Goal: Transaction & Acquisition: Purchase product/service

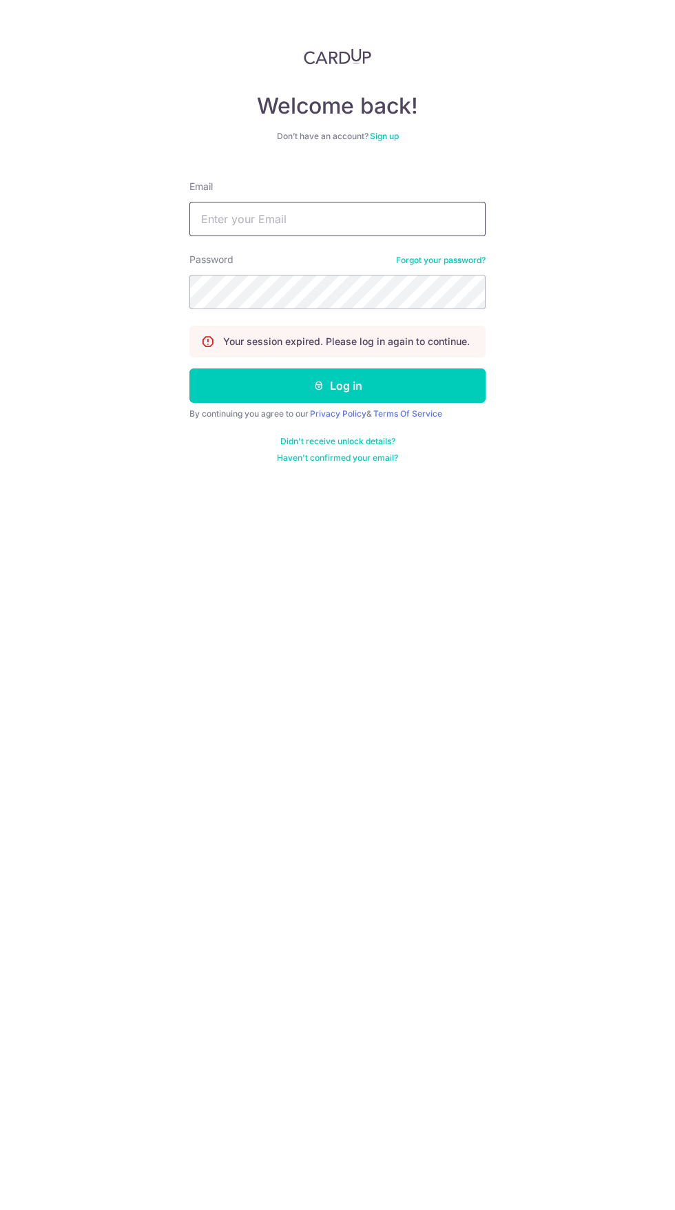
click at [434, 220] on input "Email" at bounding box center [337, 219] width 296 height 34
type input "[EMAIL_ADDRESS][DOMAIN_NAME]"
click at [189, 369] on button "Log in" at bounding box center [337, 386] width 296 height 34
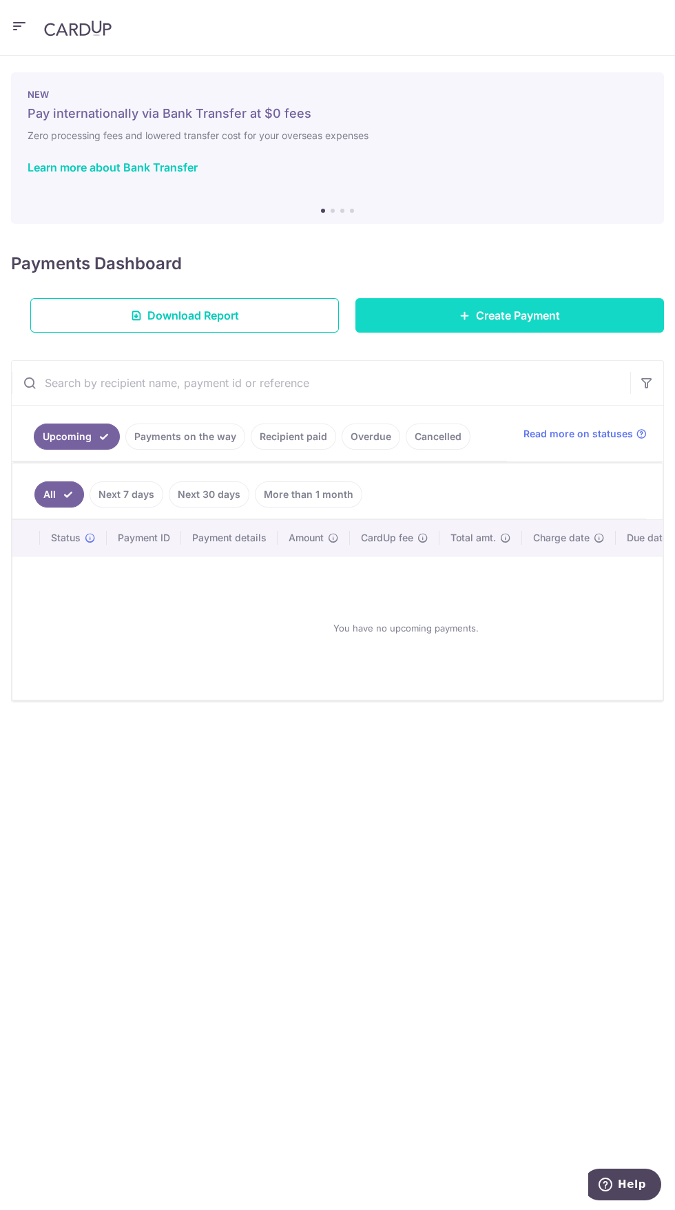
click at [570, 324] on link "Create Payment" at bounding box center [509, 315] width 309 height 34
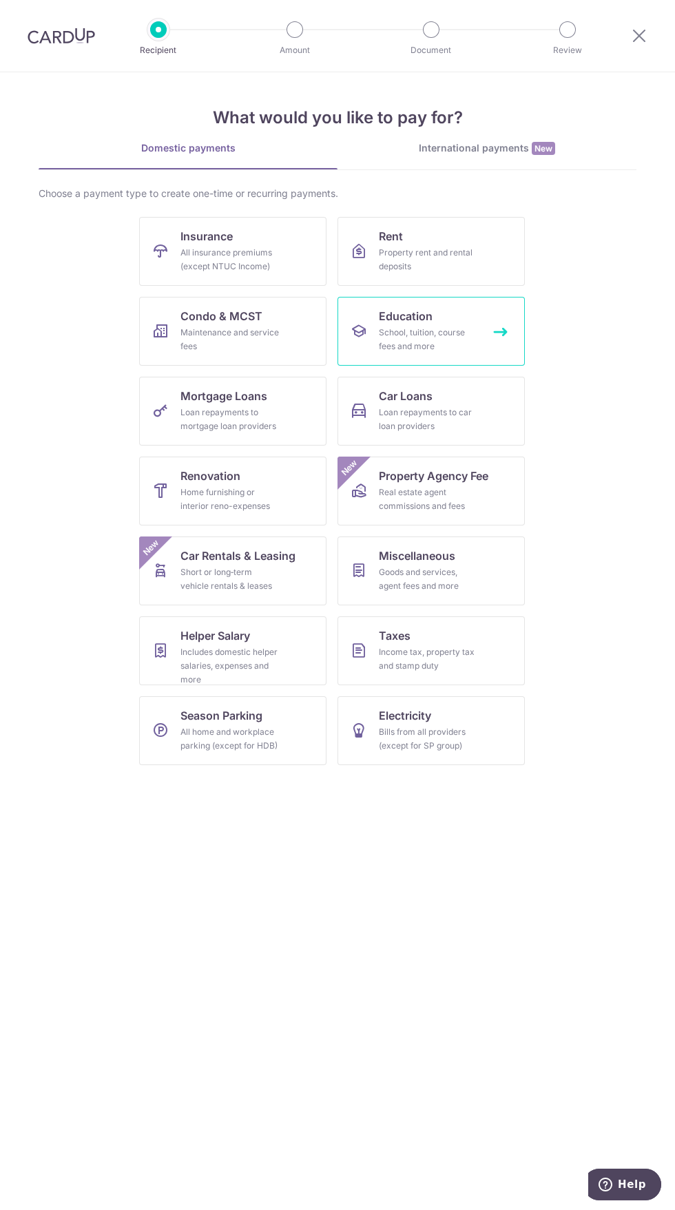
click at [475, 333] on div "School, tuition, course fees and more" at bounding box center [428, 340] width 99 height 28
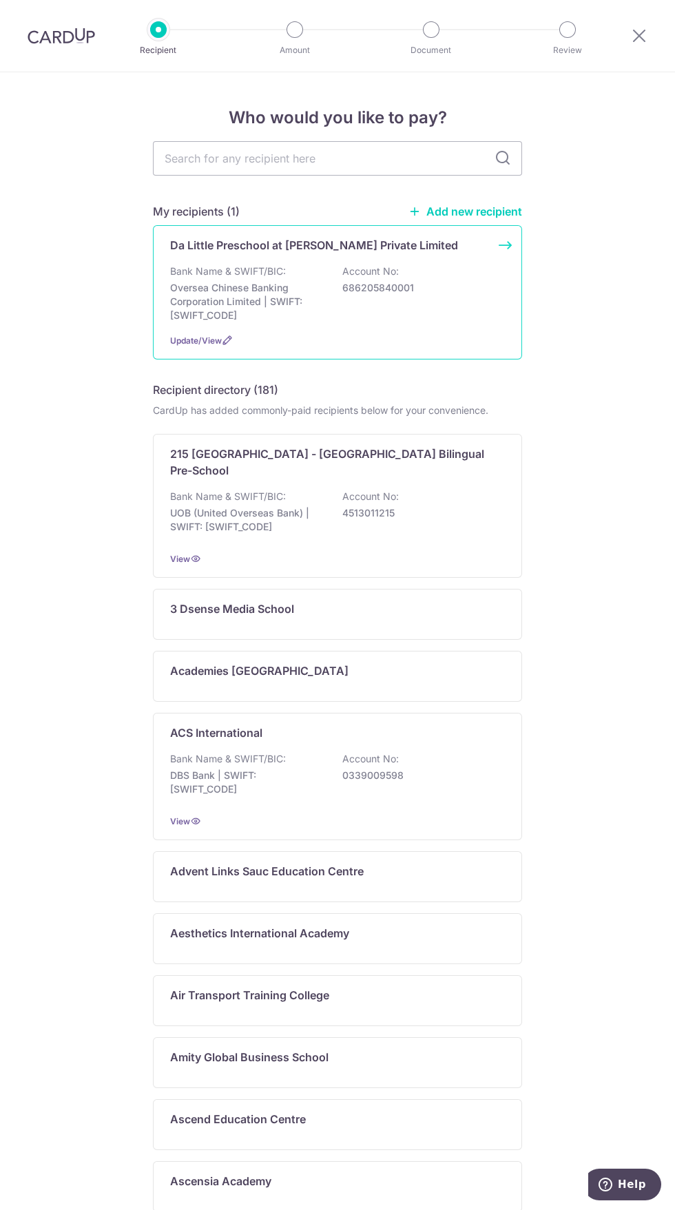
click at [466, 307] on div "Bank Name & SWIFT/BIC: Oversea Chinese Banking Corporation Limited | SWIFT: OCB…" at bounding box center [337, 294] width 335 height 58
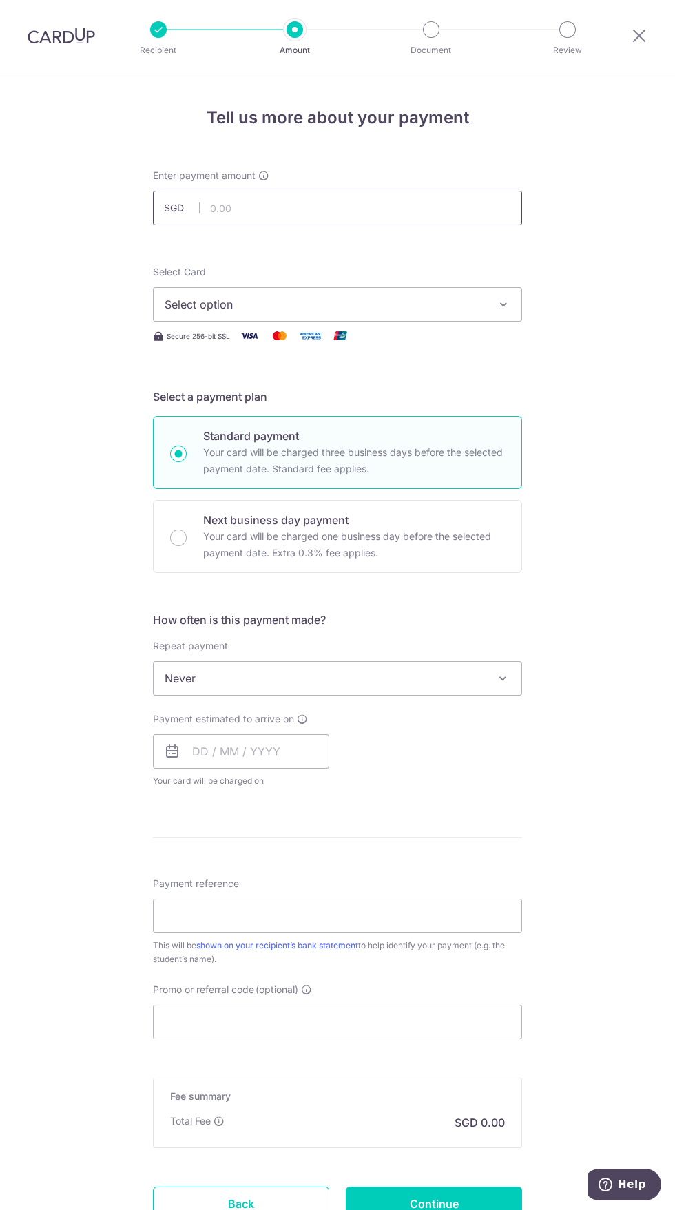
click at [409, 205] on input "text" at bounding box center [337, 208] width 369 height 34
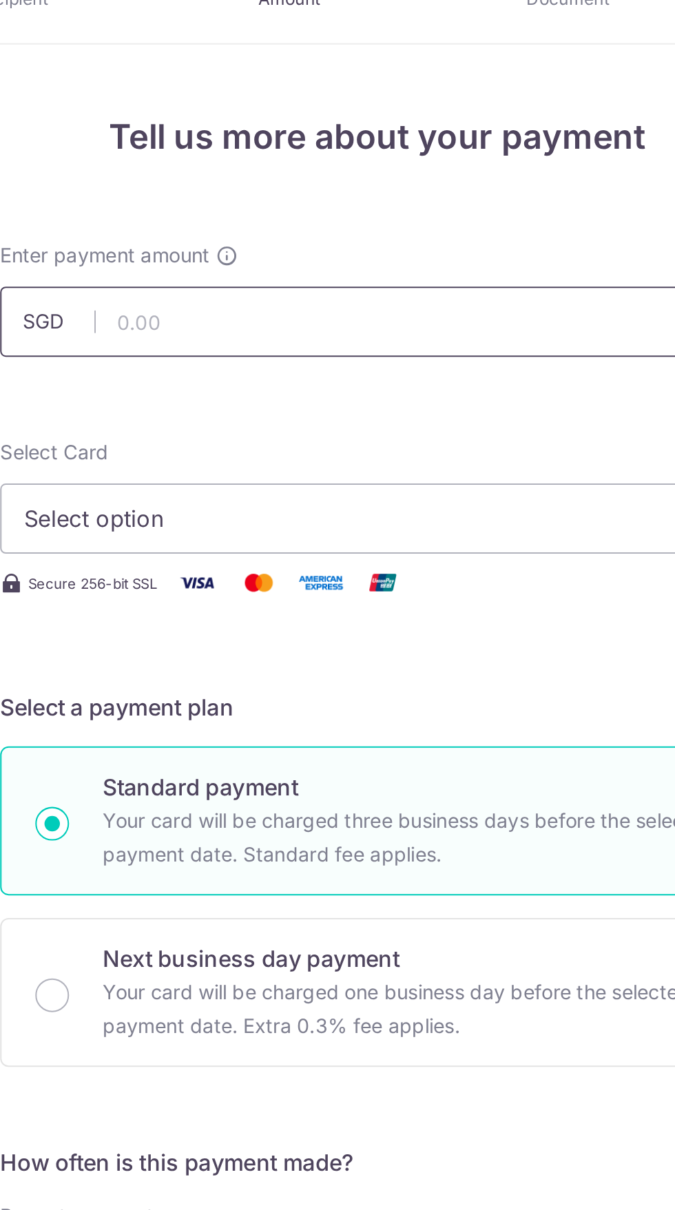
click at [324, 209] on input "text" at bounding box center [337, 208] width 369 height 34
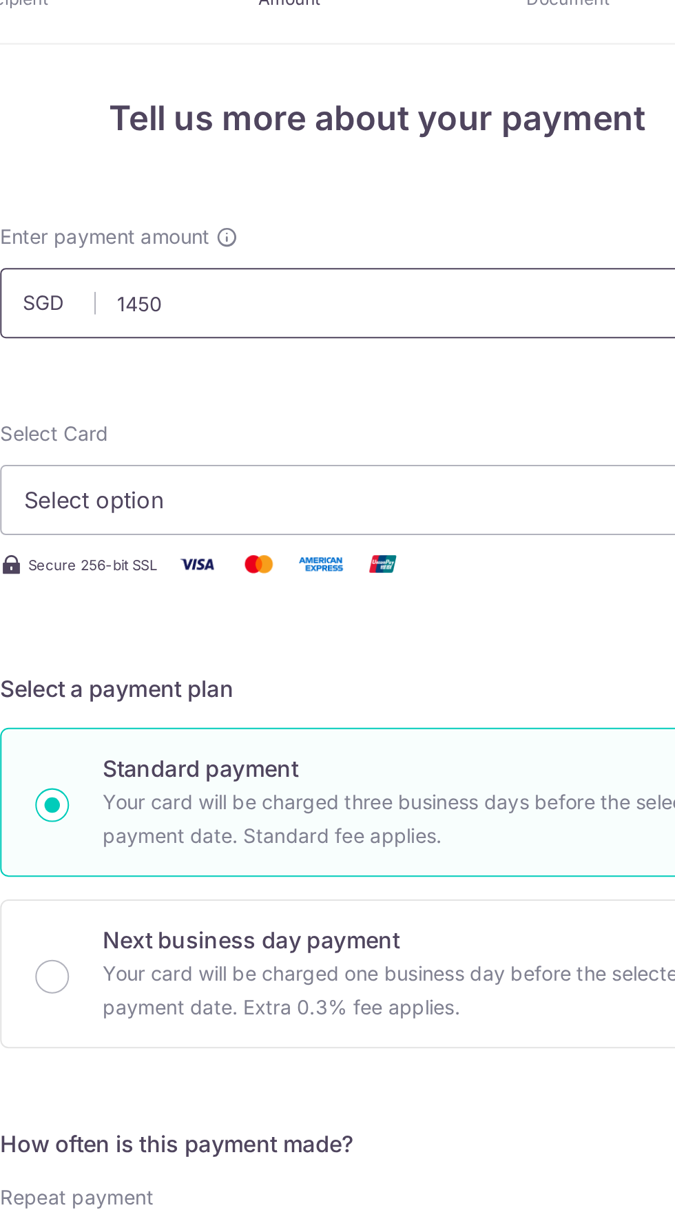
scroll to position [8, 0]
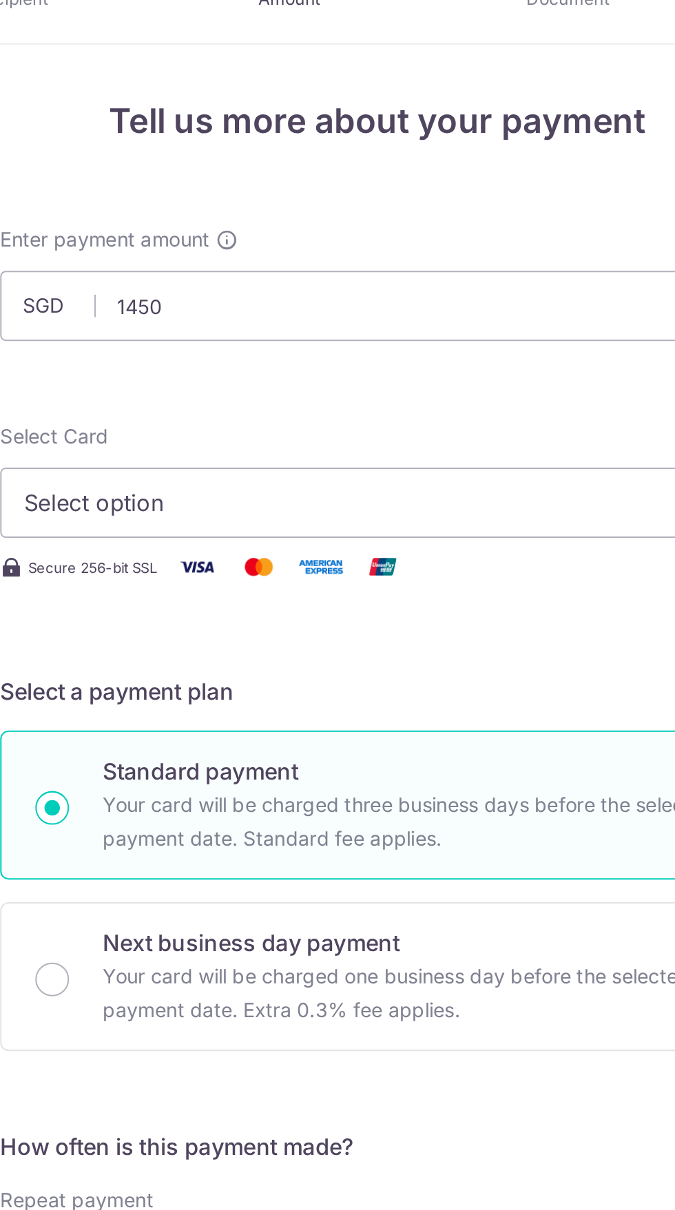
click at [329, 295] on span "Select option" at bounding box center [325, 297] width 321 height 17
type input "1,450.00"
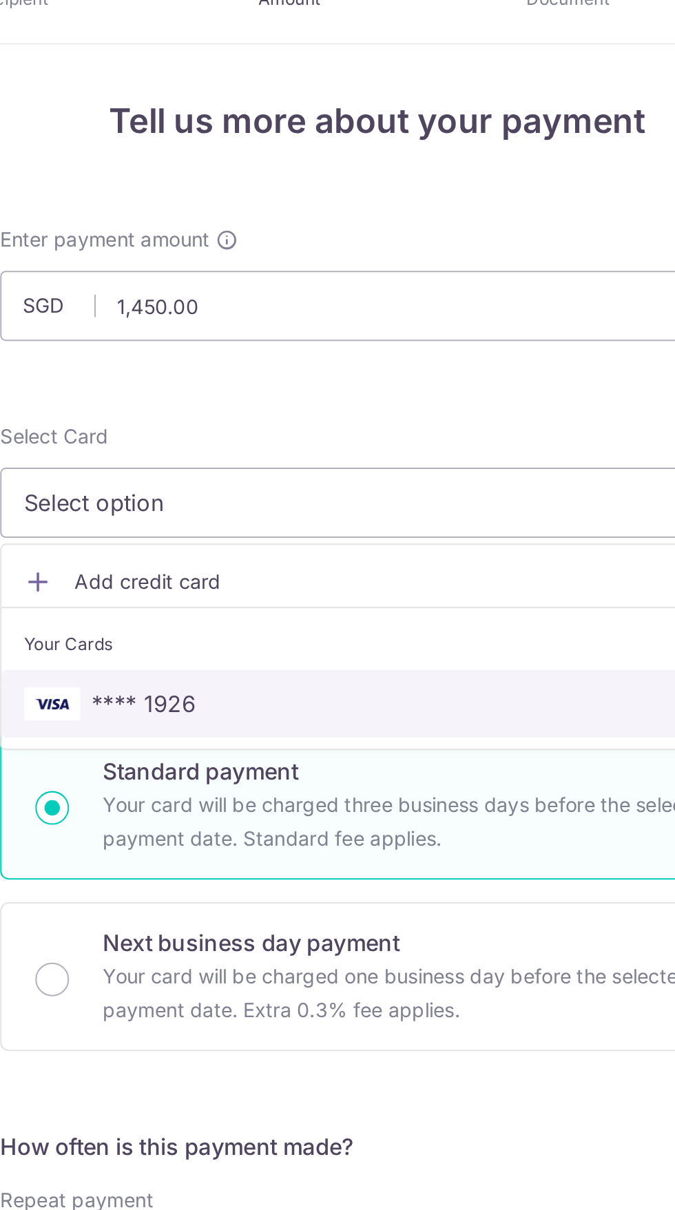
click at [357, 395] on span "**** 1926" at bounding box center [338, 395] width 346 height 17
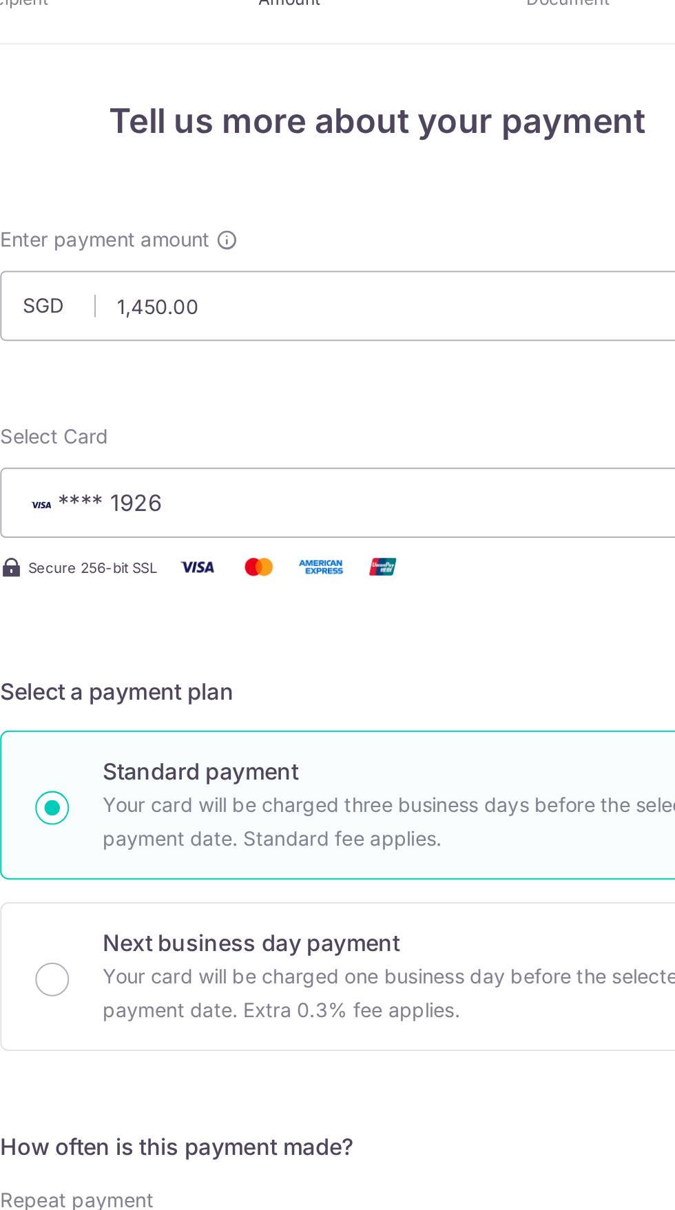
scroll to position [9, 0]
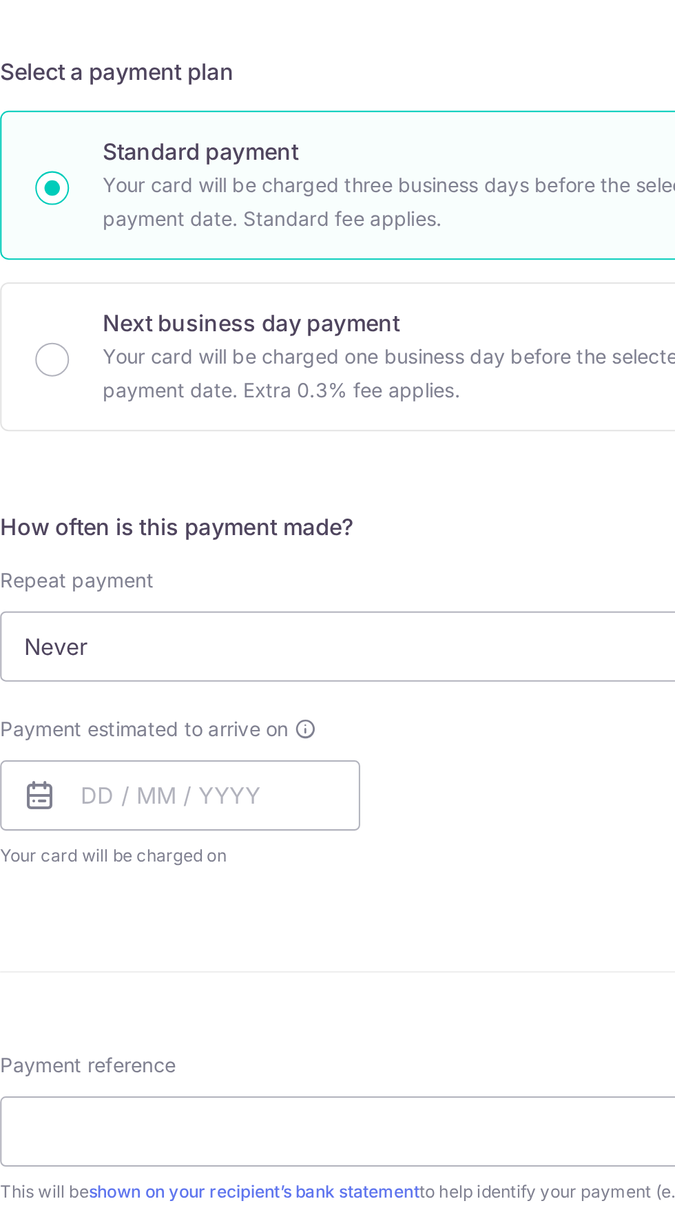
click at [387, 665] on span "Never" at bounding box center [338, 669] width 368 height 33
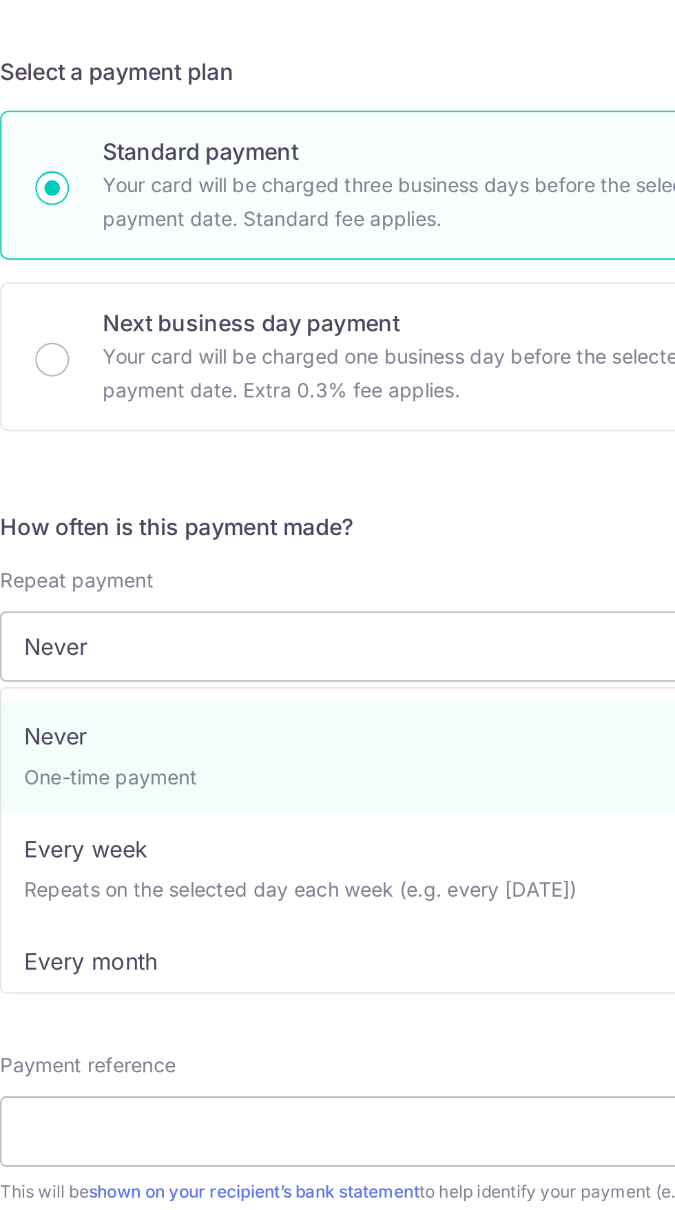
select select "3"
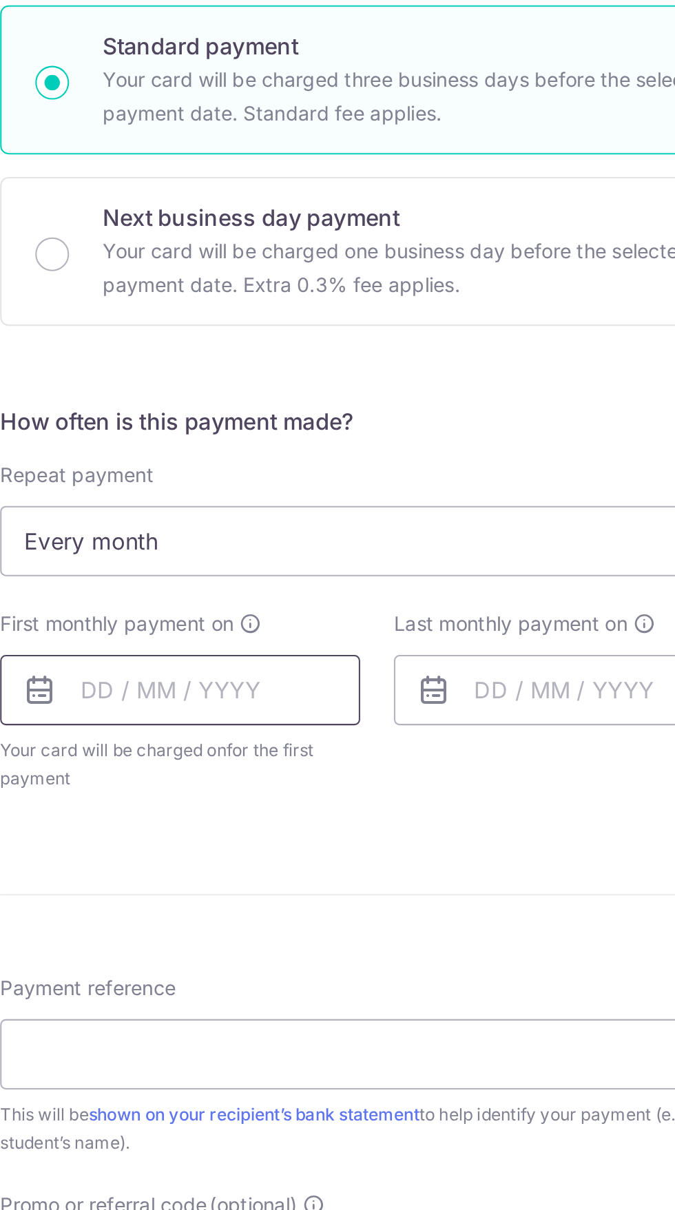
click at [212, 743] on input "text" at bounding box center [241, 742] width 176 height 34
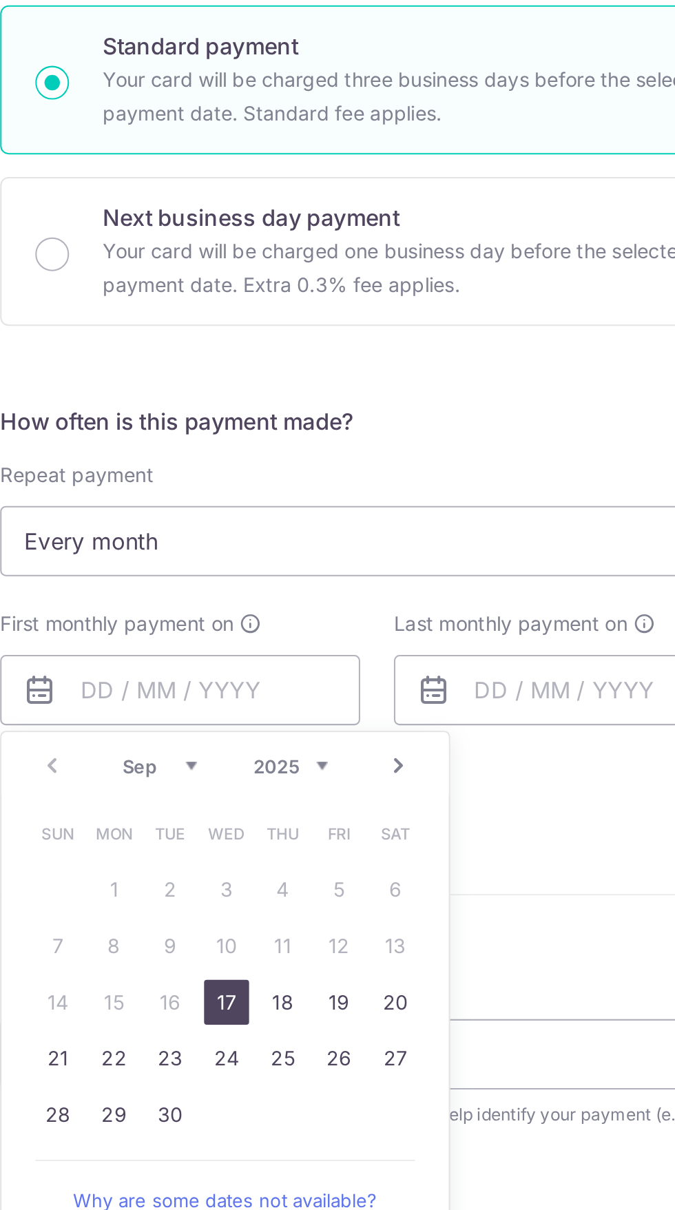
click at [293, 926] on link "25" at bounding box center [291, 923] width 22 height 22
type input "25/09/2025"
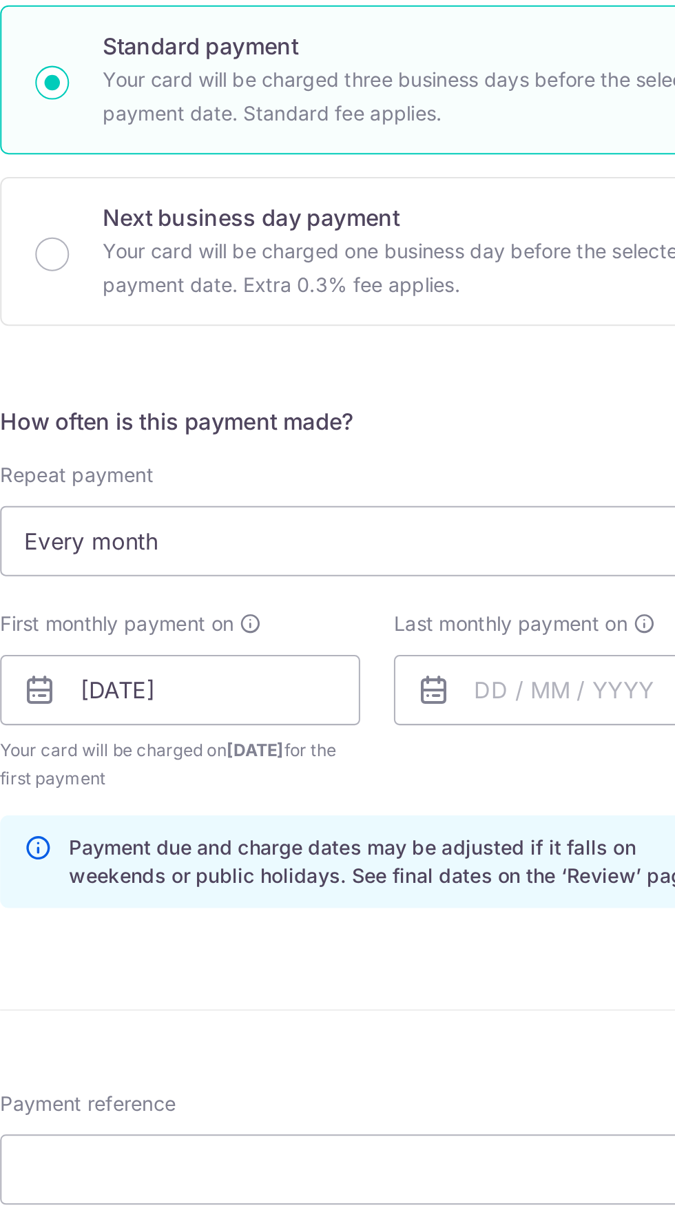
scroll to position [0, 0]
click at [402, 742] on input "text" at bounding box center [434, 742] width 176 height 34
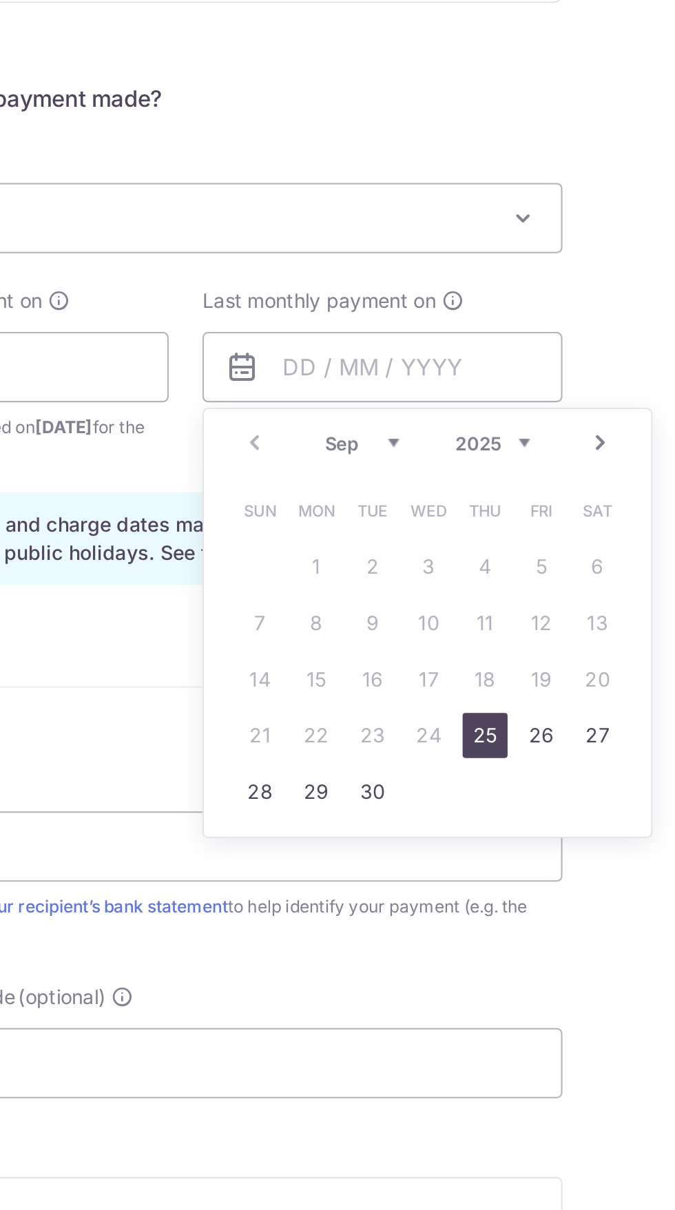
click at [548, 780] on link "Next" at bounding box center [540, 779] width 17 height 17
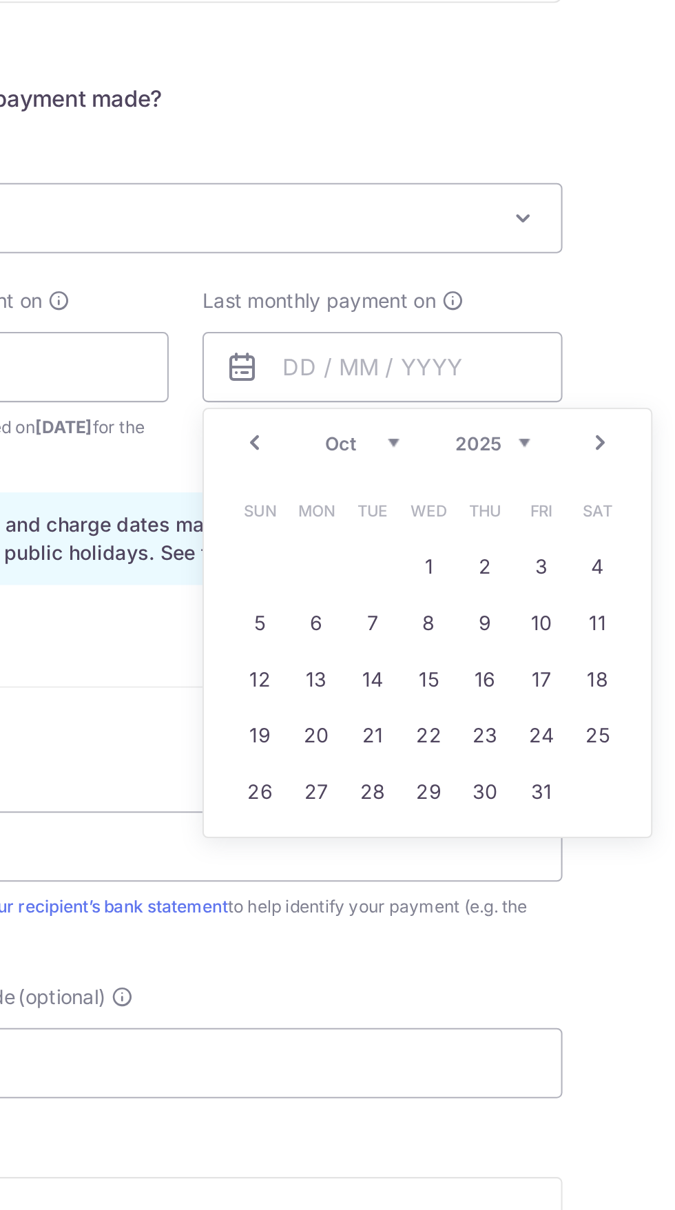
click at [544, 784] on link "Next" at bounding box center [540, 779] width 17 height 17
click at [545, 777] on link "Next" at bounding box center [540, 779] width 17 height 17
click at [546, 778] on link "Next" at bounding box center [540, 779] width 17 height 17
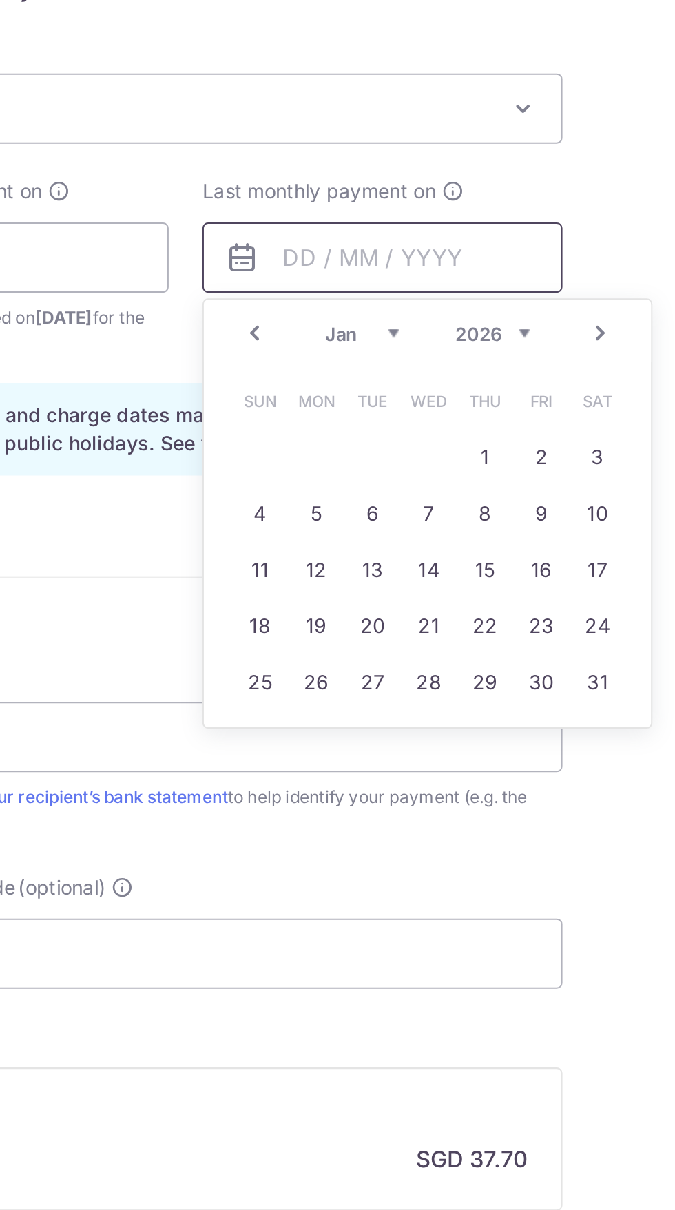
scroll to position [79, 0]
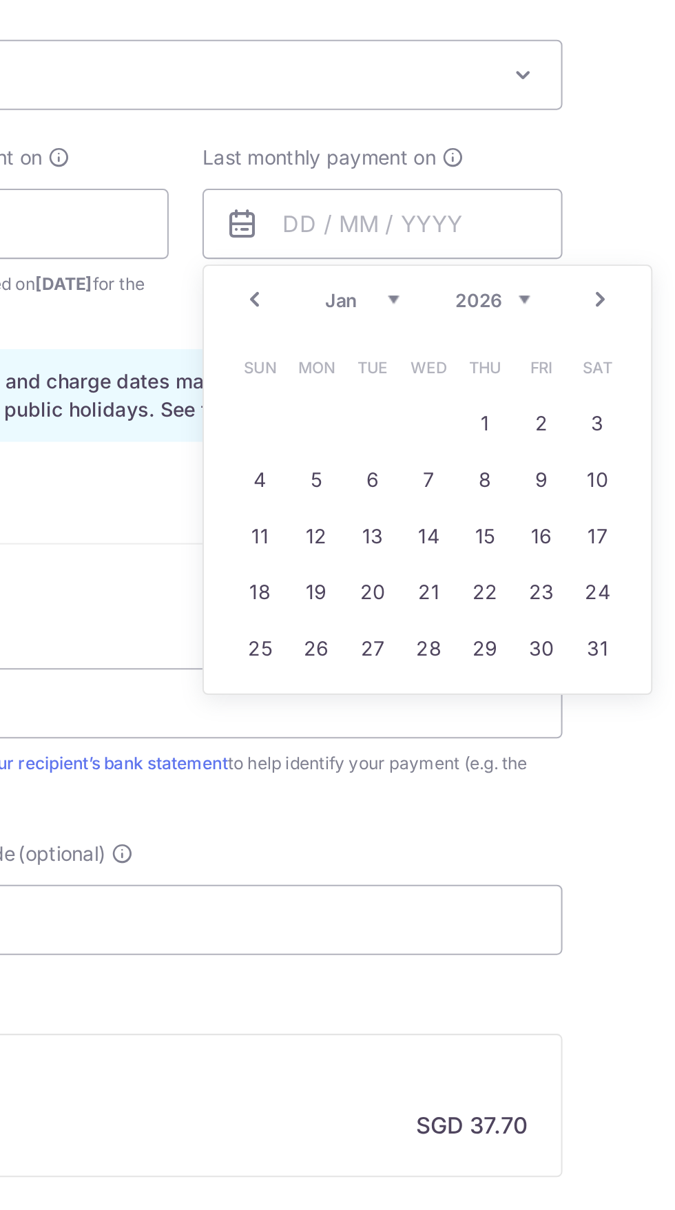
click at [409, 881] on link "26" at bounding box center [402, 880] width 22 height 22
type input "26/01/2026"
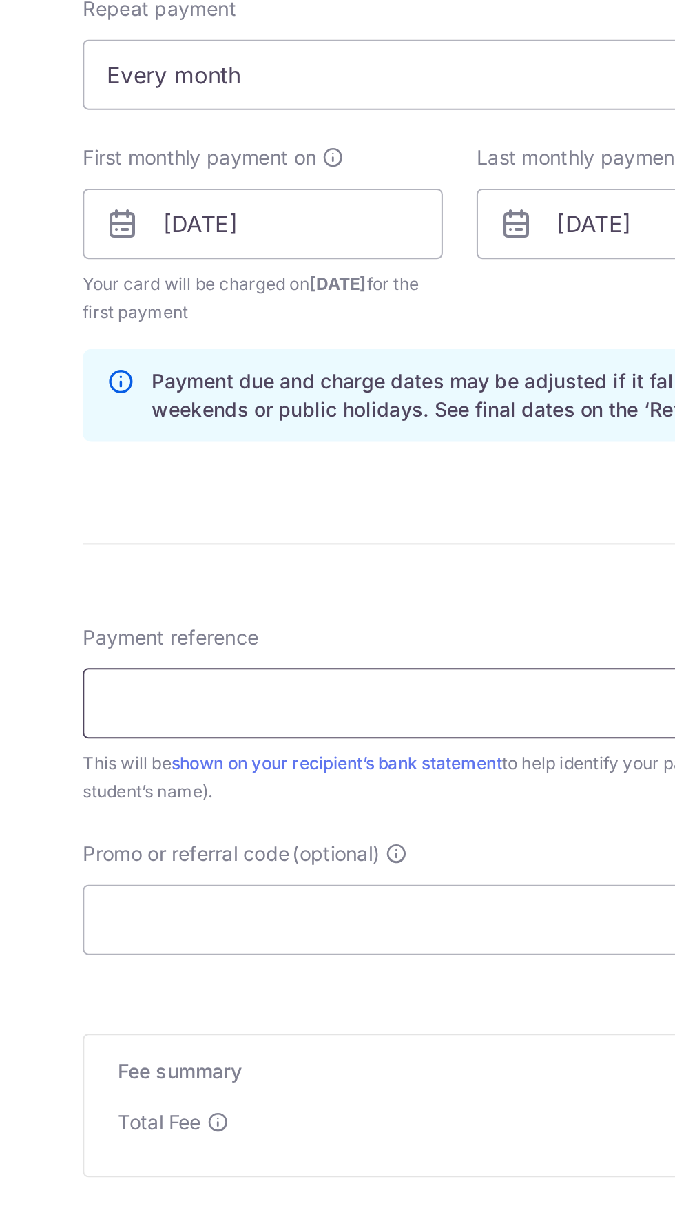
click at [329, 904] on input "Payment reference" at bounding box center [337, 907] width 369 height 34
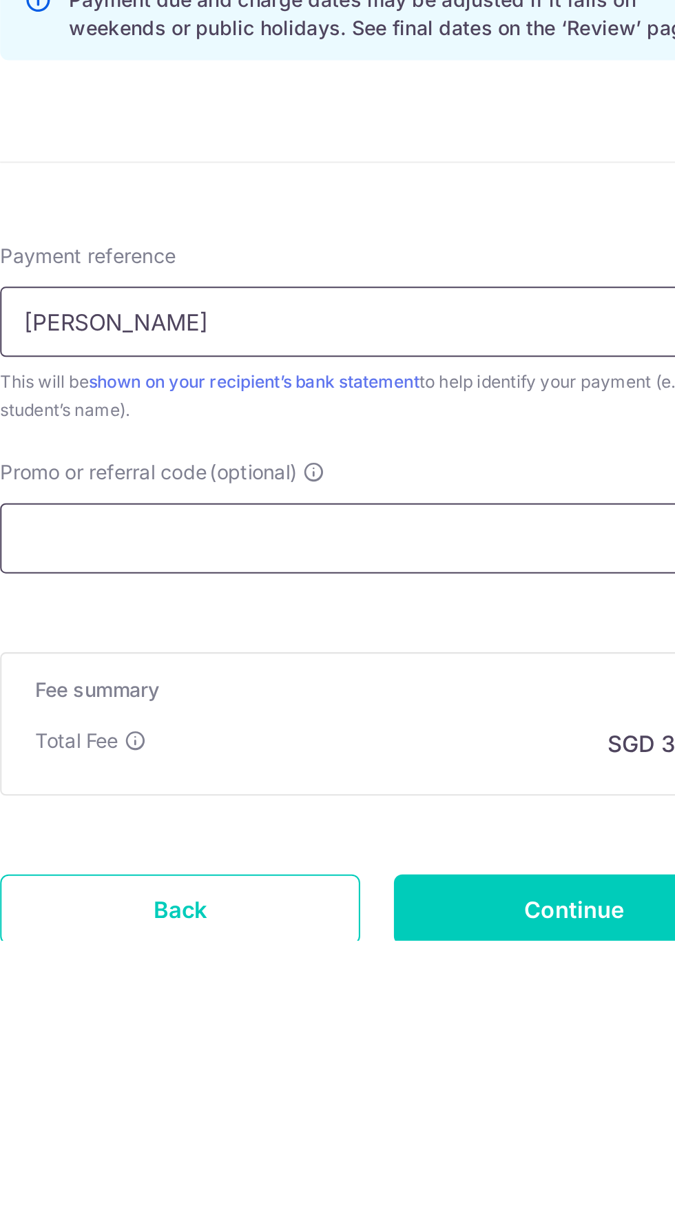
type input "Russell Loh"
click at [345, 1017] on input "Promo or referral code (optional)" at bounding box center [337, 1013] width 369 height 34
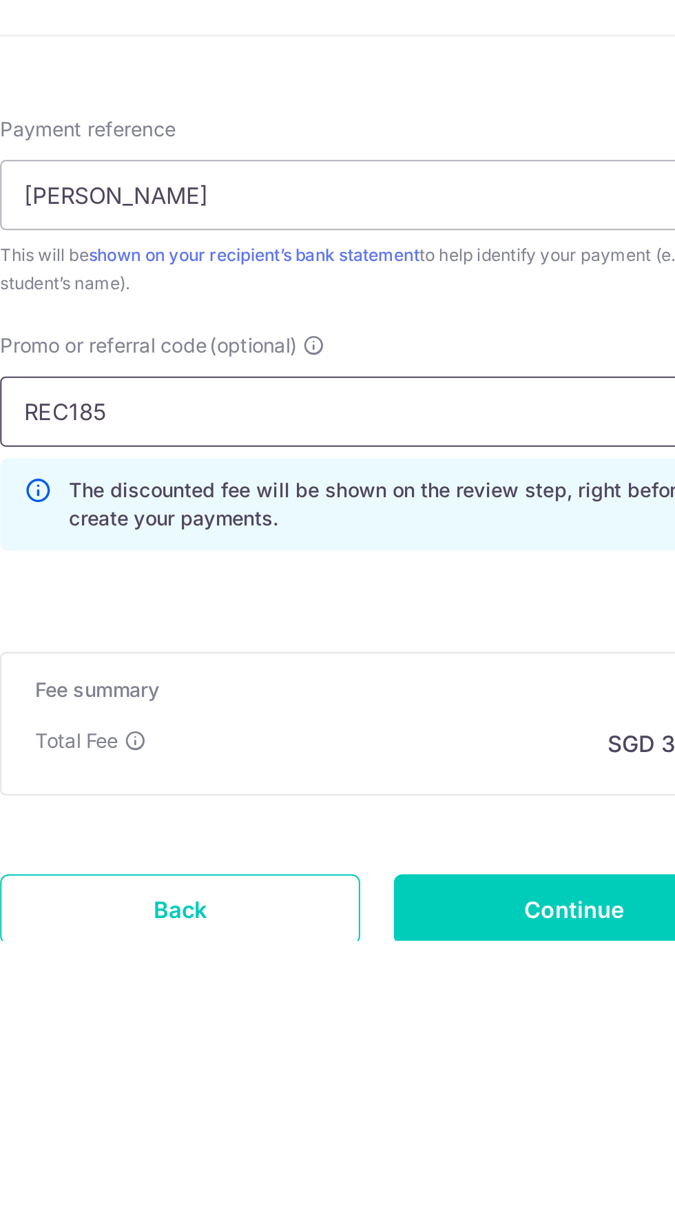
scroll to position [0, 0]
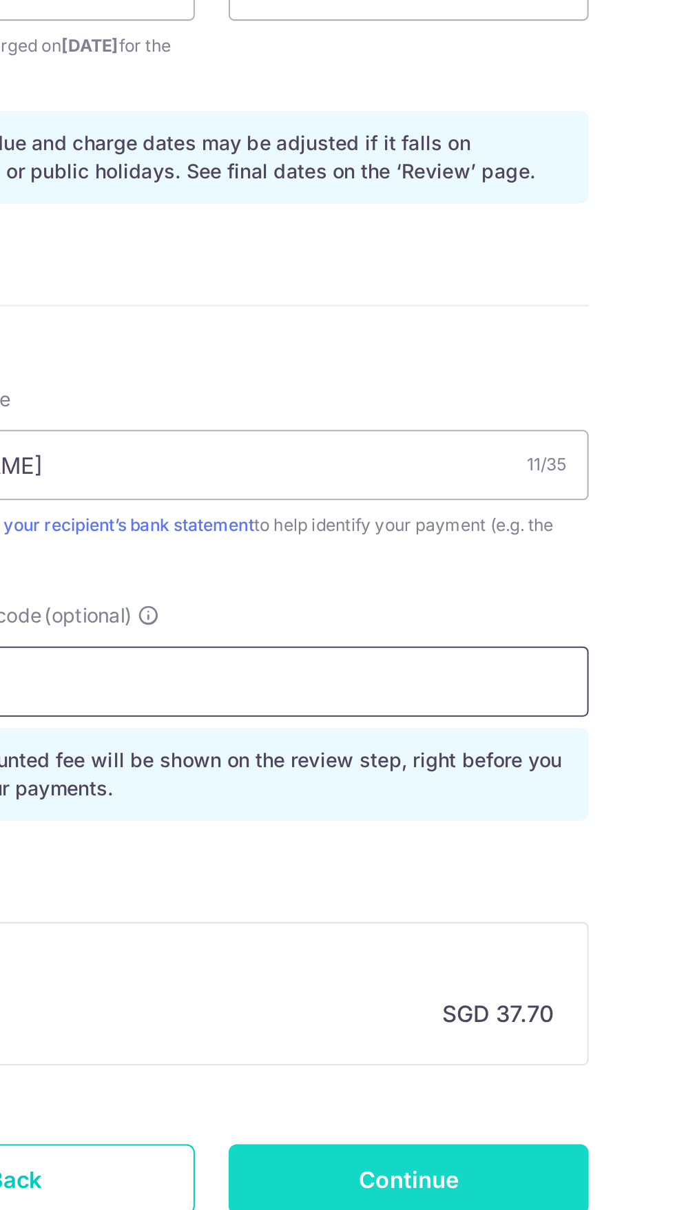
type input "REC185"
click at [473, 1193] on input "Continue" at bounding box center [434, 1195] width 176 height 34
type input "Create Schedule"
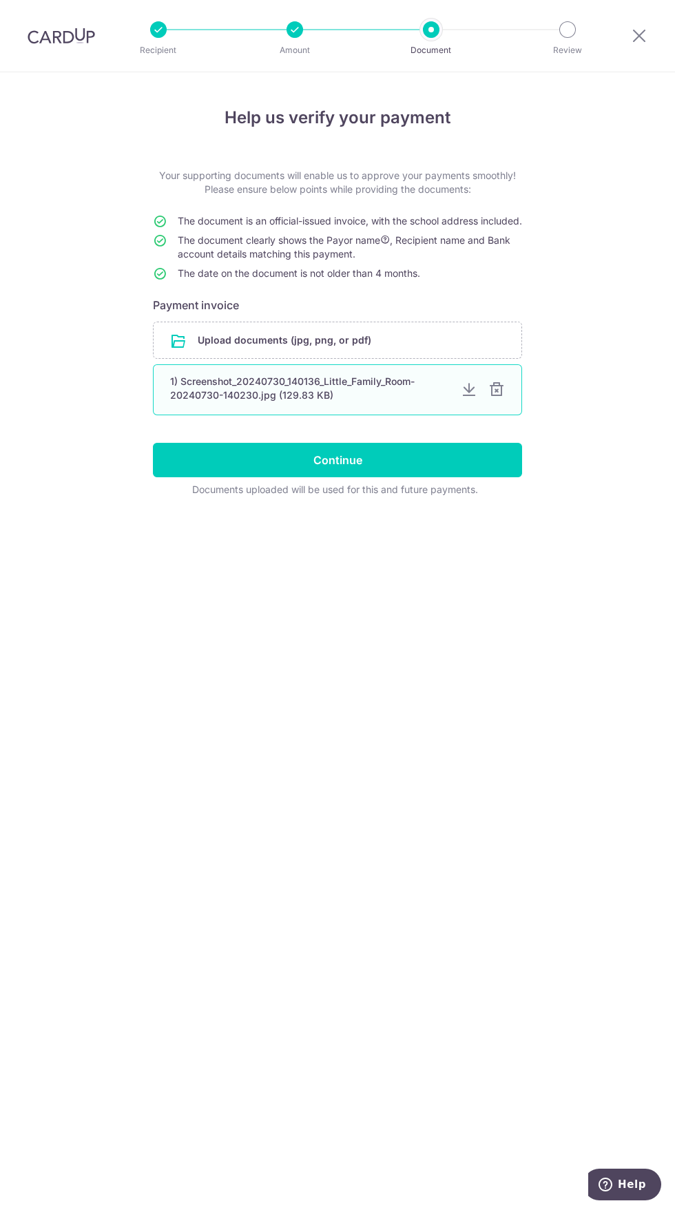
click at [336, 386] on div "1) Screenshot_20240730_140136_Little_Family_Room-20240730-140230.jpg (129.83 KB)" at bounding box center [337, 389] width 369 height 51
click at [393, 415] on div "1) Screenshot_20240730_140136_Little_Family_Room-20240730-140230.jpg (129.83 KB)" at bounding box center [337, 389] width 369 height 51
click at [472, 398] on div at bounding box center [469, 390] width 17 height 17
click at [497, 398] on div at bounding box center [496, 390] width 17 height 17
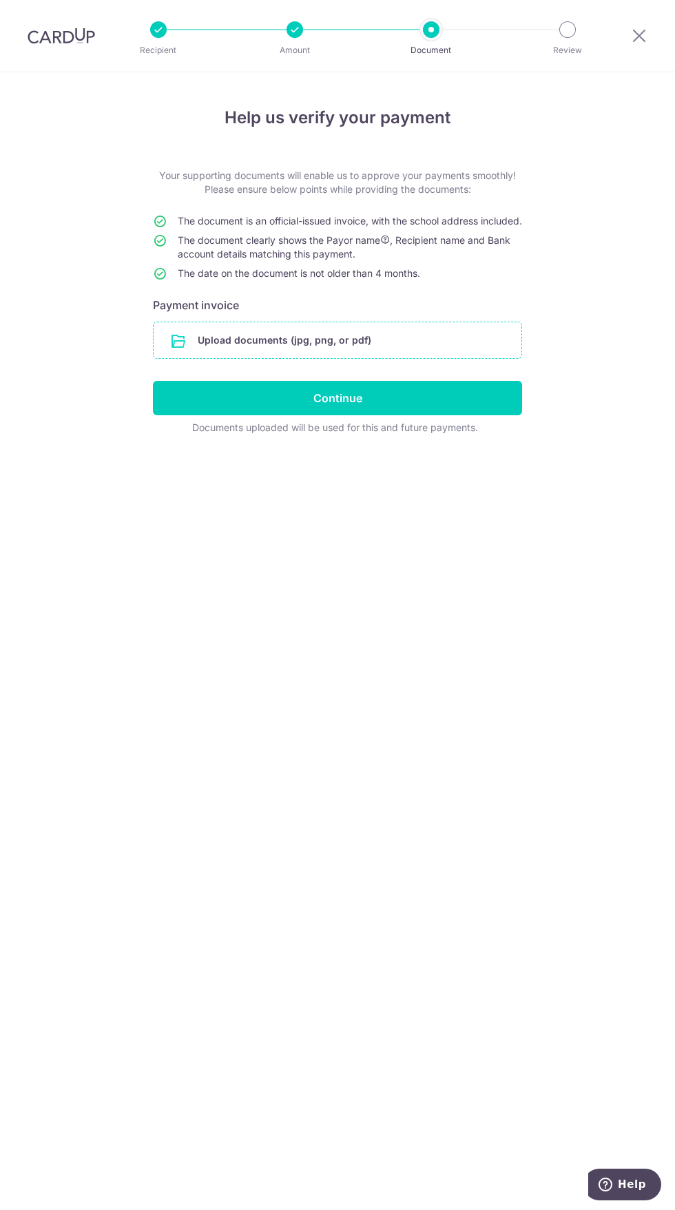
click at [406, 358] on input "file" at bounding box center [338, 340] width 368 height 36
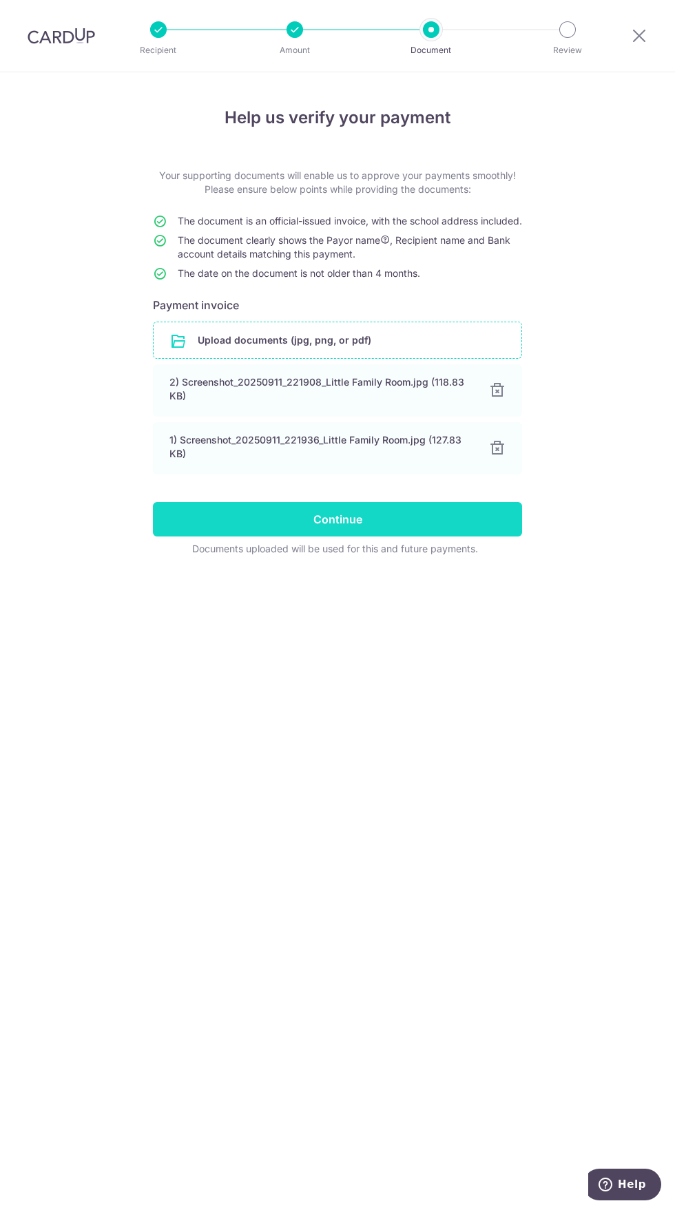
click at [490, 537] on input "Continue" at bounding box center [337, 519] width 369 height 34
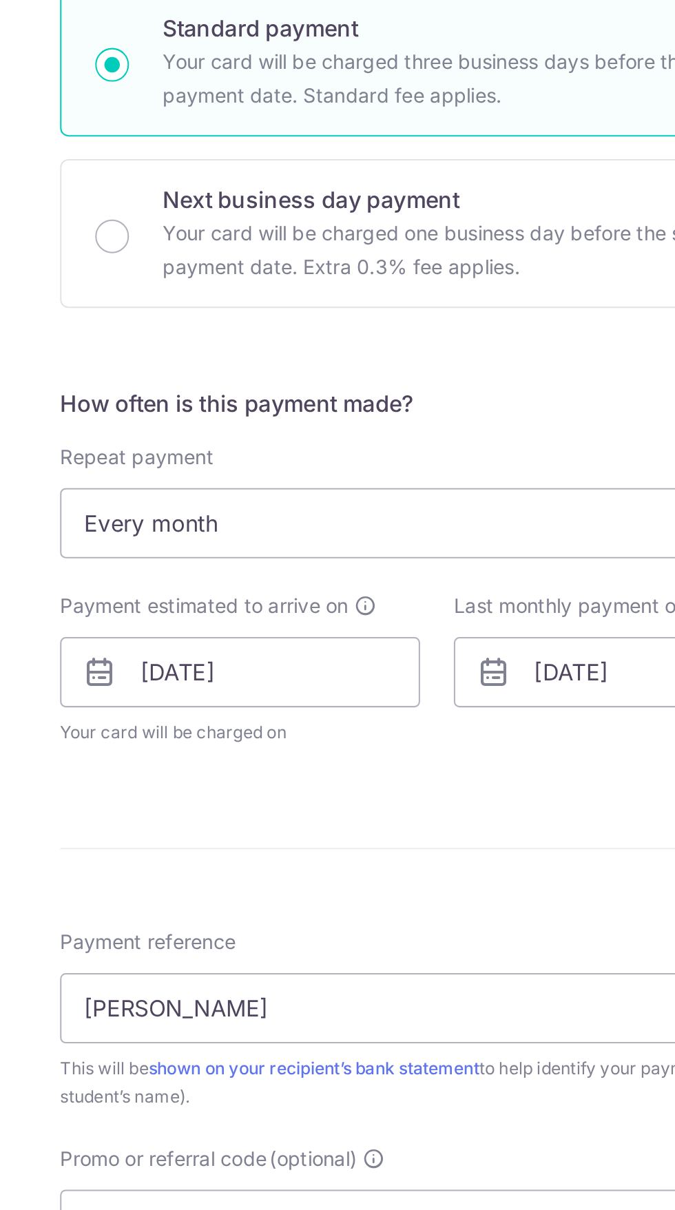
scroll to position [104, 0]
click at [284, 734] on input "[DATE]" at bounding box center [241, 751] width 176 height 34
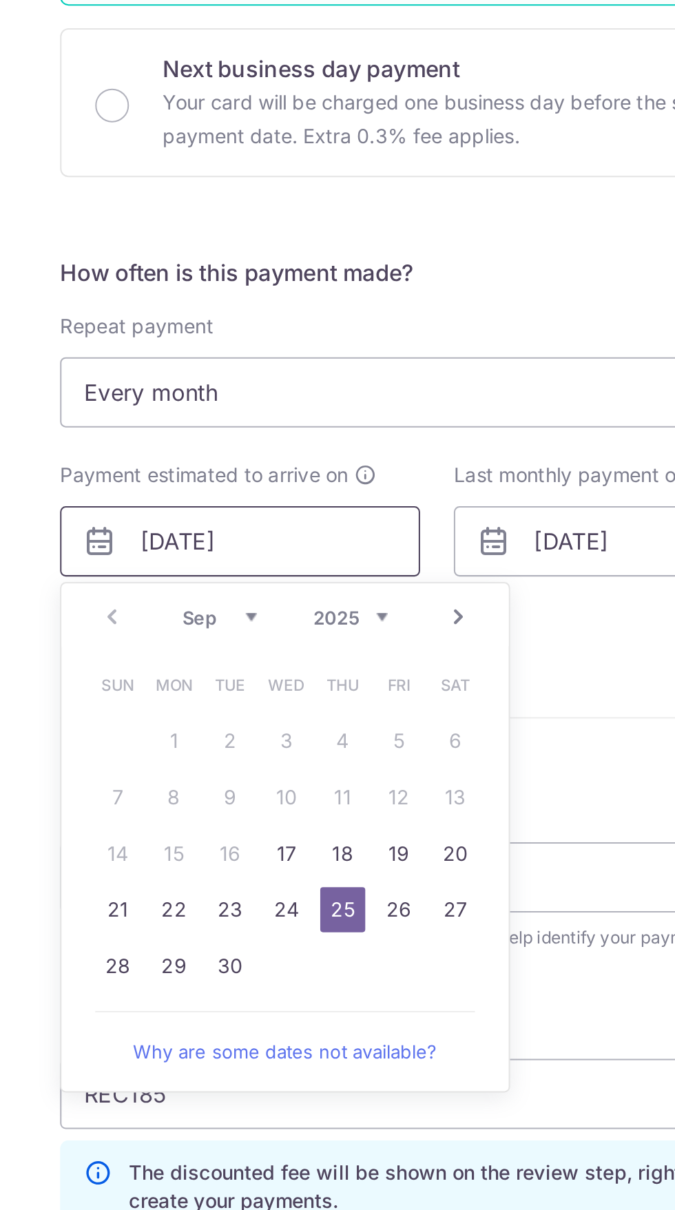
scroll to position [71, 0]
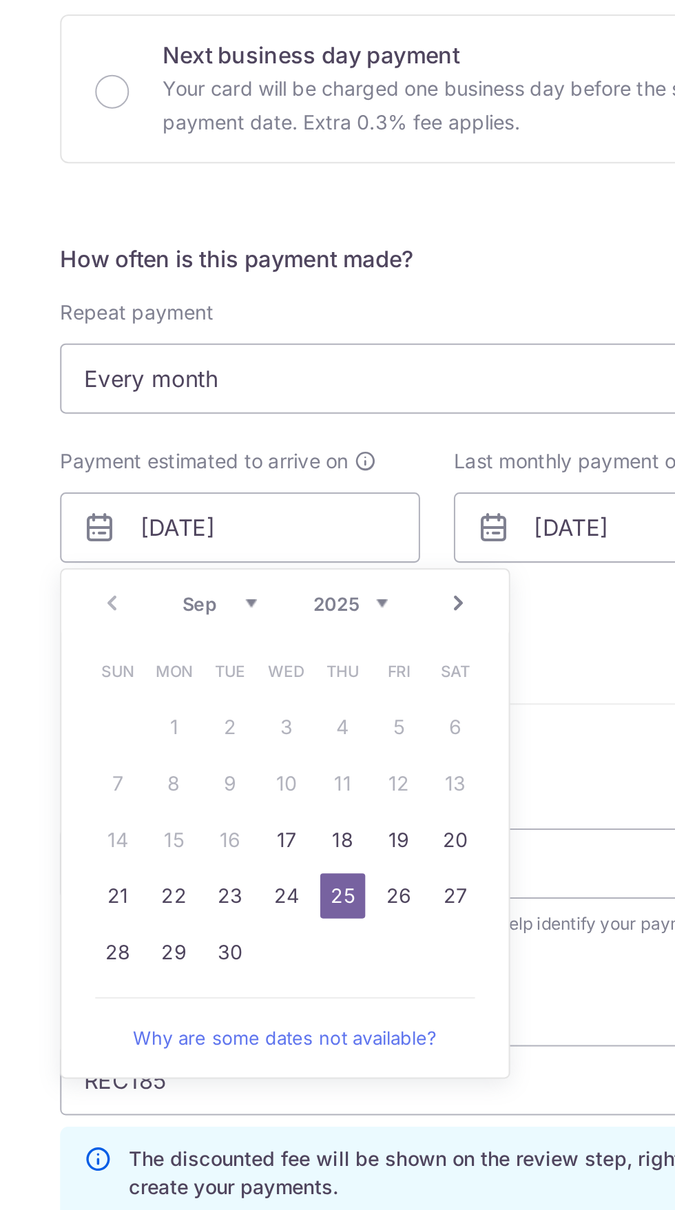
click at [240, 878] on link "30" at bounding box center [236, 889] width 22 height 22
type input "[DATE]"
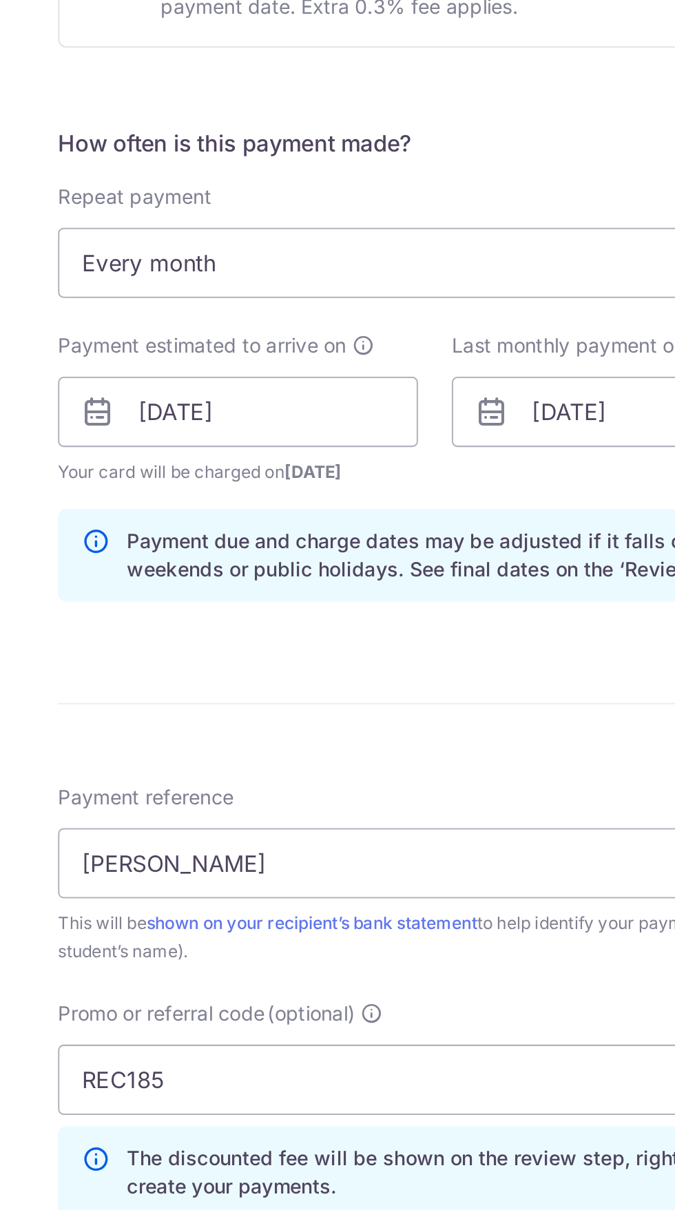
scroll to position [0, 0]
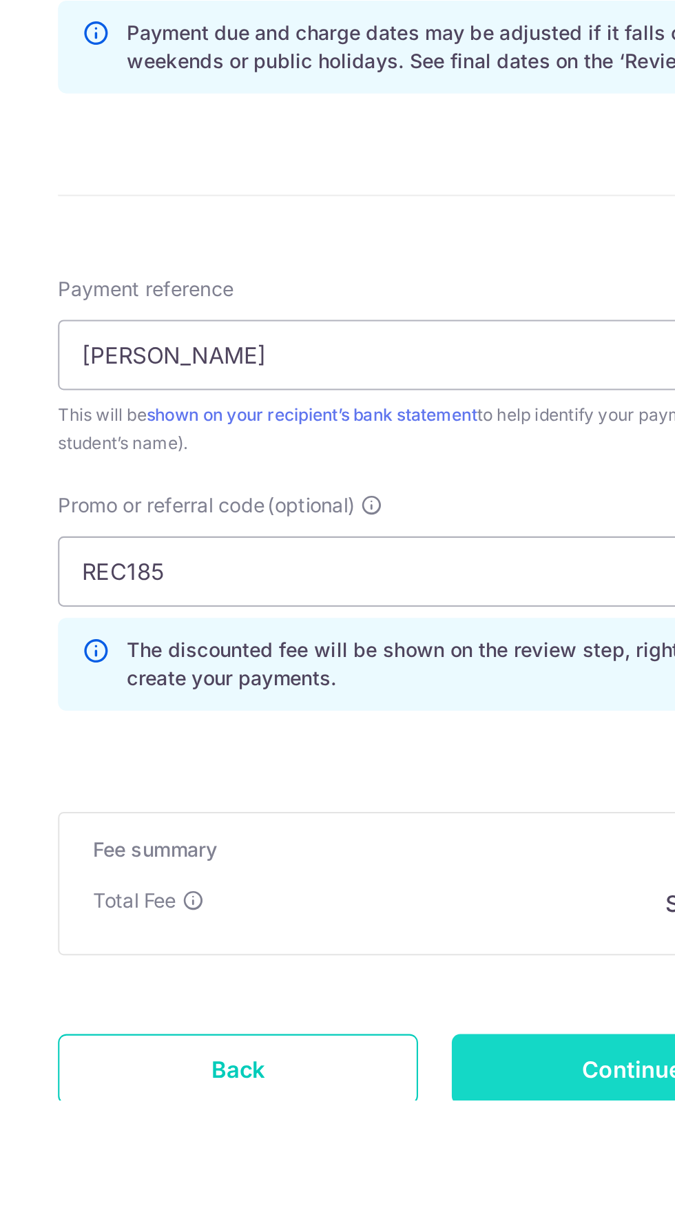
click at [415, 1199] on input "Continue" at bounding box center [434, 1195] width 176 height 34
type input "Update Schedule"
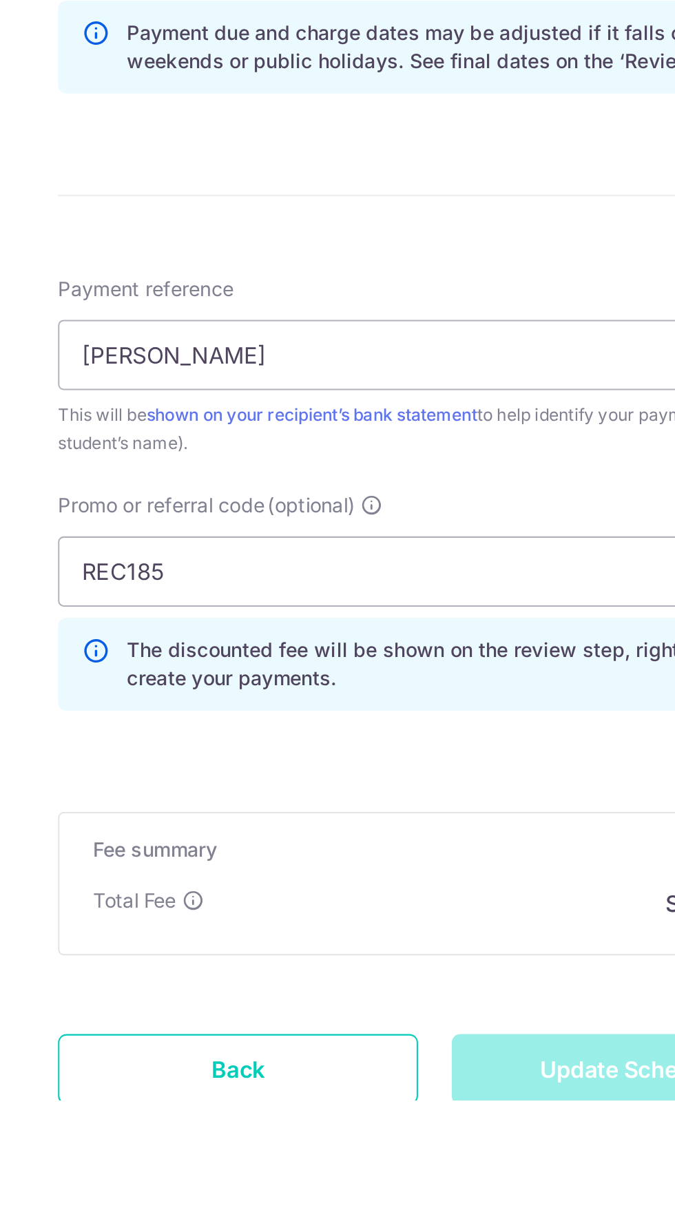
scroll to position [54, 0]
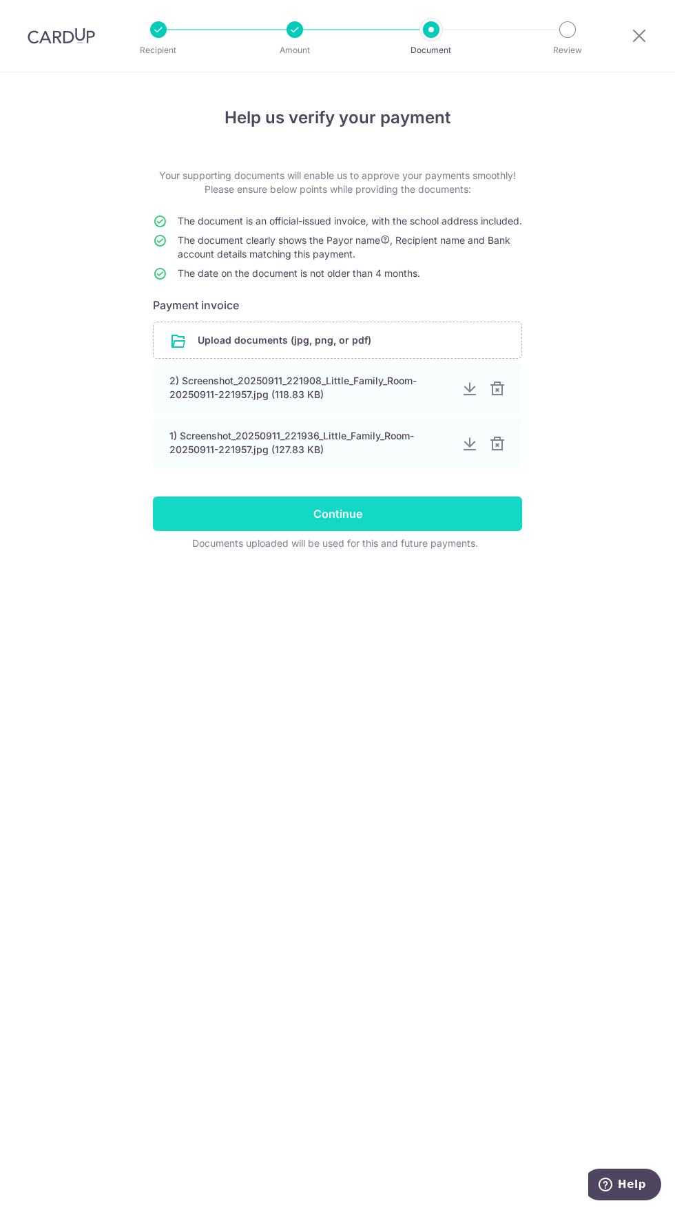
click at [464, 531] on input "Continue" at bounding box center [337, 514] width 369 height 34
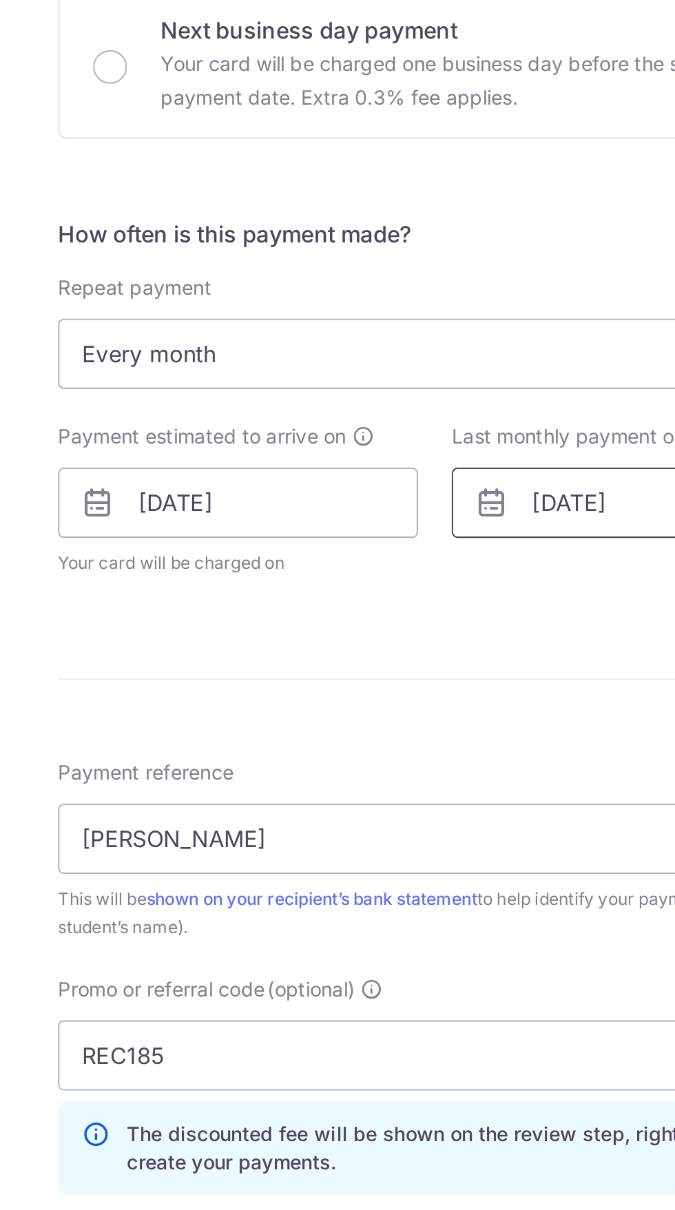
click at [423, 734] on input "[DATE]" at bounding box center [434, 751] width 176 height 34
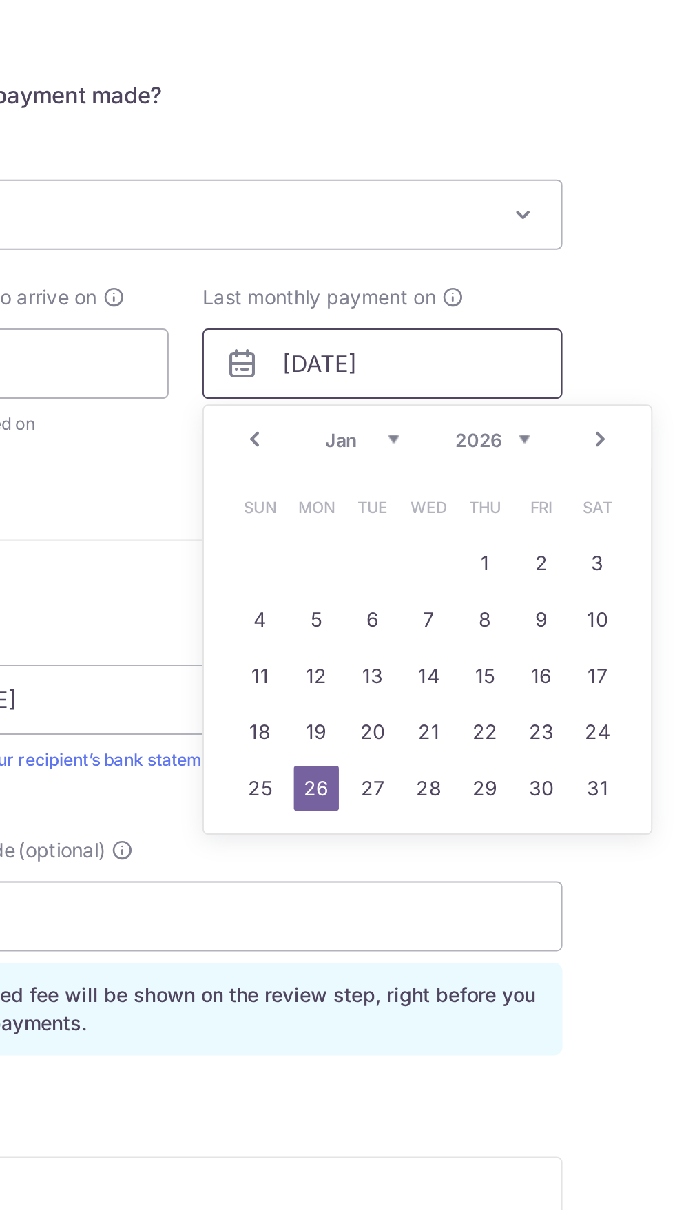
scroll to position [71, 0]
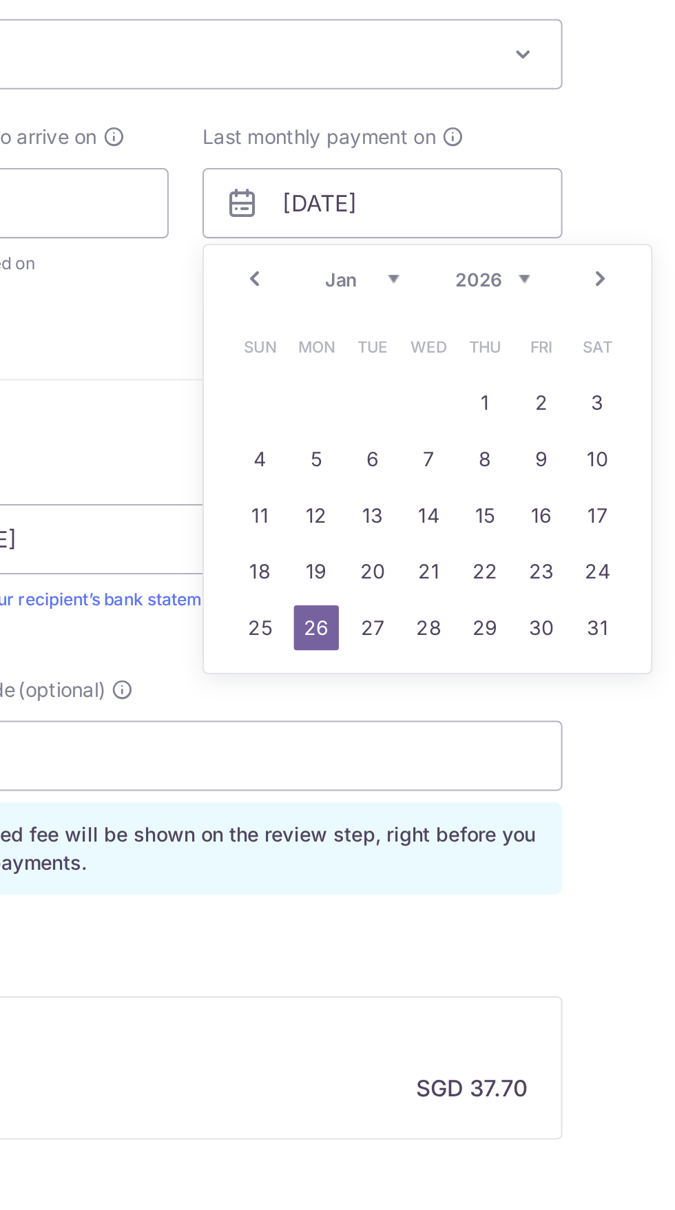
click at [513, 878] on link "30" at bounding box center [512, 889] width 22 height 22
type input "[DATE]"
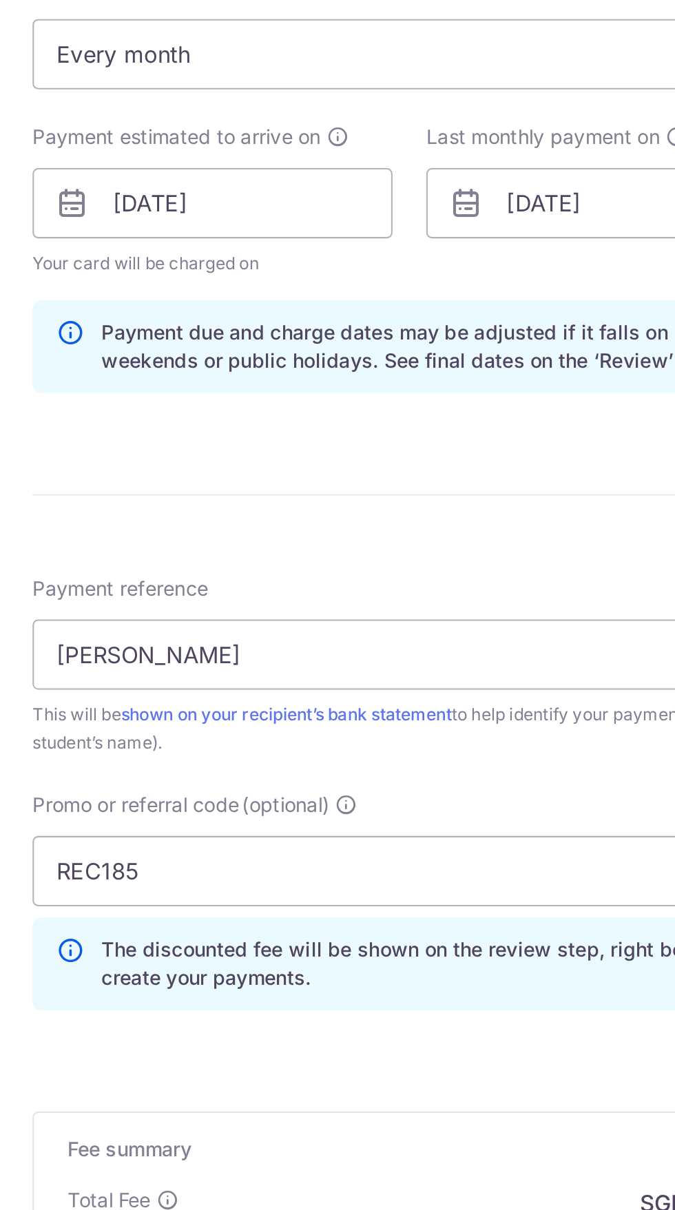
scroll to position [127, 0]
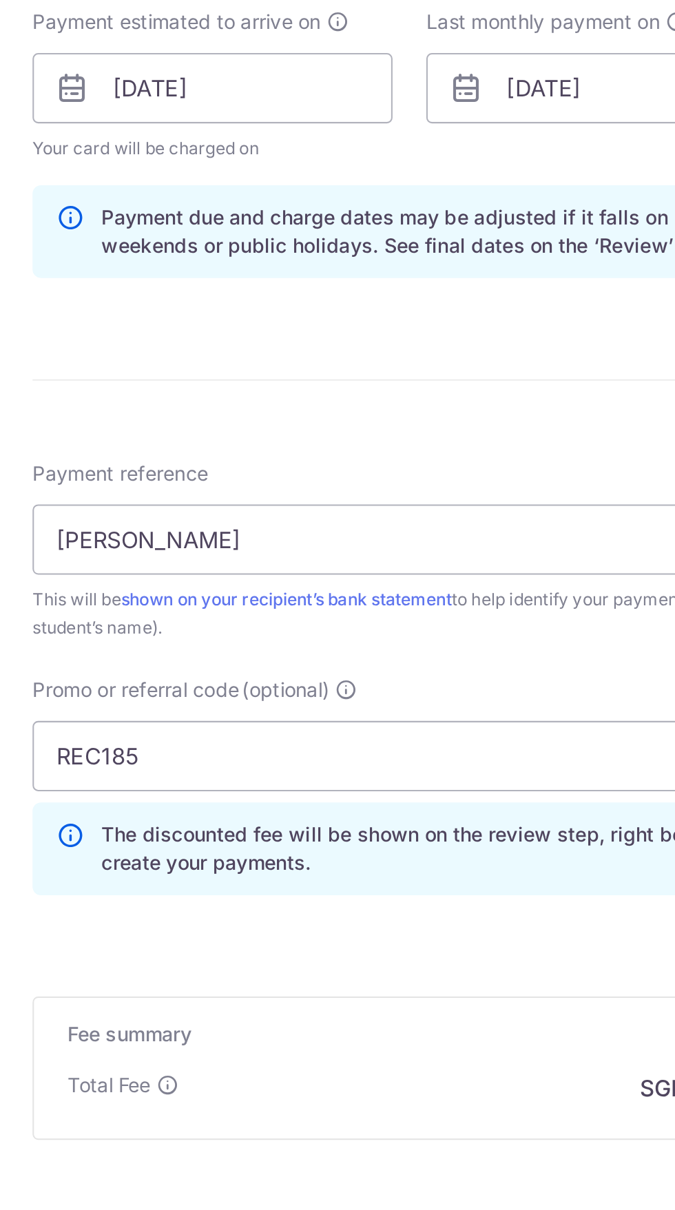
click at [414, 1178] on input "Continue" at bounding box center [434, 1195] width 176 height 34
type input "Update Schedule"
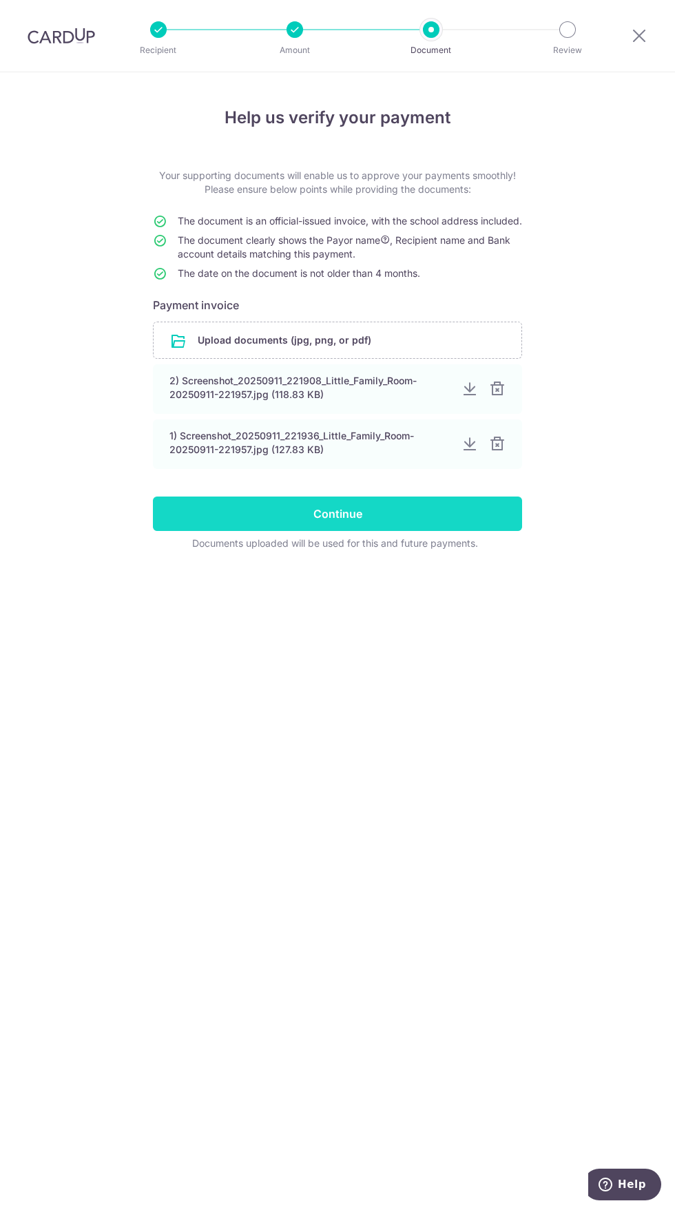
click at [484, 521] on input "Continue" at bounding box center [337, 514] width 369 height 34
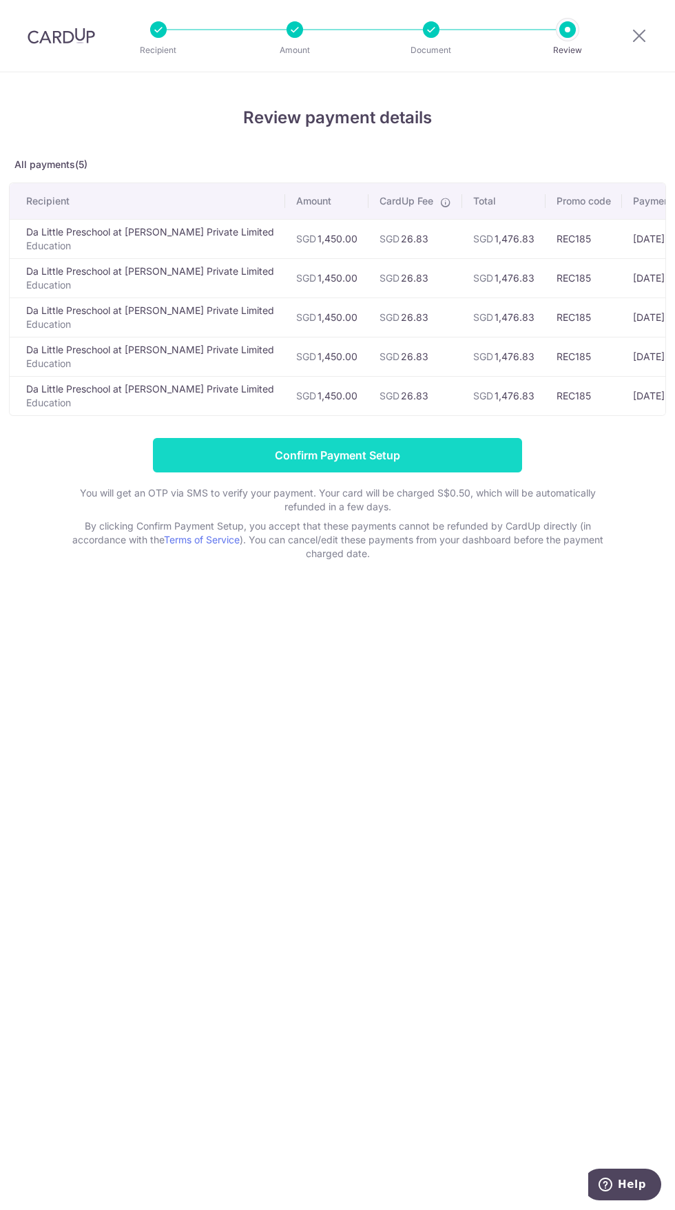
click at [272, 462] on input "Confirm Payment Setup" at bounding box center [337, 455] width 369 height 34
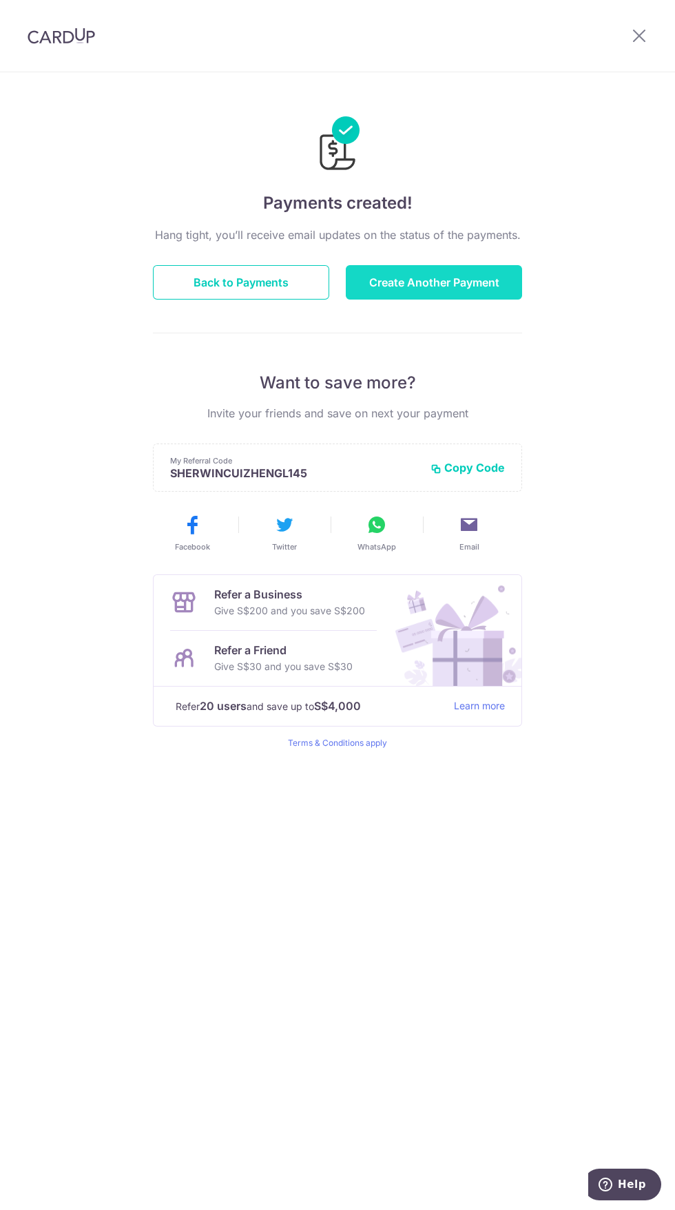
click at [506, 286] on button "Create Another Payment" at bounding box center [434, 282] width 176 height 34
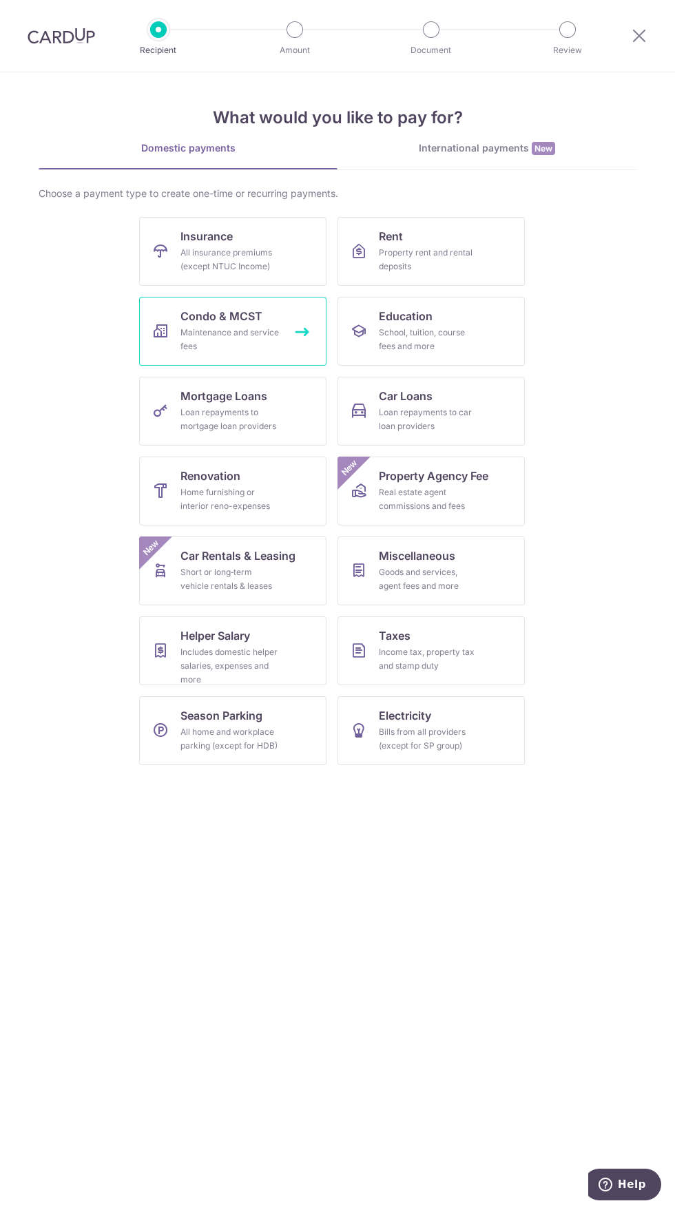
click at [284, 324] on link "Condo & MCST Maintenance and service fees" at bounding box center [232, 331] width 187 height 69
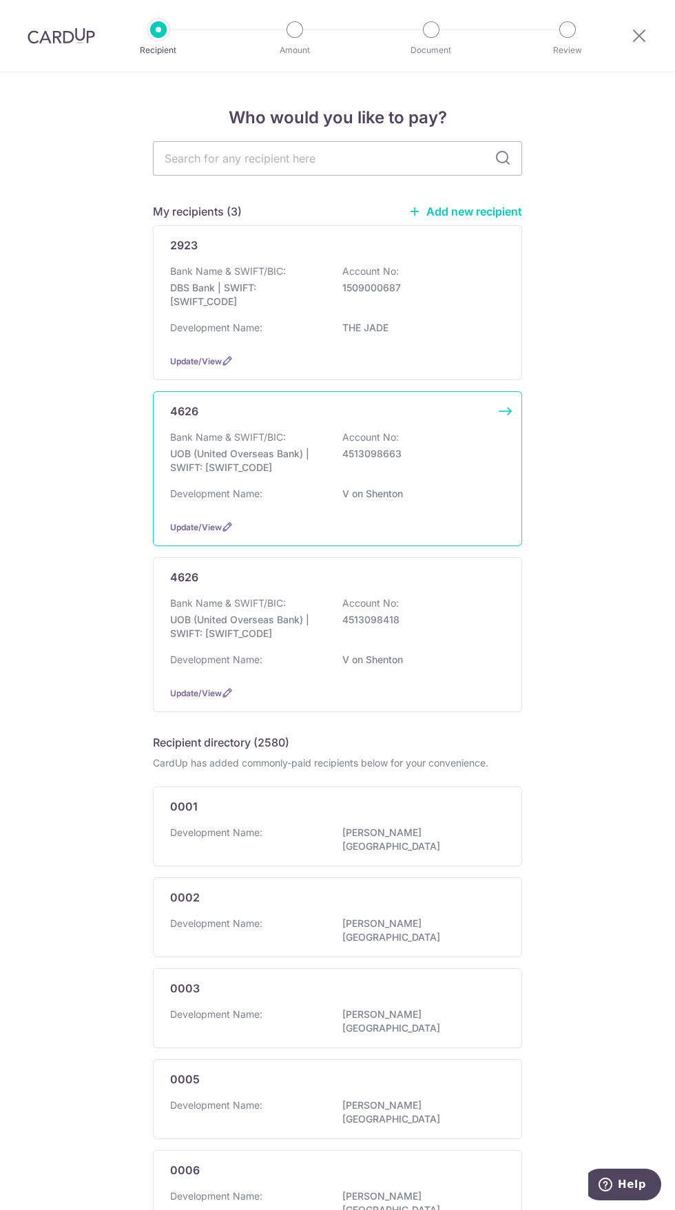
click at [362, 508] on div "Development Name: V on [GEOGRAPHIC_DATA]" at bounding box center [337, 498] width 335 height 22
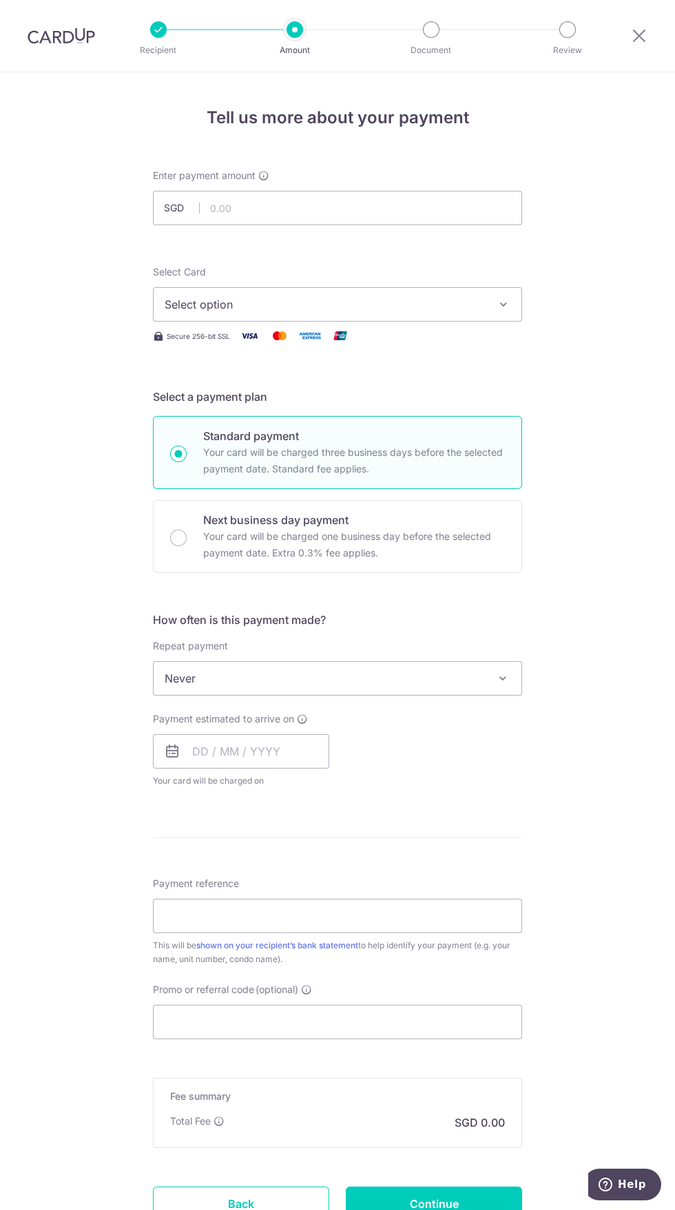
click at [527, 986] on div "Promo or referral code (optional) The discounted fee will be shown on the revie…" at bounding box center [338, 1011] width 386 height 56
click at [480, 672] on span "Never" at bounding box center [338, 678] width 368 height 33
select select "4"
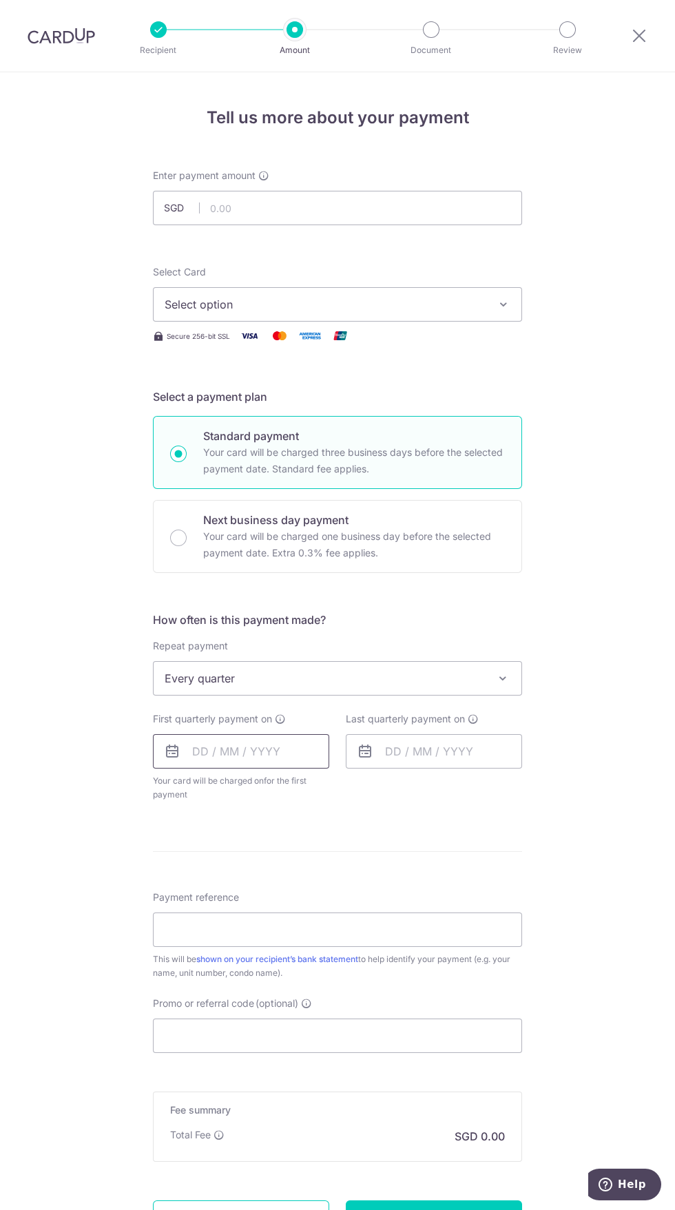
click at [219, 751] on input "text" at bounding box center [241, 751] width 176 height 34
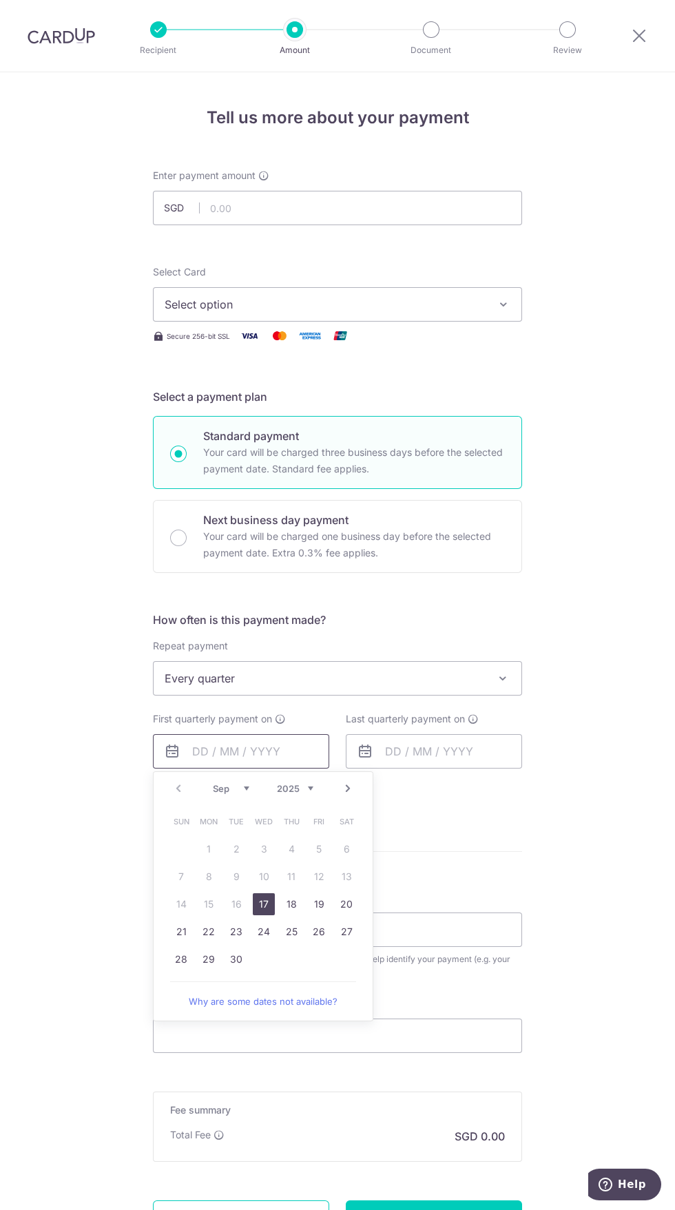
scroll to position [0, 0]
click at [354, 789] on link "Next" at bounding box center [348, 788] width 17 height 17
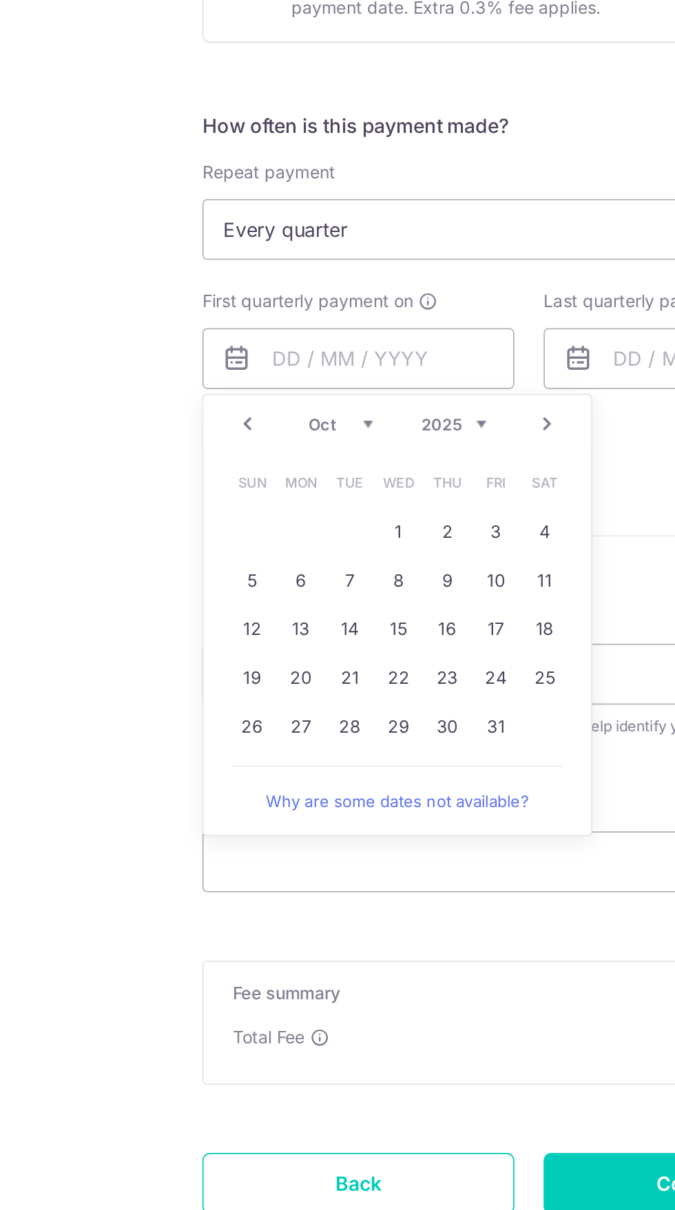
click at [214, 942] on link "27" at bounding box center [209, 937] width 22 height 22
type input "27/10/2025"
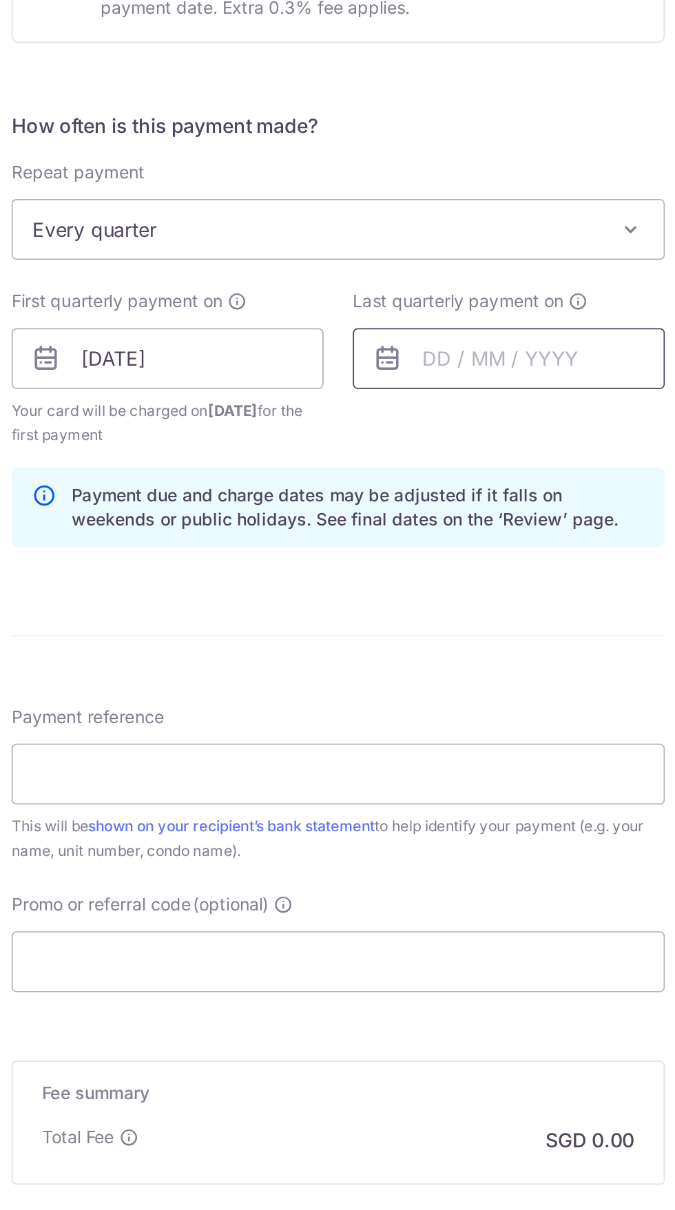
click at [392, 734] on input "text" at bounding box center [434, 729] width 176 height 34
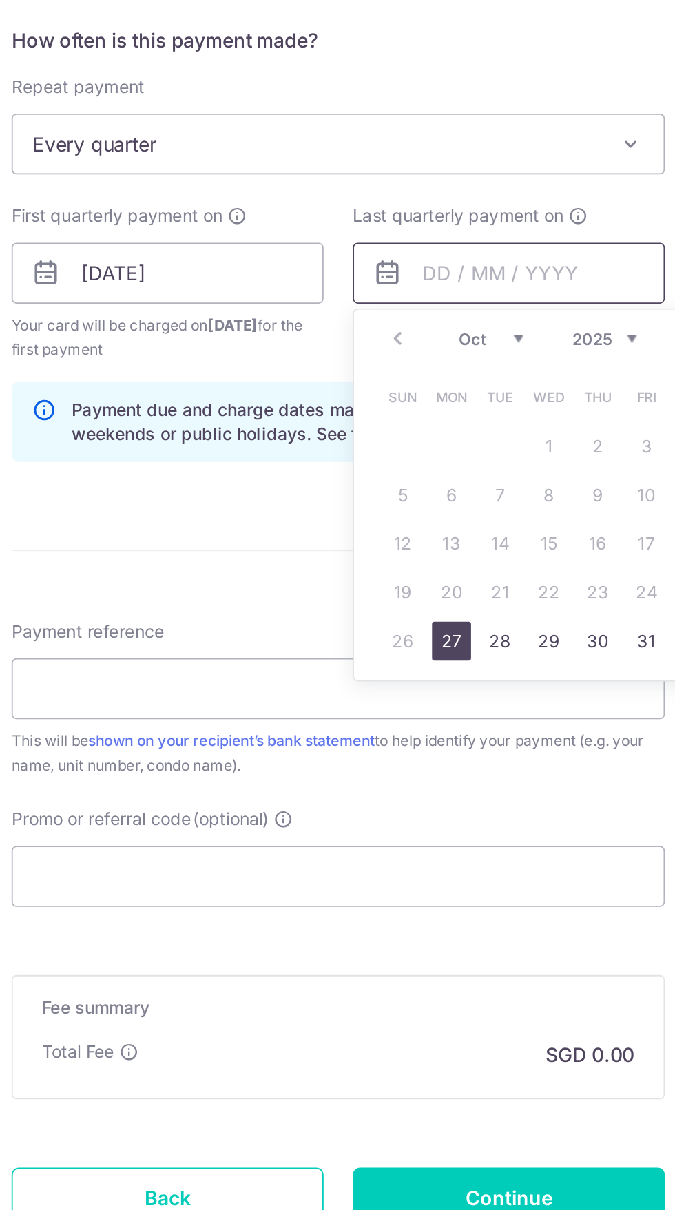
scroll to position [79, 0]
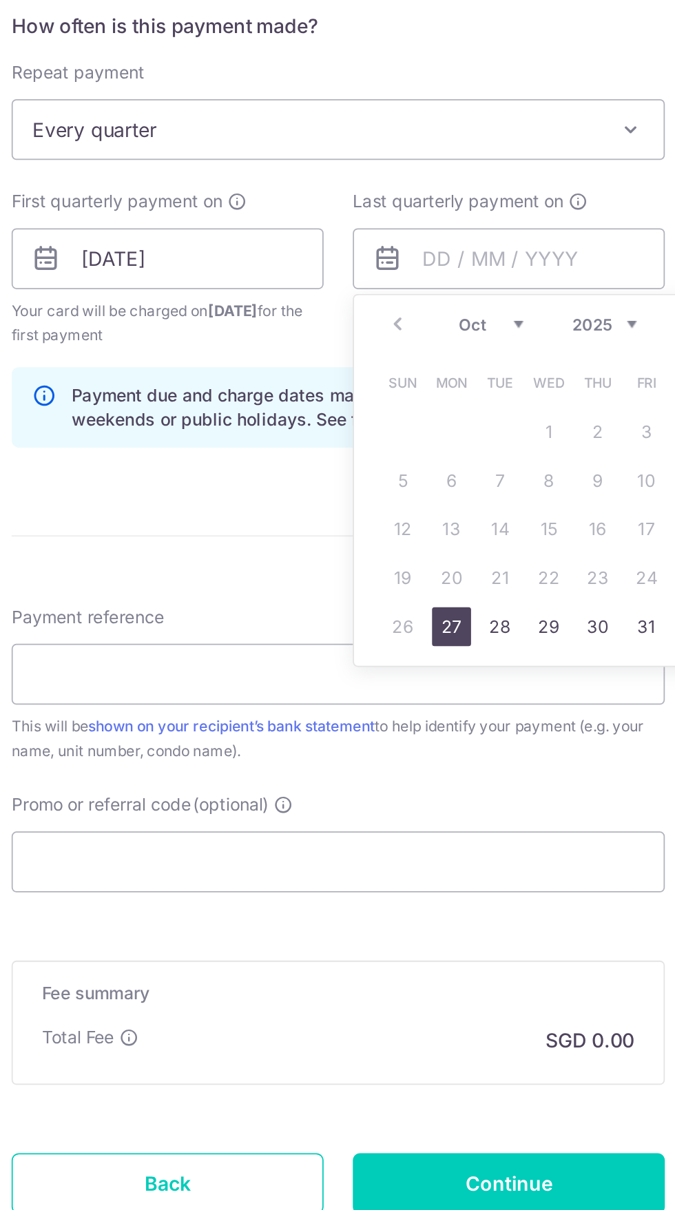
click at [501, 705] on select "2025 2026 2027 2028 2029 2030 2031 2032 2033 2034 2035" at bounding box center [488, 709] width 37 height 11
click at [376, 712] on link "Prev" at bounding box center [371, 709] width 17 height 17
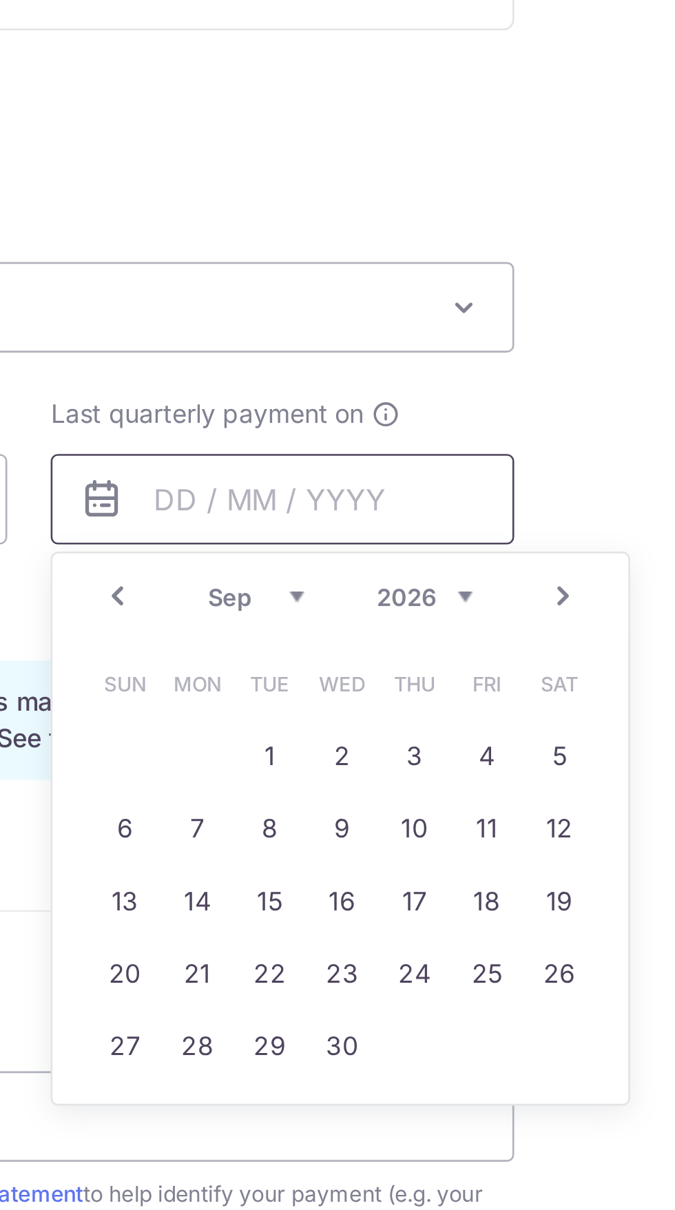
scroll to position [0, 0]
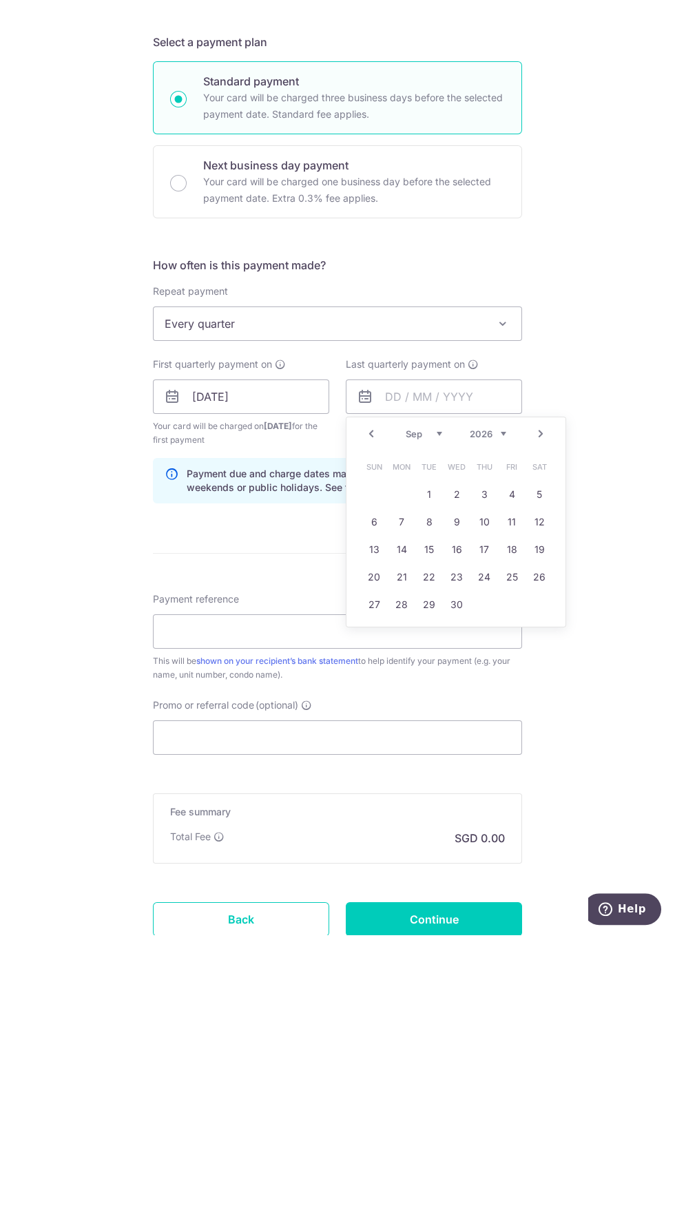
click at [376, 708] on link "Prev" at bounding box center [371, 709] width 17 height 17
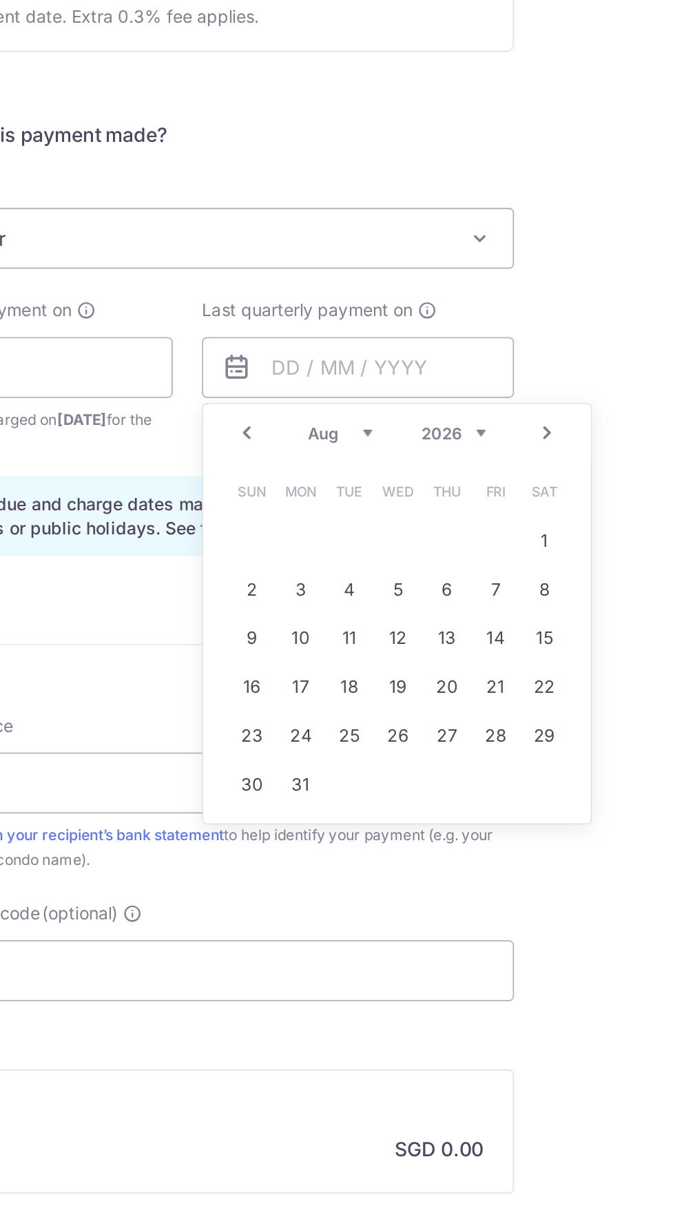
click at [376, 706] on link "Prev" at bounding box center [371, 709] width 17 height 17
click at [375, 709] on link "Prev" at bounding box center [371, 709] width 17 height 17
click at [375, 703] on link "Prev" at bounding box center [371, 709] width 17 height 17
click at [374, 709] on link "Prev" at bounding box center [371, 709] width 17 height 17
click at [374, 707] on link "Prev" at bounding box center [371, 709] width 17 height 17
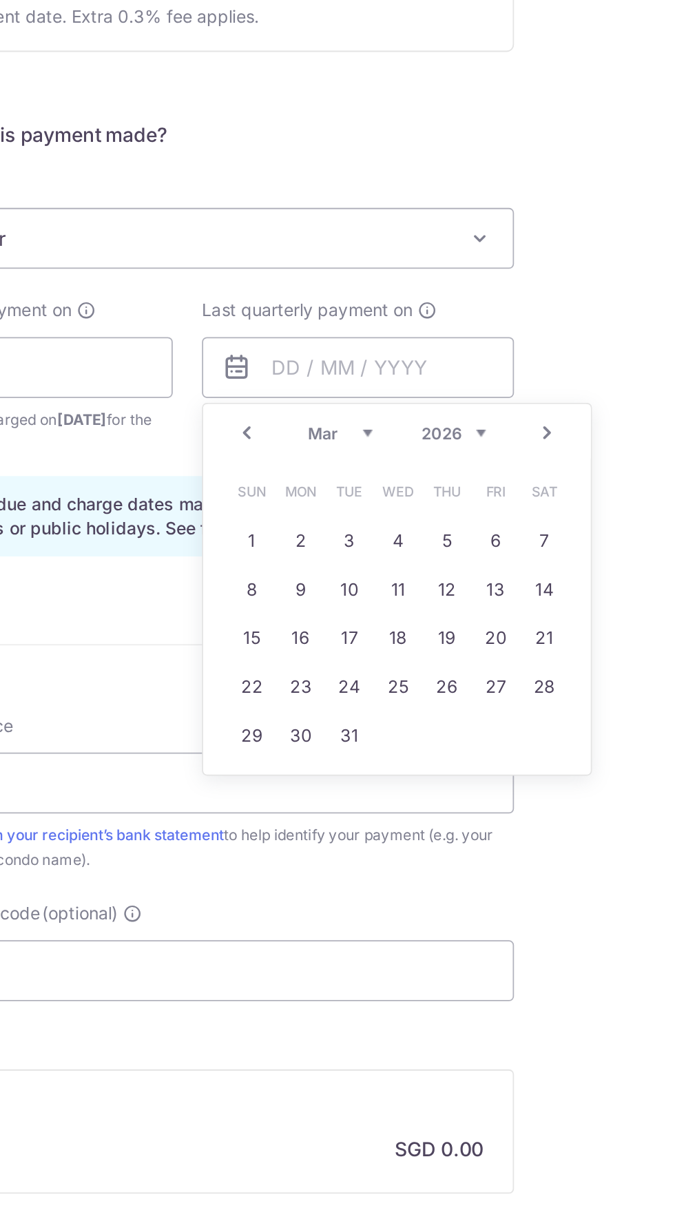
click at [377, 714] on link "Prev" at bounding box center [371, 709] width 17 height 17
click at [371, 709] on link "Prev" at bounding box center [371, 709] width 17 height 17
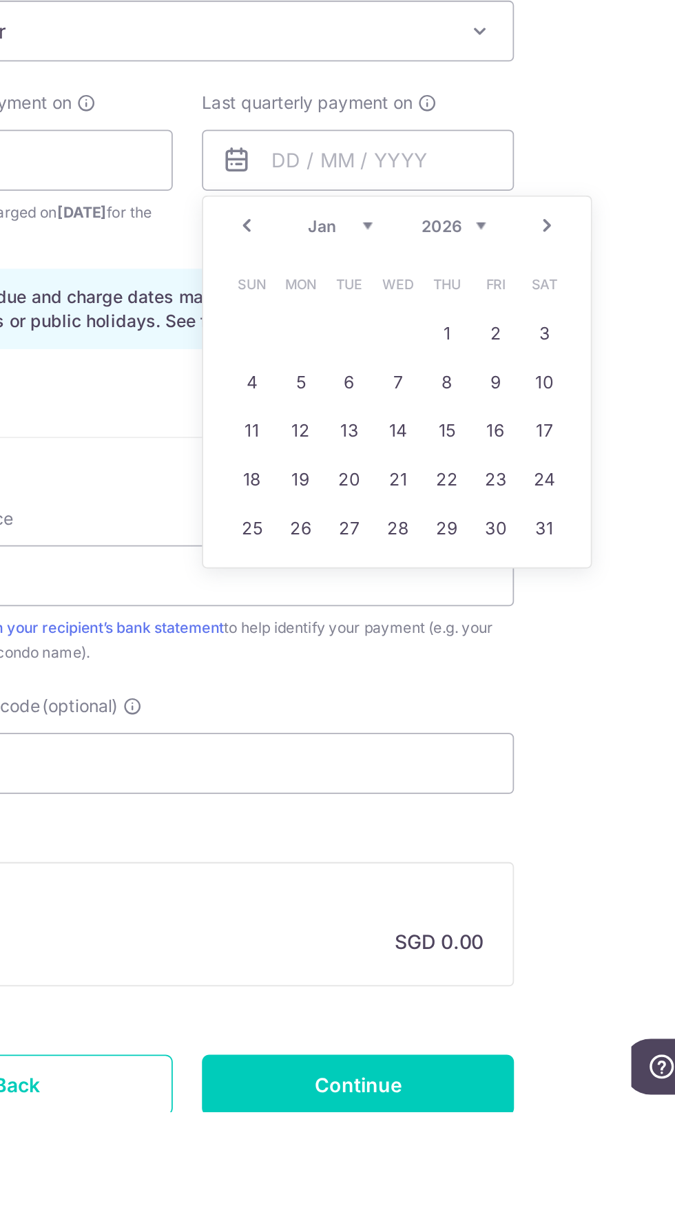
click at [450, 882] on link "28" at bounding box center [457, 880] width 22 height 22
type input "28/01/2026"
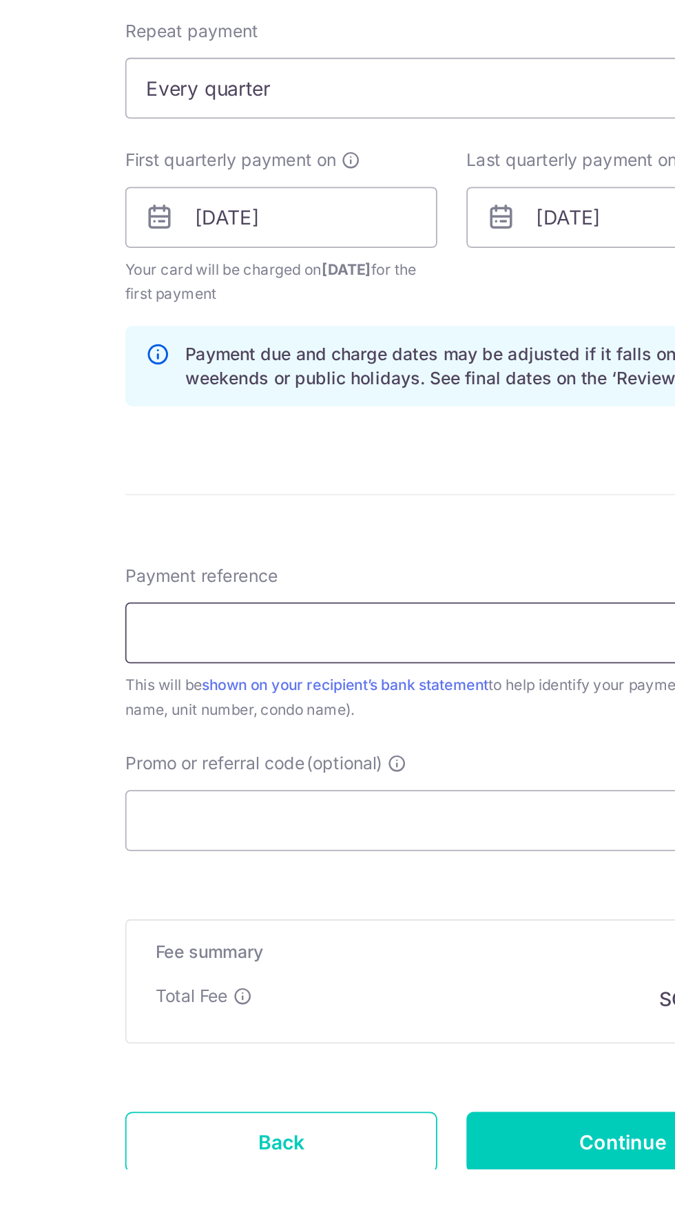
click at [324, 909] on input "Payment reference" at bounding box center [337, 907] width 369 height 34
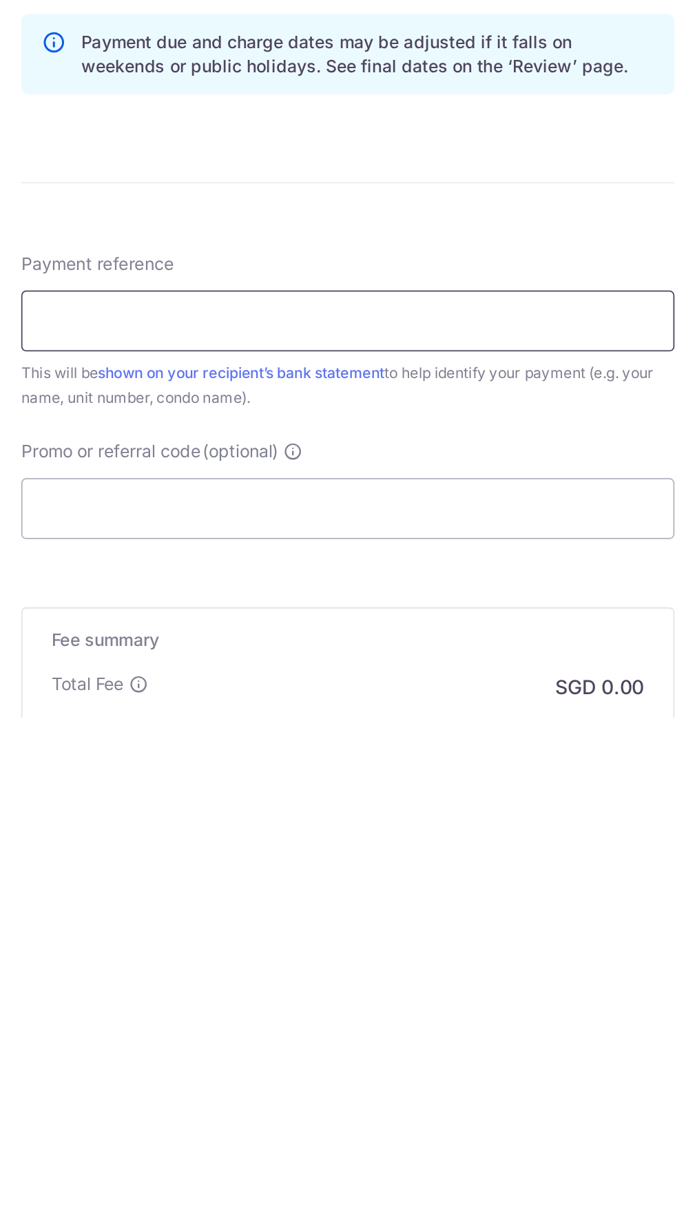
type input "5A 38-22"
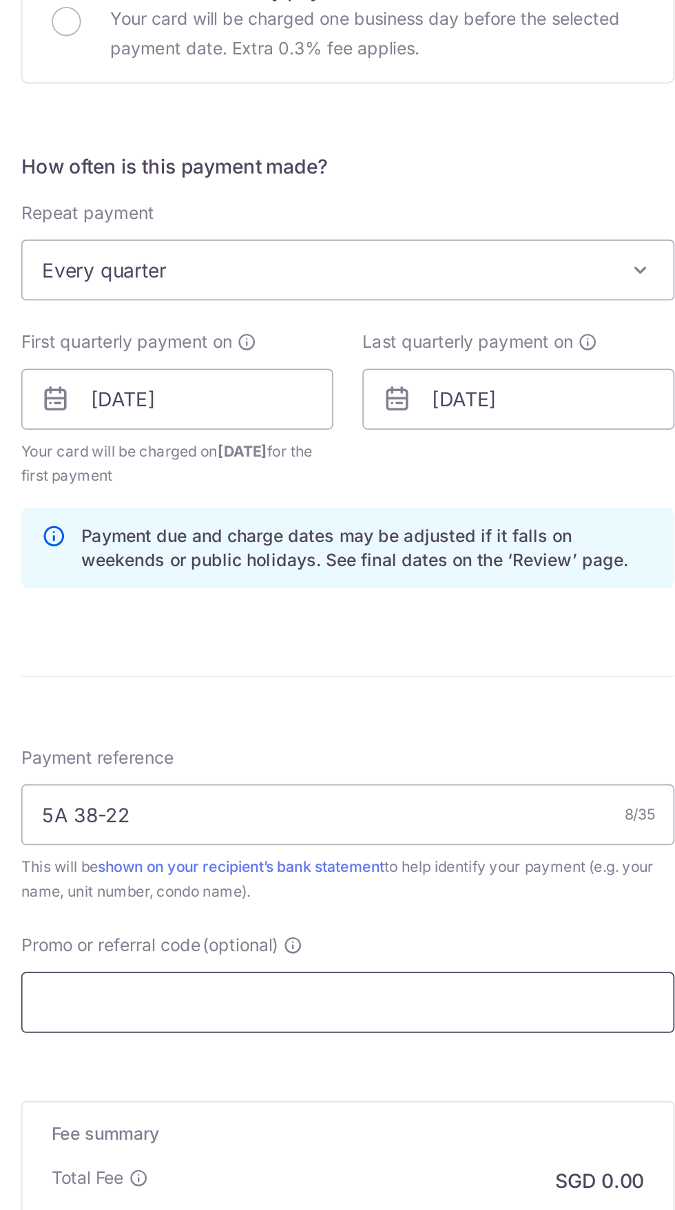
click at [350, 1095] on input "Promo or referral code (optional)" at bounding box center [337, 1092] width 369 height 34
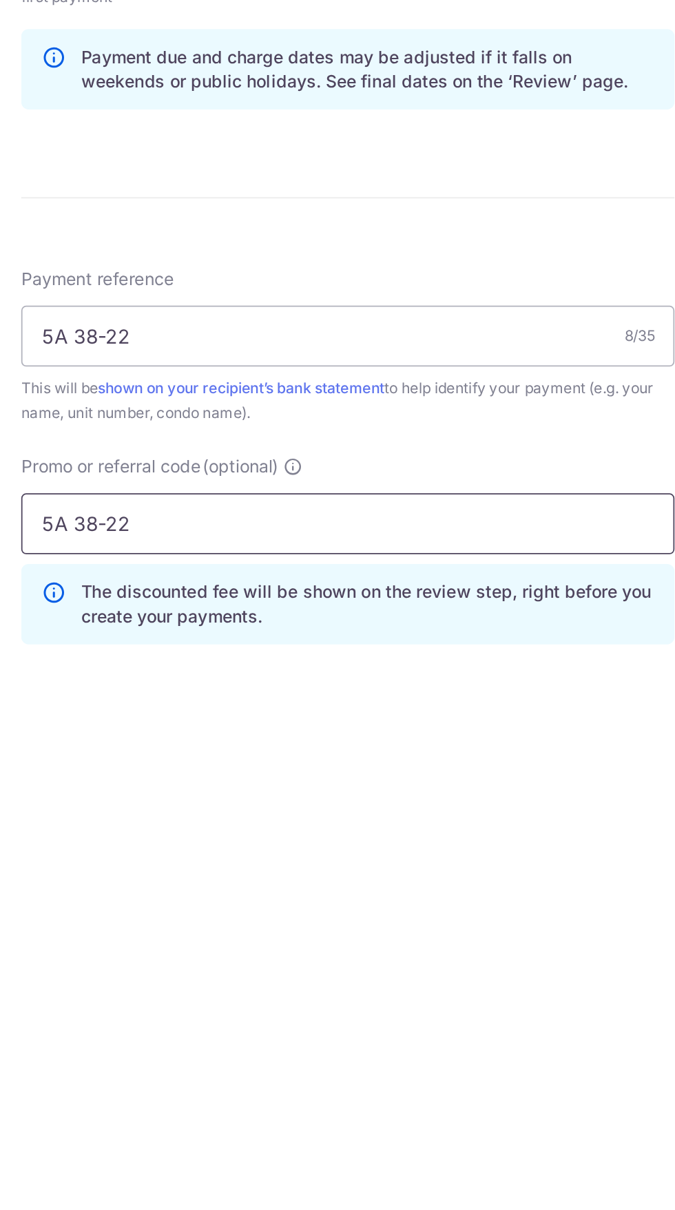
scroll to position [1, 0]
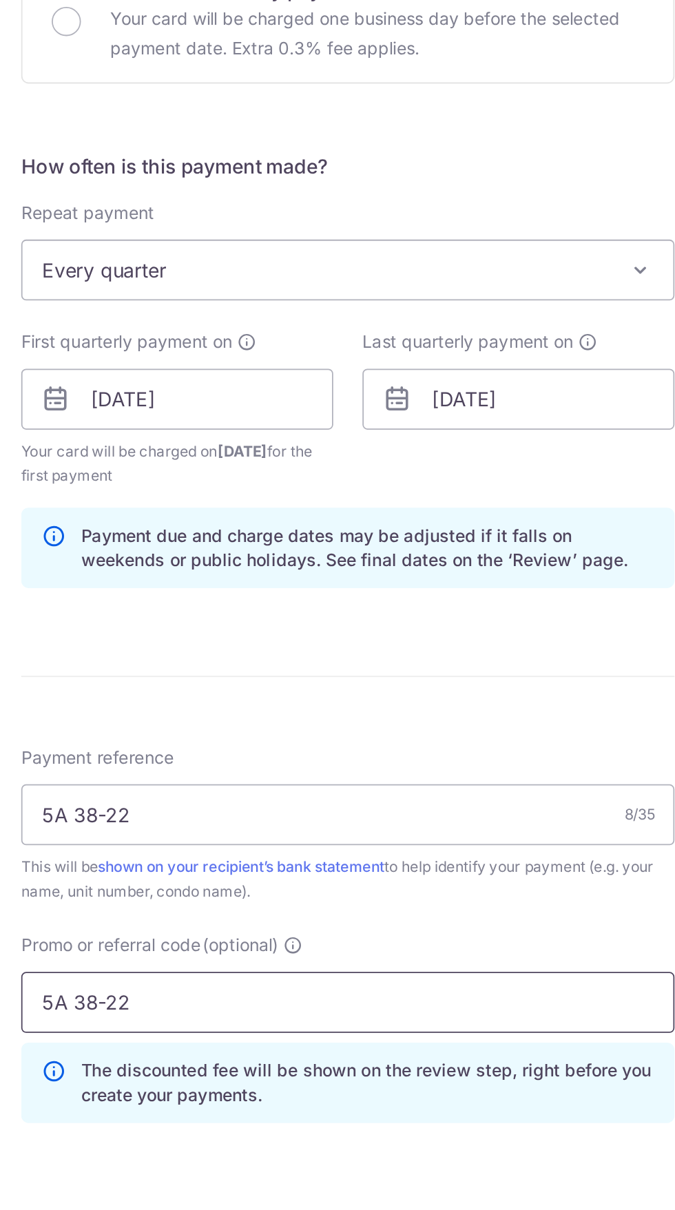
click at [342, 1093] on input "5A 38-22" at bounding box center [337, 1092] width 369 height 34
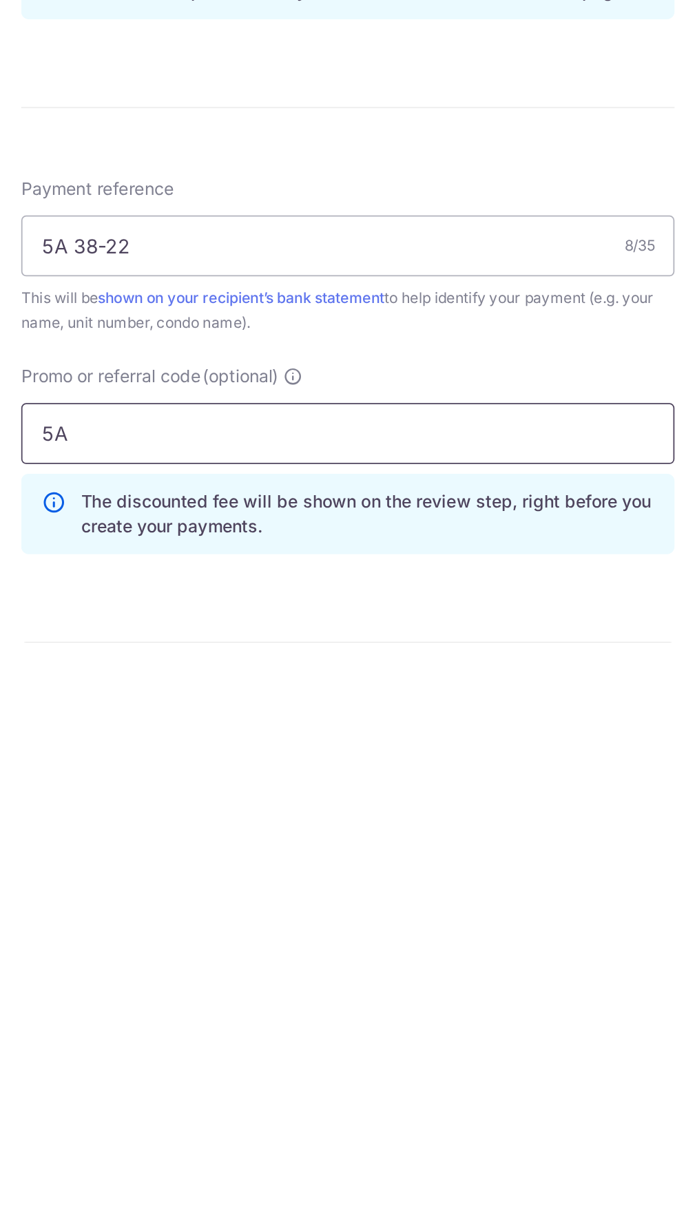
type input "5"
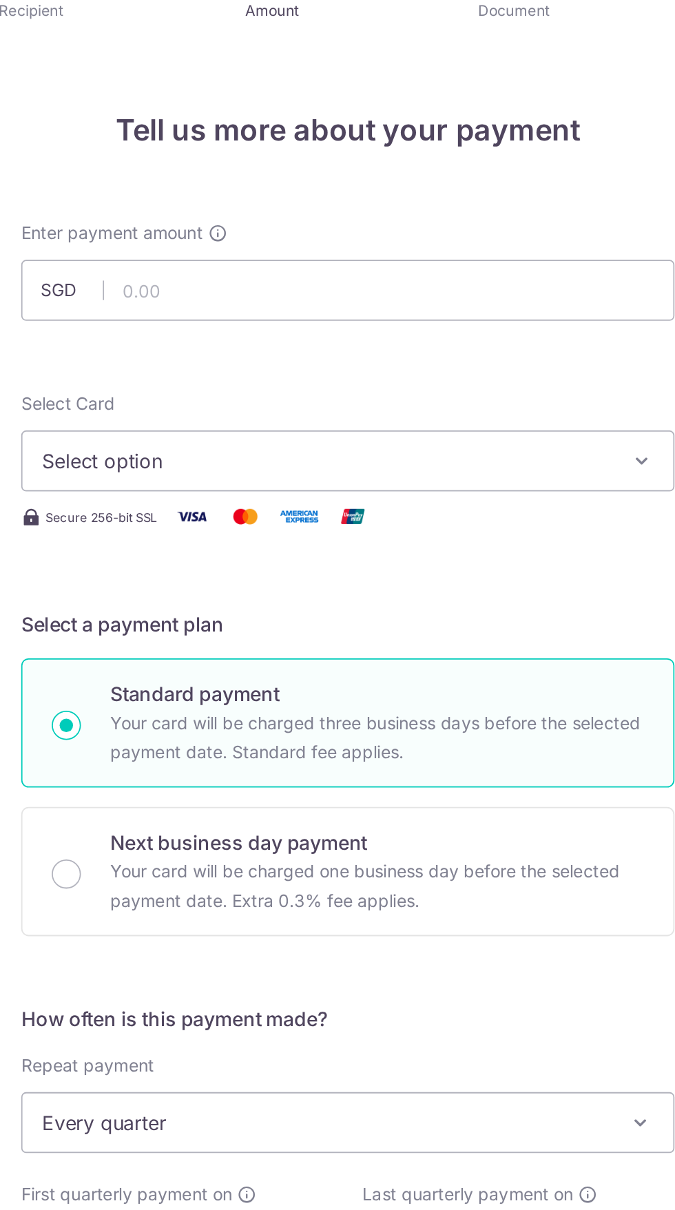
type input "REC185"
click at [357, 209] on input "text" at bounding box center [337, 208] width 369 height 34
click at [410, 259] on form "Enter payment amount SGD 120 Select Card Select option Add credit card Your Car…" at bounding box center [337, 780] width 369 height 1223
type input "120.00"
click at [440, 314] on button "Select option" at bounding box center [337, 304] width 369 height 34
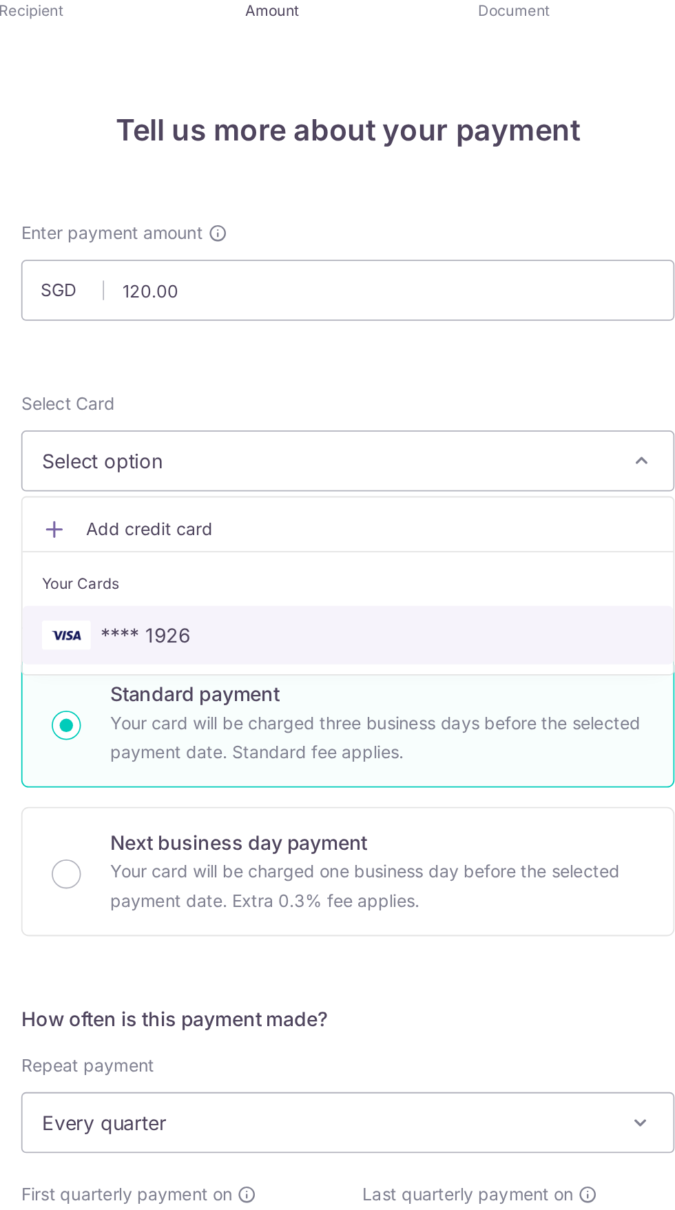
click at [398, 404] on span "**** 1926" at bounding box center [338, 403] width 346 height 17
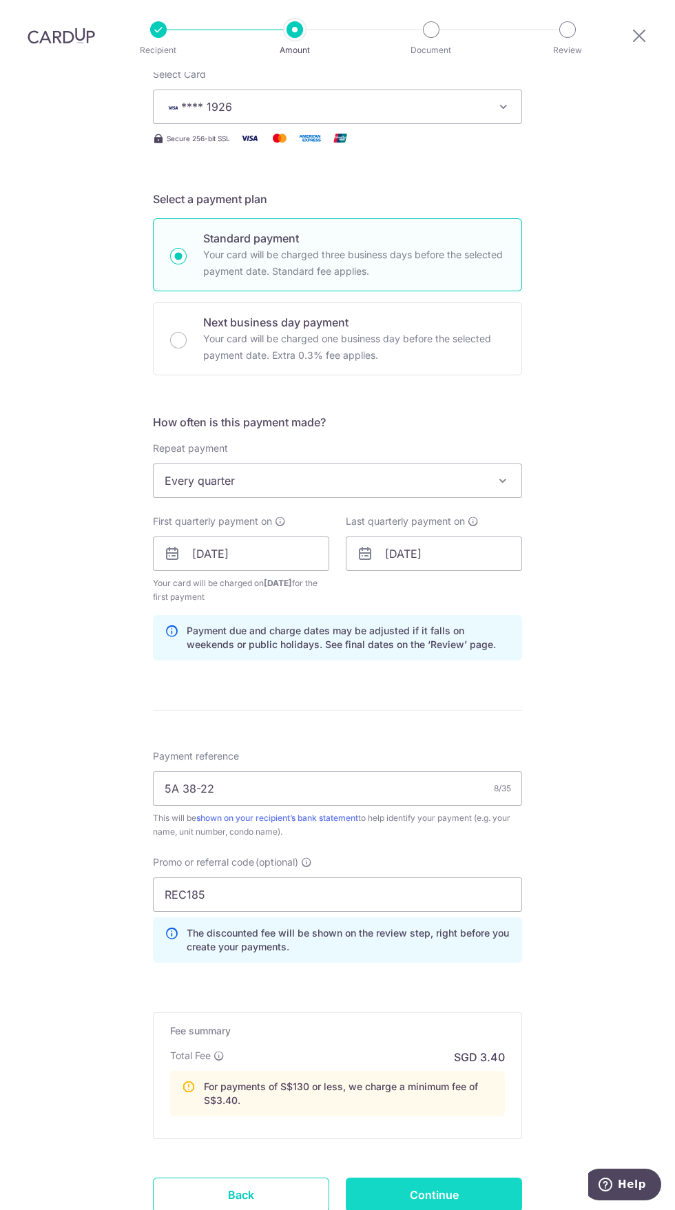
click at [481, 1187] on input "Continue" at bounding box center [434, 1195] width 176 height 34
type input "Create Schedule"
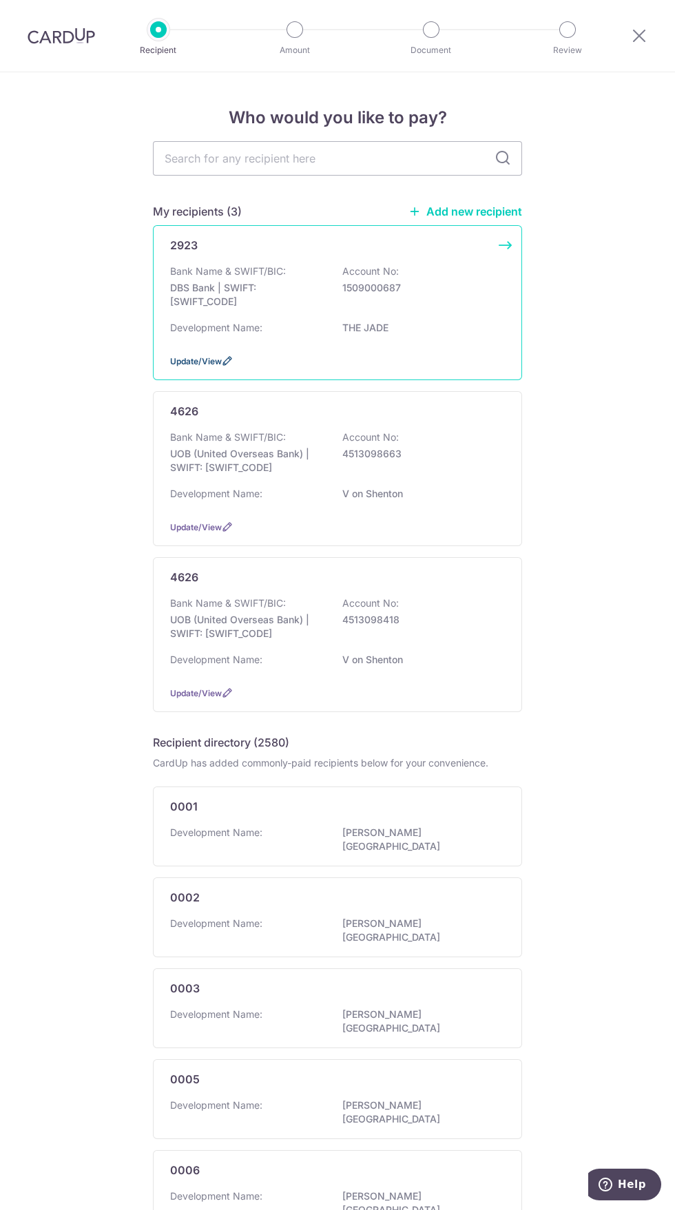
click at [227, 361] on icon at bounding box center [227, 360] width 11 height 11
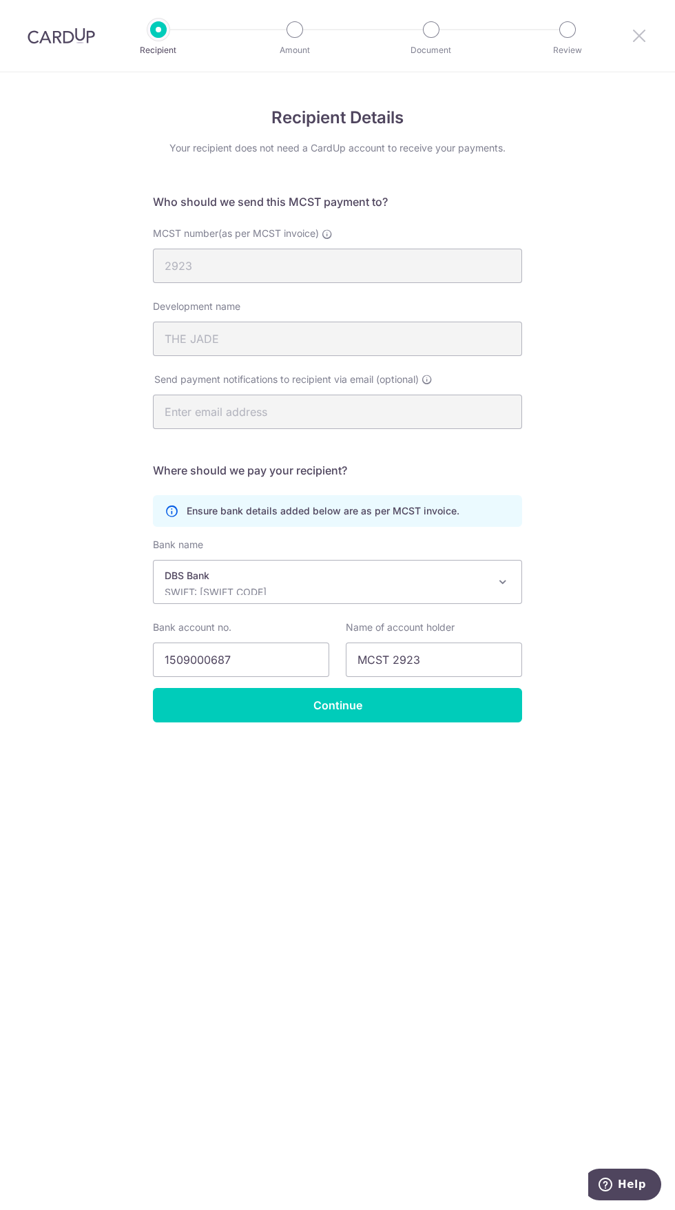
click at [647, 43] on icon at bounding box center [639, 35] width 17 height 17
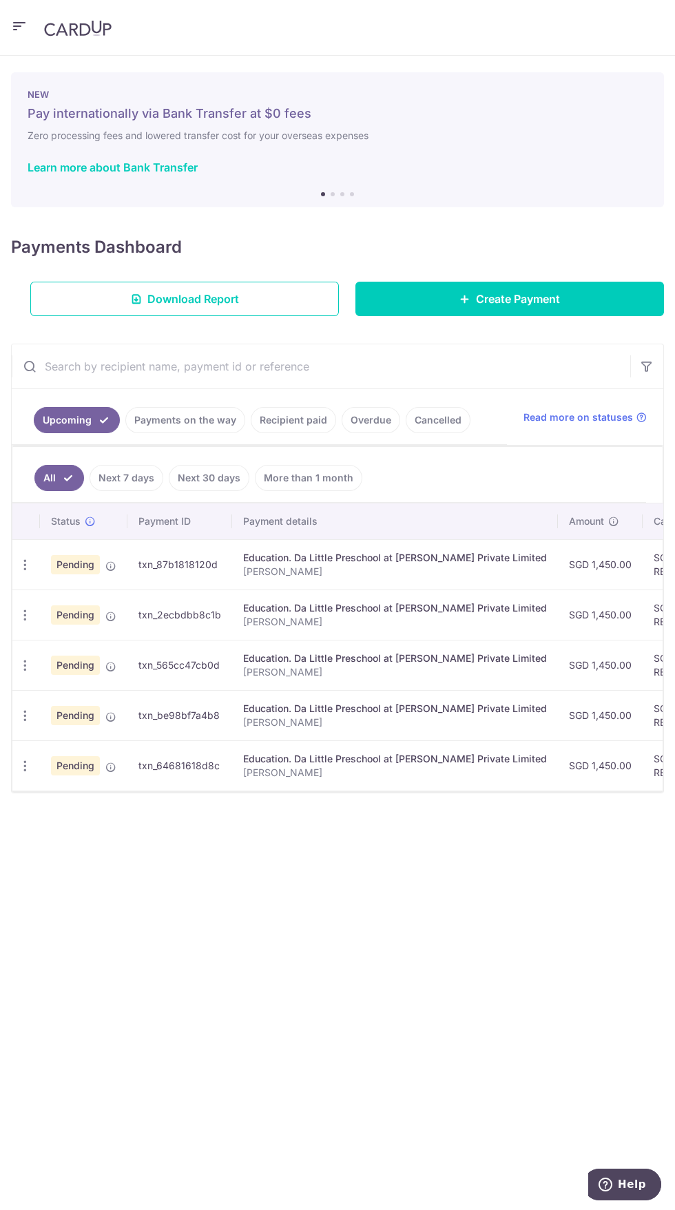
click at [308, 416] on link "Recipient paid" at bounding box center [293, 420] width 85 height 26
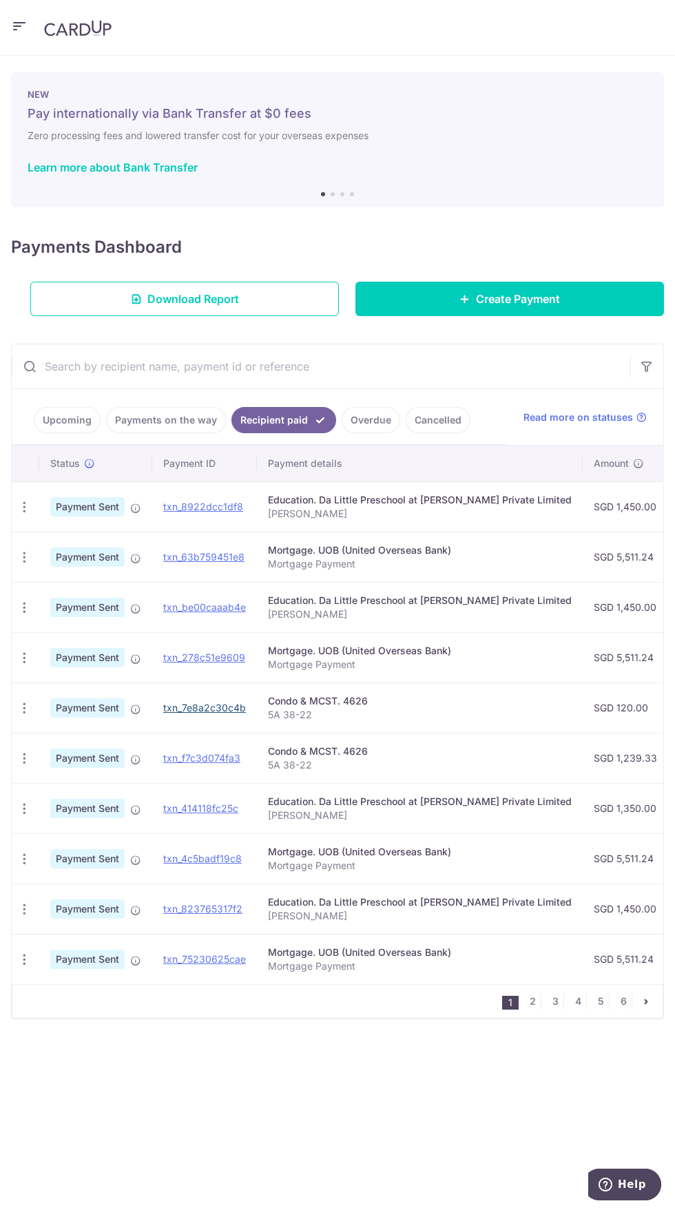
click at [216, 707] on link "txn_7e8a2c30c4b" at bounding box center [204, 708] width 83 height 12
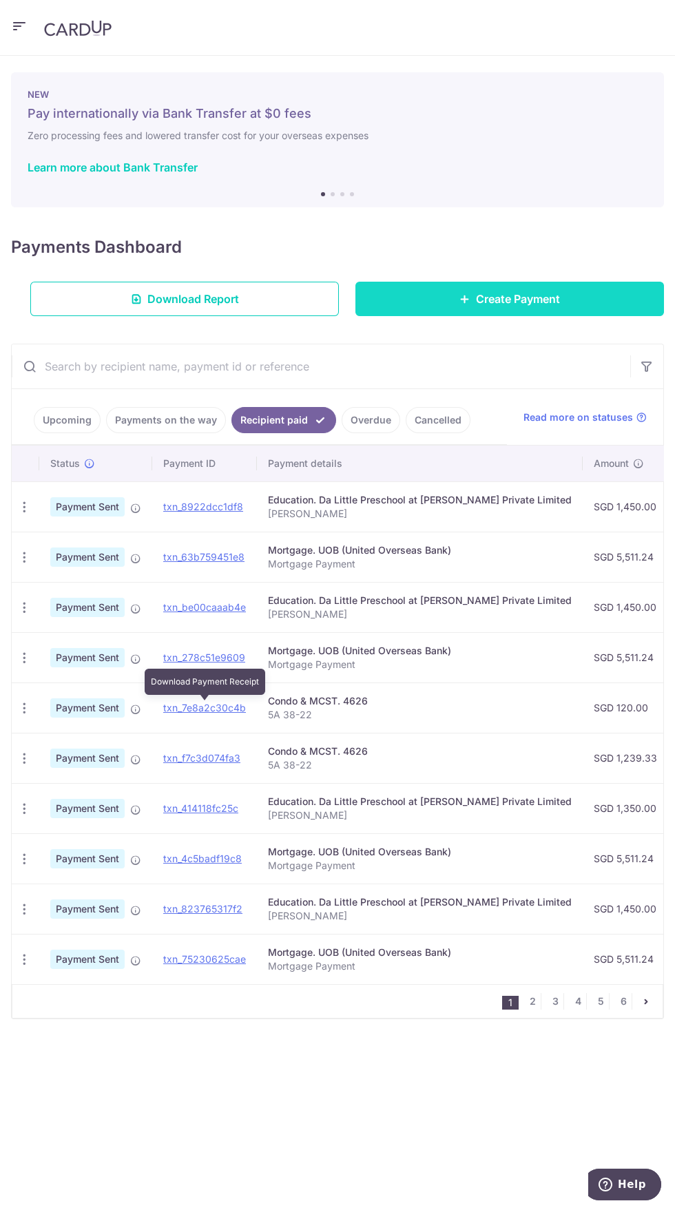
click at [560, 305] on span "Create Payment" at bounding box center [518, 299] width 84 height 17
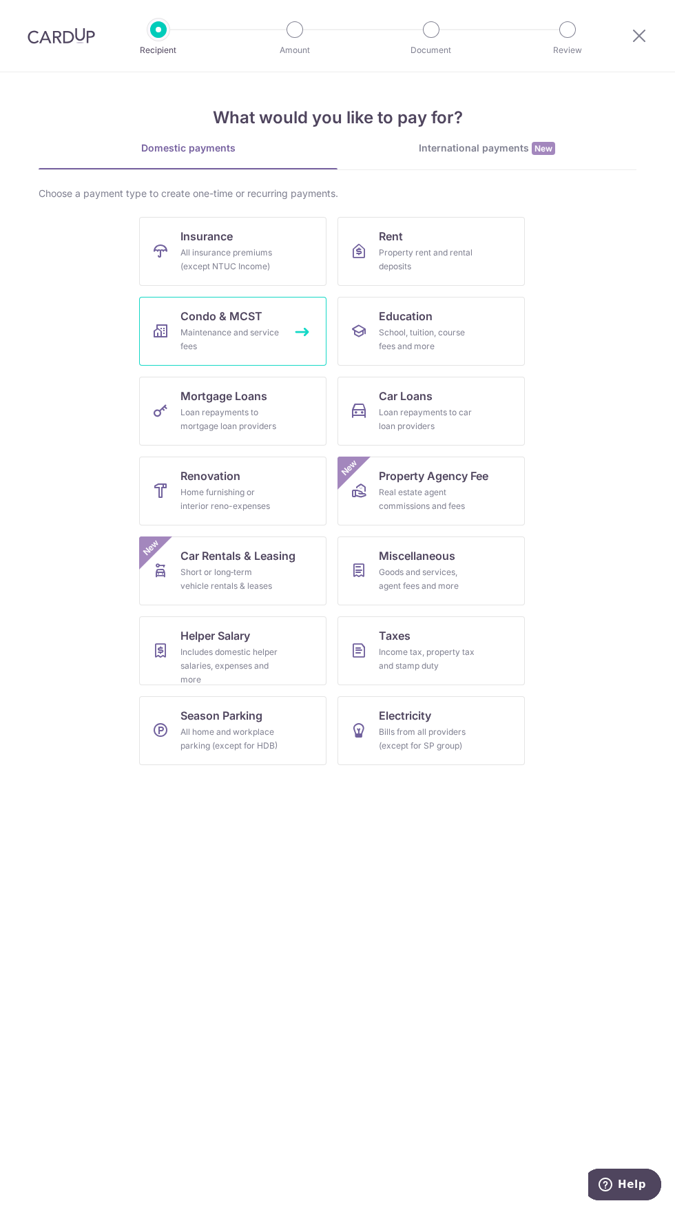
click at [270, 326] on div "Maintenance and service fees" at bounding box center [229, 340] width 99 height 28
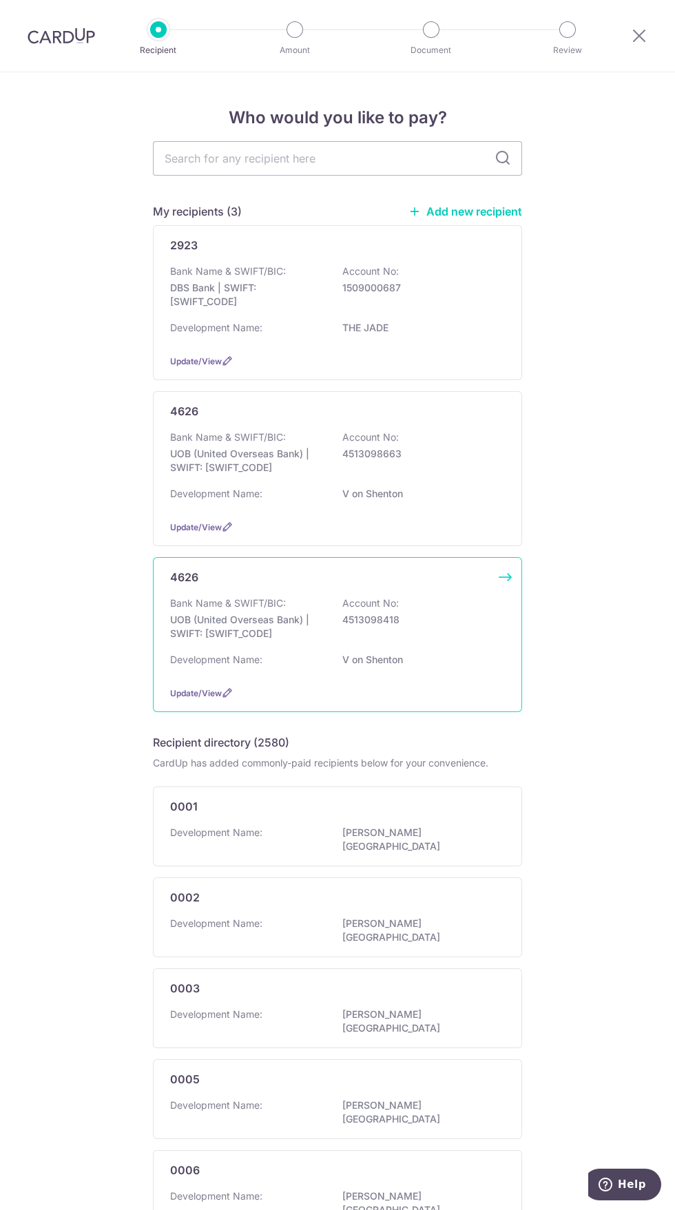
click at [468, 641] on div "Bank Name & SWIFT/BIC: UOB (United Overseas Bank) | SWIFT: [SWIFT_CODE] Account…" at bounding box center [337, 622] width 335 height 51
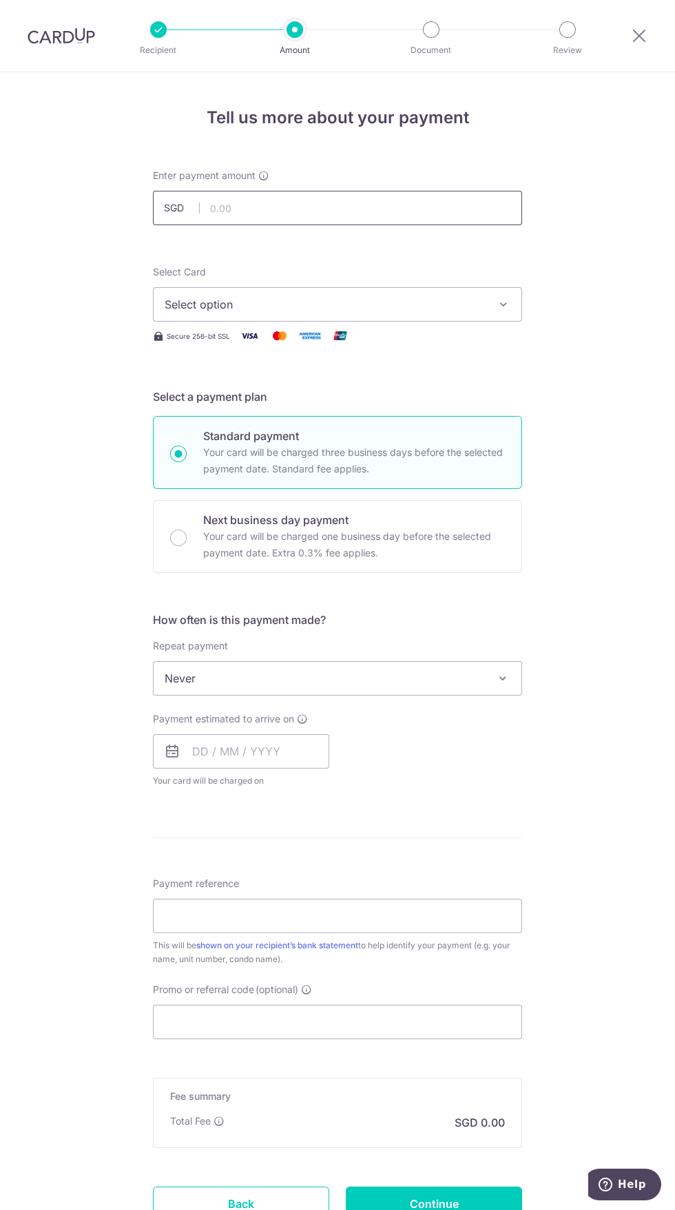
click at [414, 208] on input "text" at bounding box center [337, 208] width 369 height 34
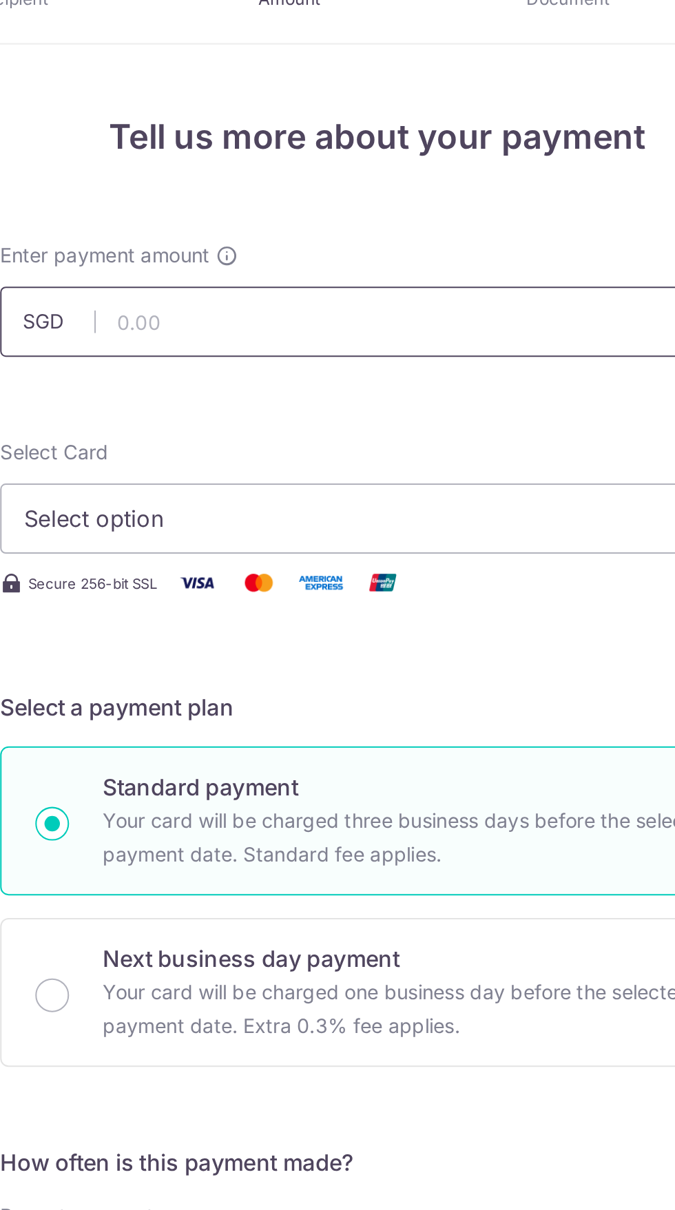
type input "q"
type input "W"
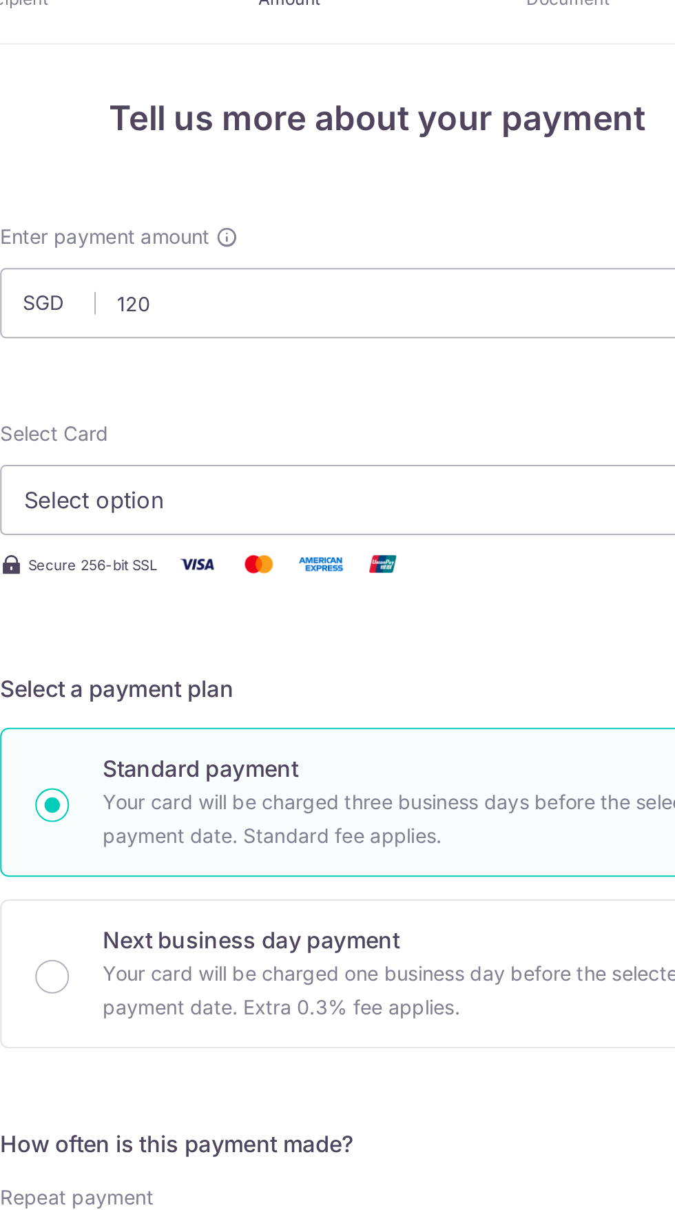
click at [384, 293] on span "Select option" at bounding box center [325, 295] width 321 height 17
type input "120.00"
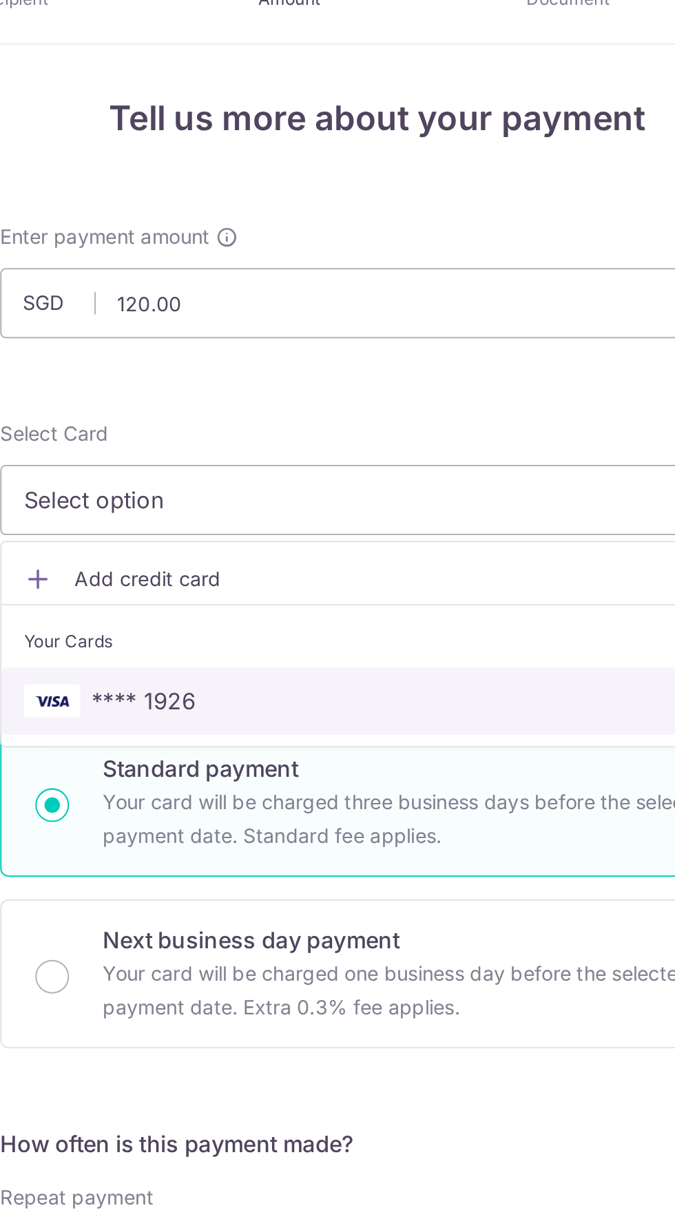
click at [366, 384] on link "**** 1926" at bounding box center [338, 393] width 368 height 33
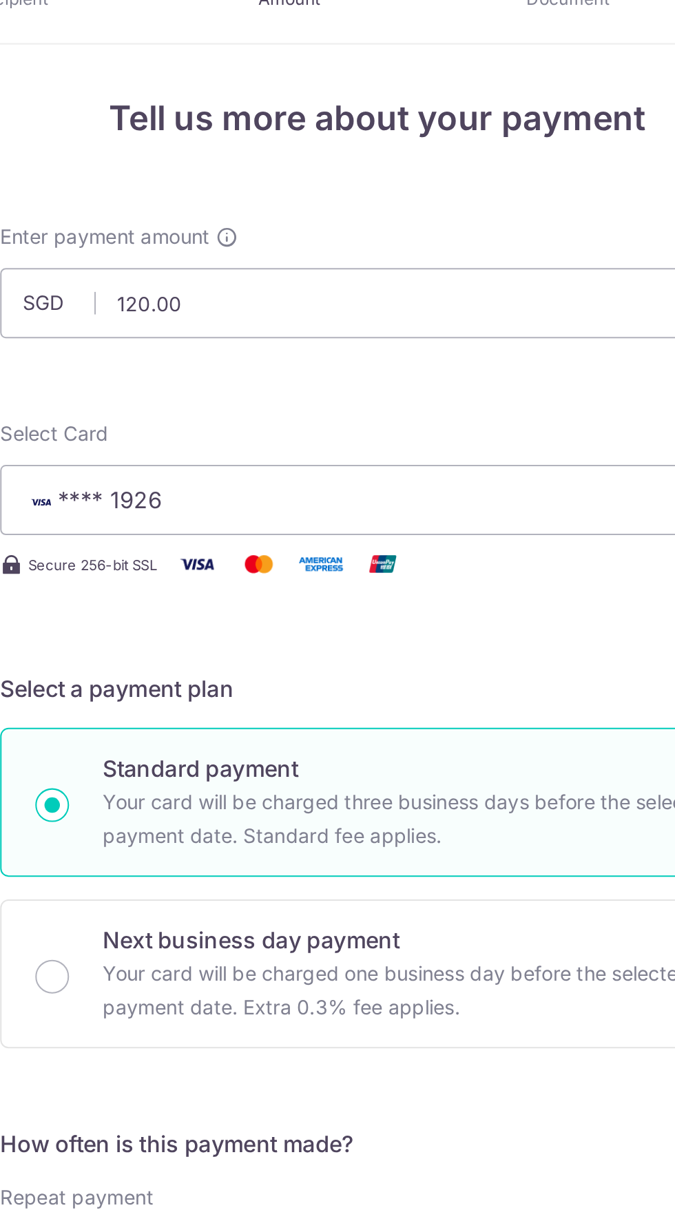
scroll to position [65, 0]
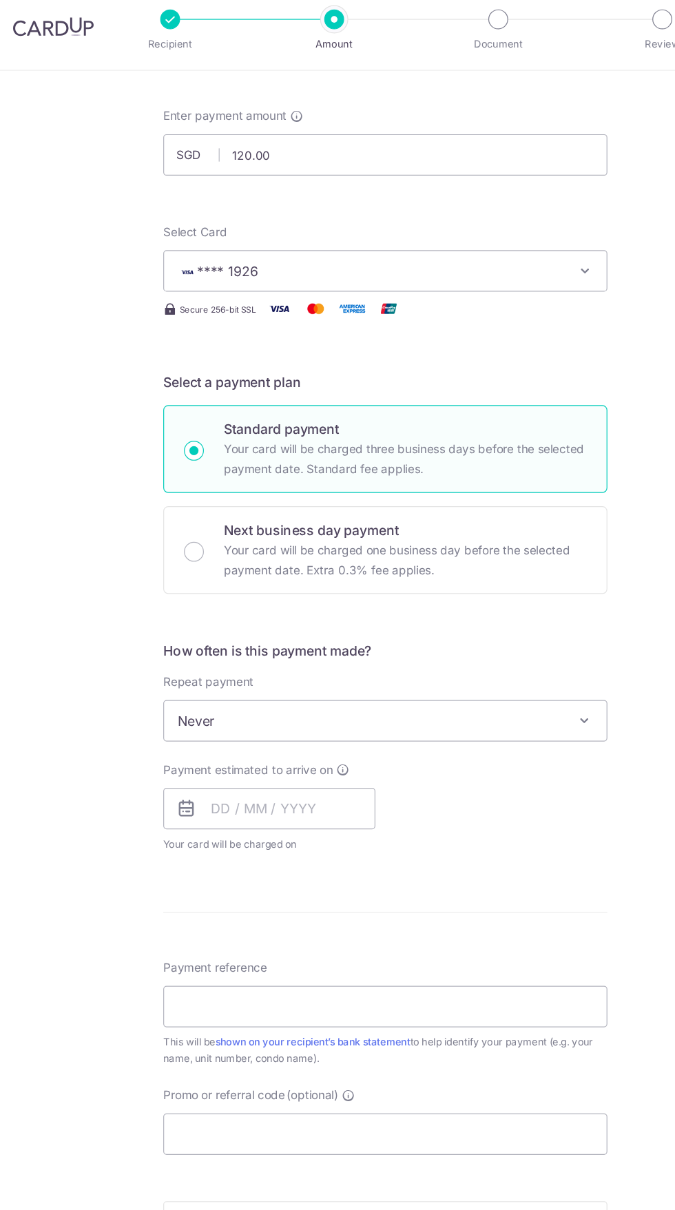
click at [411, 613] on span "Never" at bounding box center [338, 613] width 368 height 33
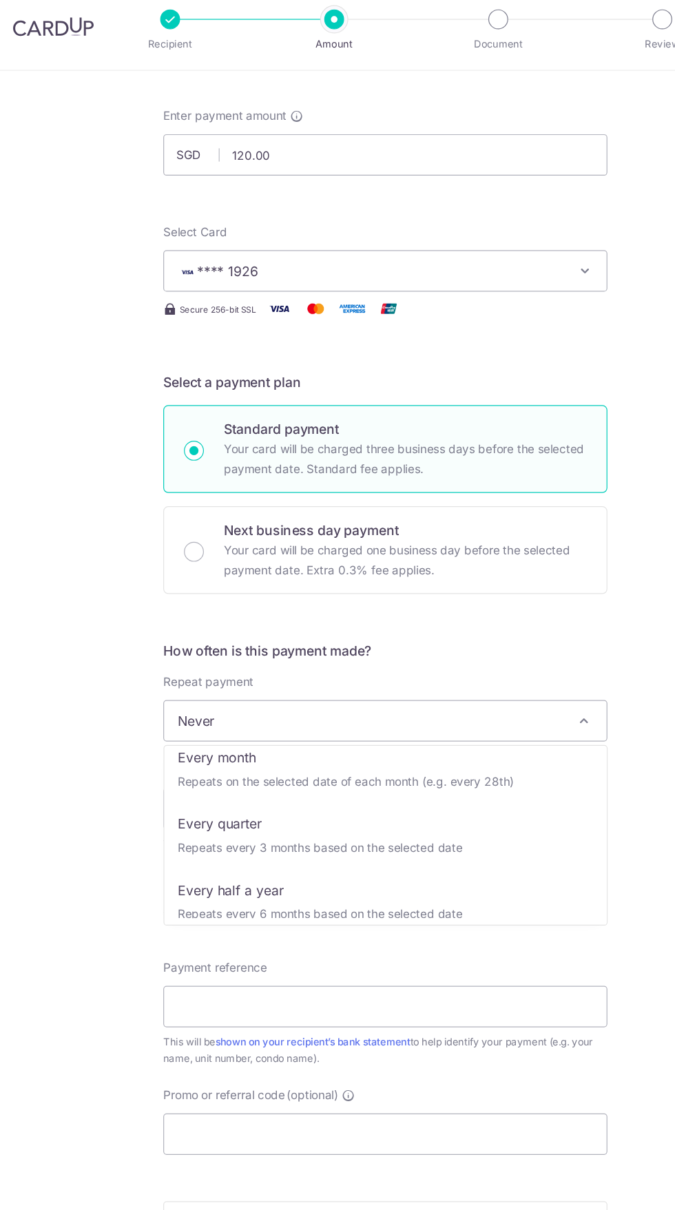
scroll to position [125, 0]
select select "4"
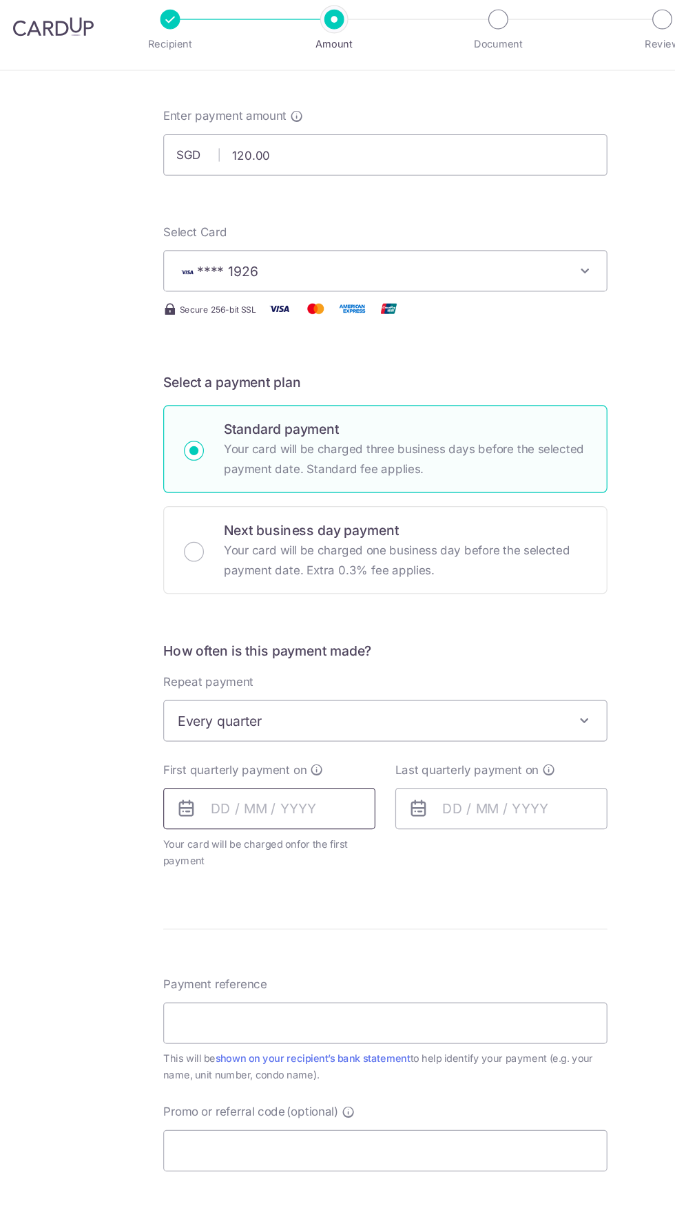
click at [253, 684] on input "text" at bounding box center [241, 686] width 176 height 34
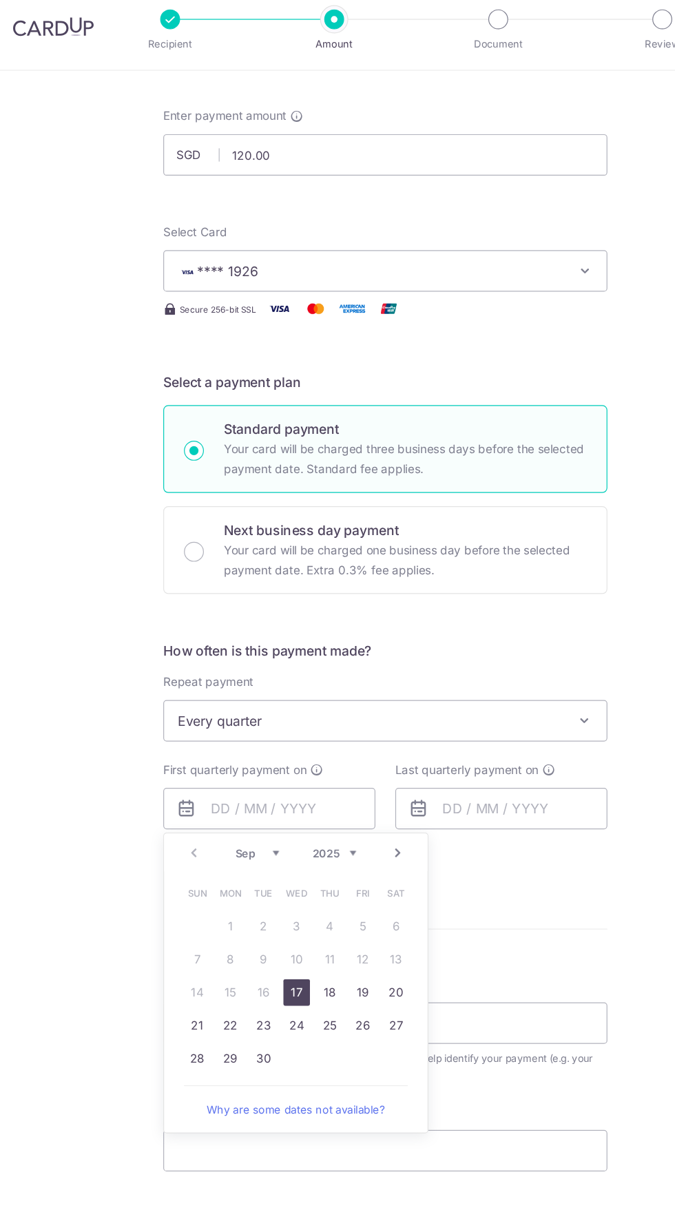
click at [351, 723] on link "Next" at bounding box center [348, 723] width 17 height 17
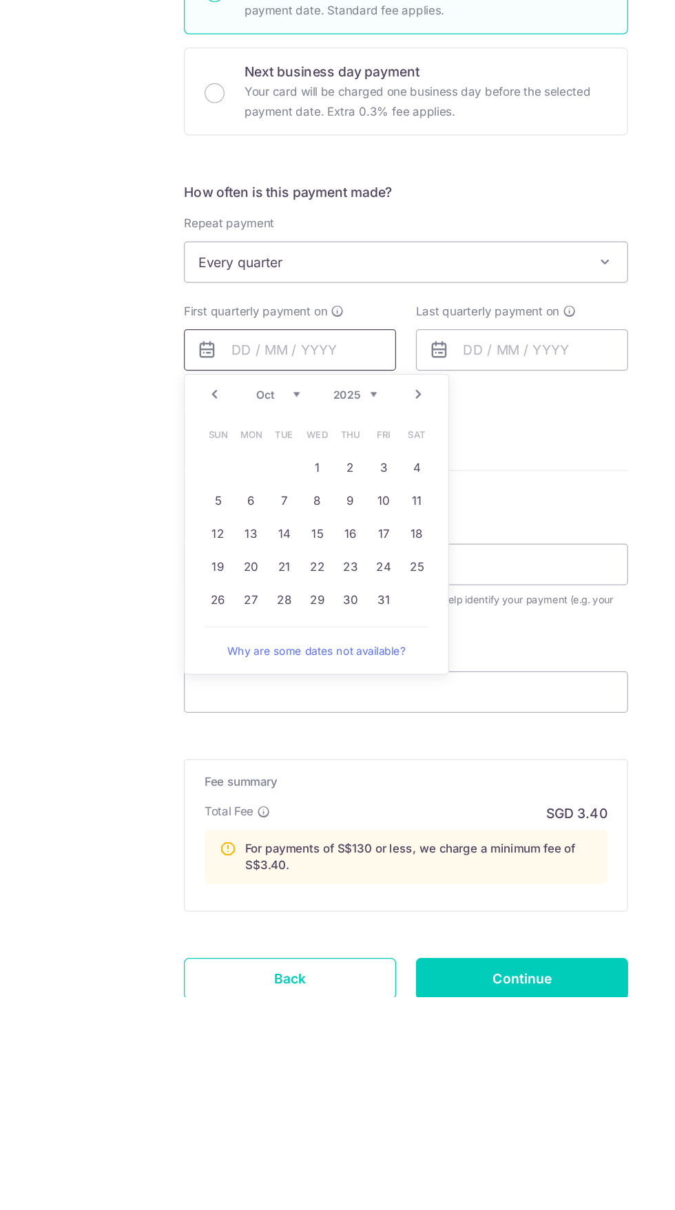
scroll to position [79, 0]
click at [210, 880] on link "27" at bounding box center [209, 881] width 22 height 22
type input "27/10/2025"
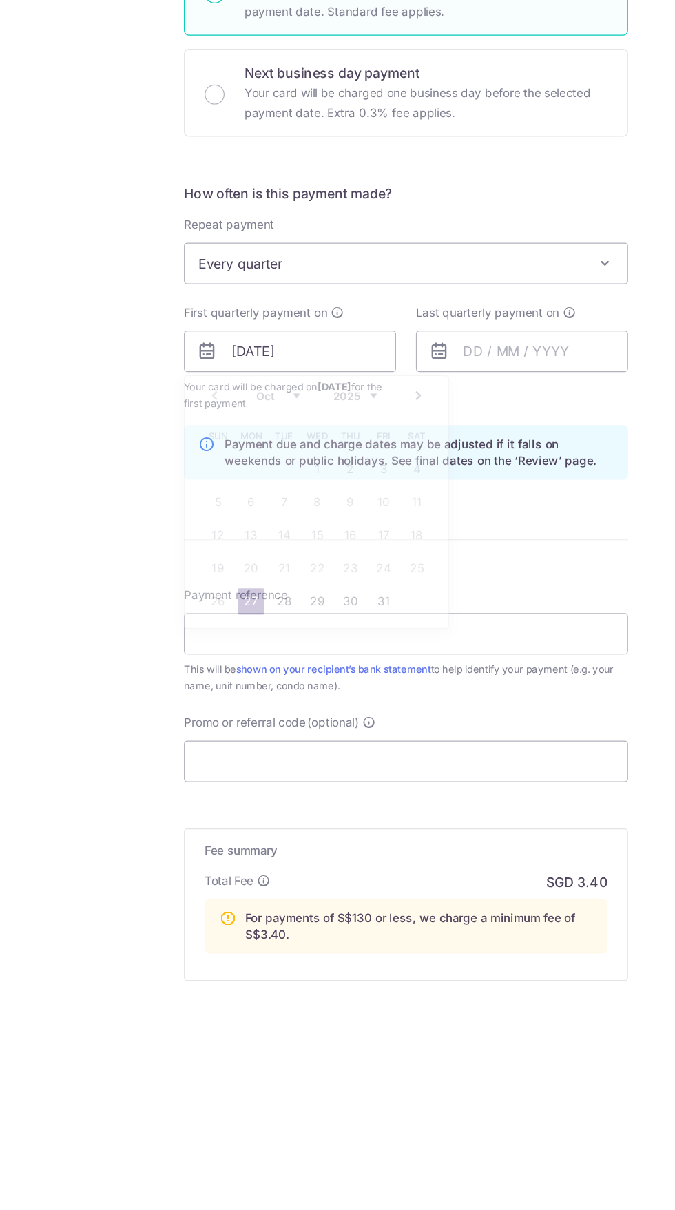
scroll to position [0, 0]
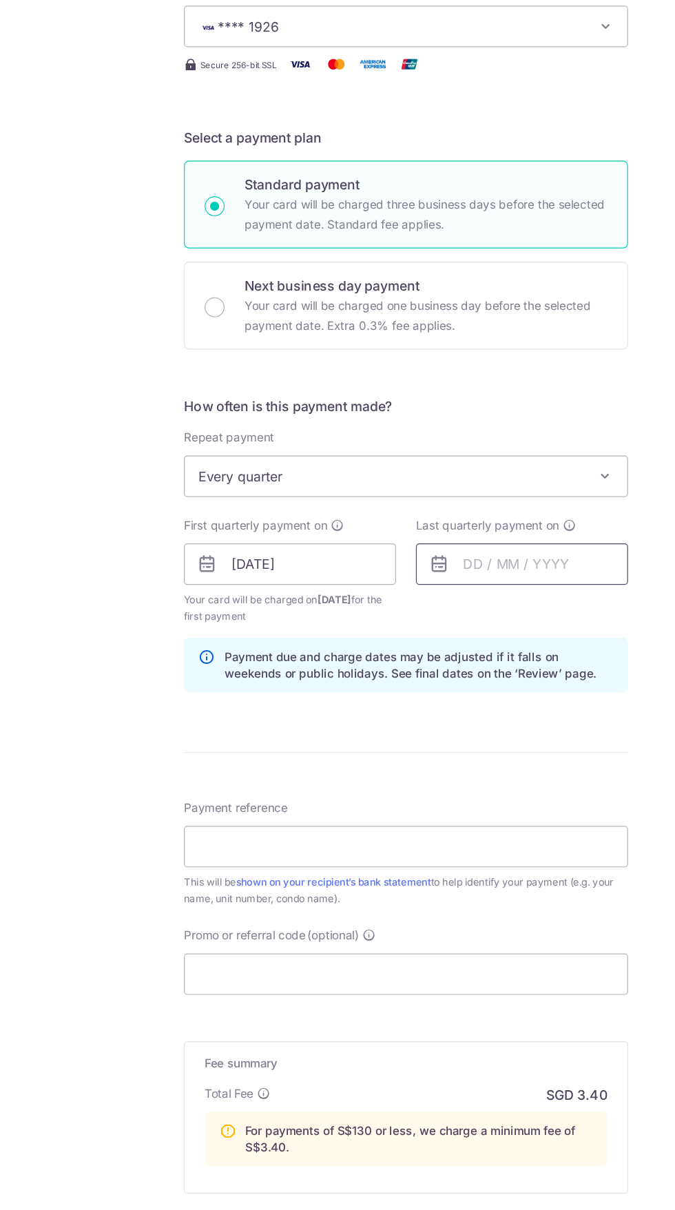
click at [406, 672] on input "text" at bounding box center [434, 673] width 176 height 34
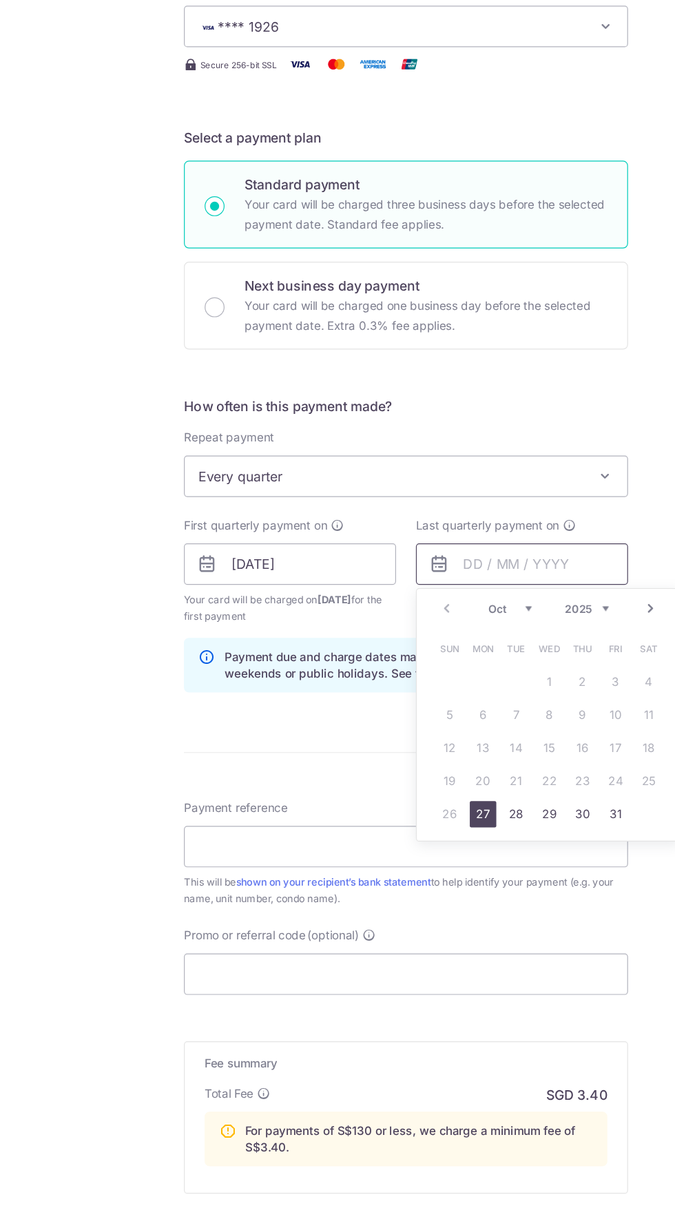
scroll to position [136, 0]
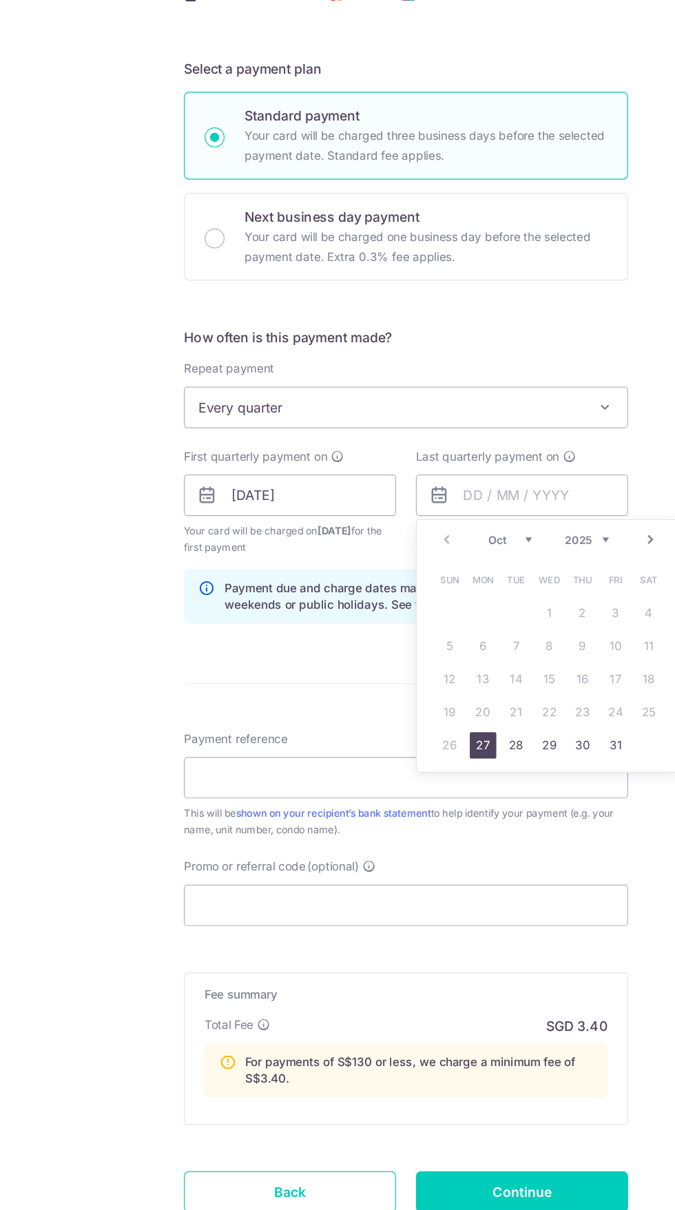
click at [544, 647] on link "Next" at bounding box center [540, 653] width 17 height 17
click at [541, 652] on link "Next" at bounding box center [540, 653] width 17 height 17
click at [541, 651] on link "Next" at bounding box center [540, 653] width 17 height 17
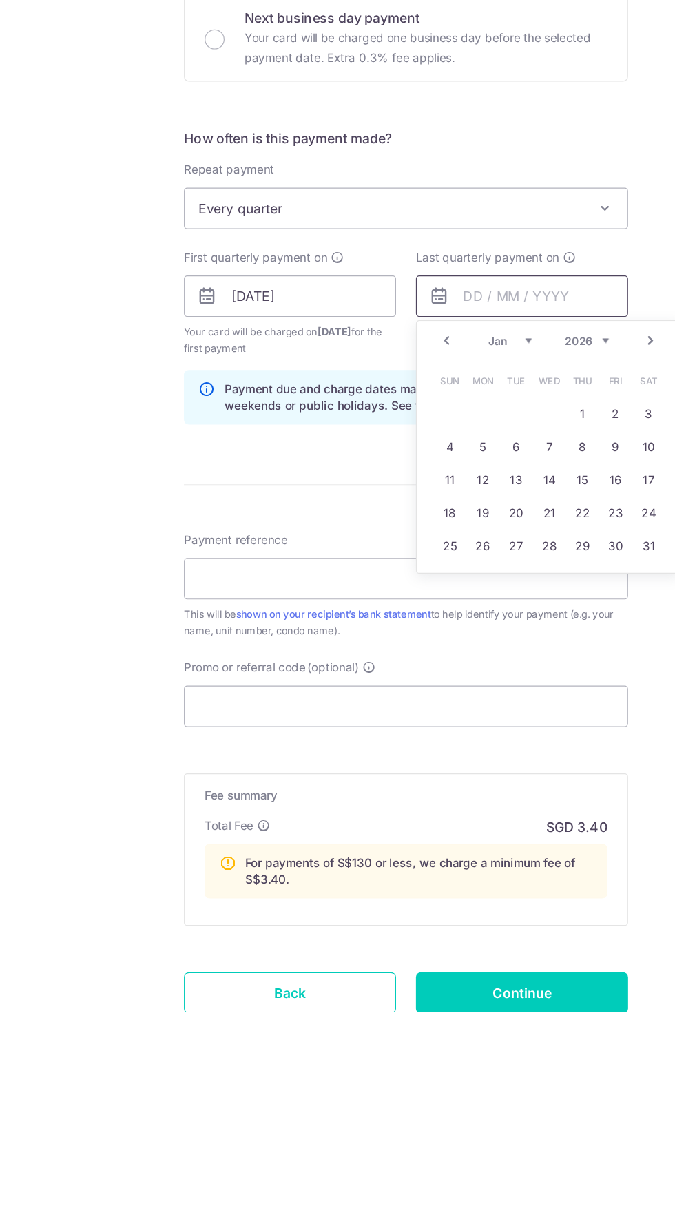
scroll to position [0, 0]
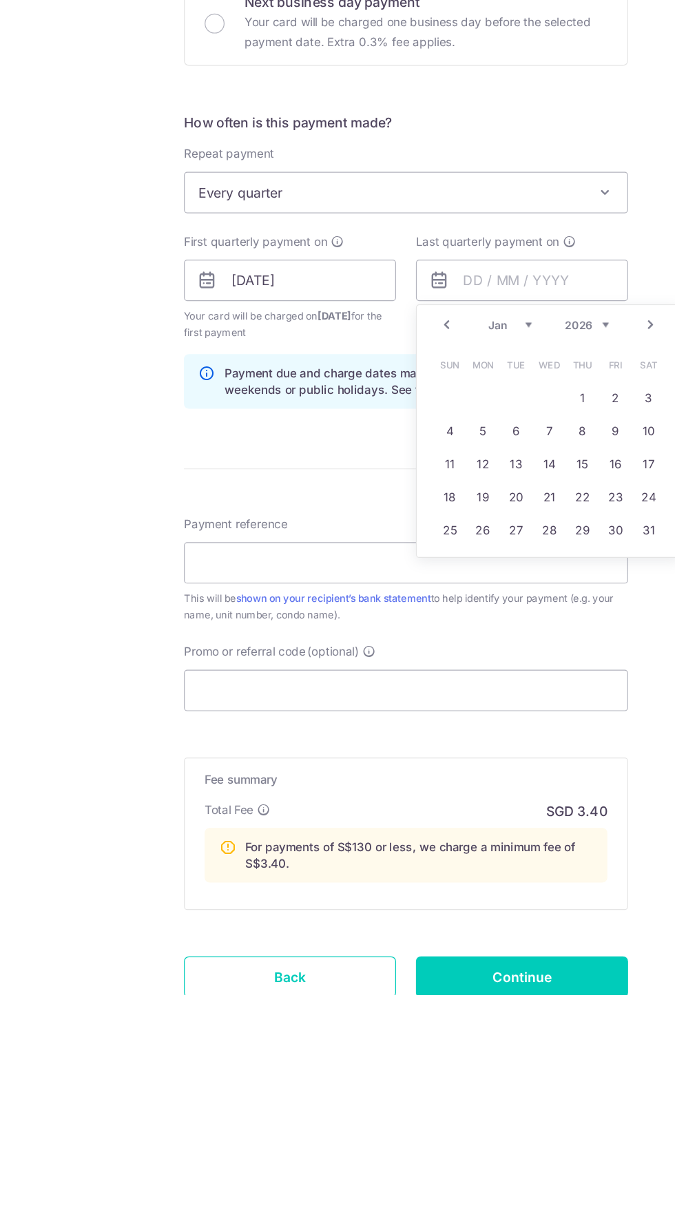
click at [429, 823] on link "27" at bounding box center [429, 824] width 22 height 22
type input "[DATE]"
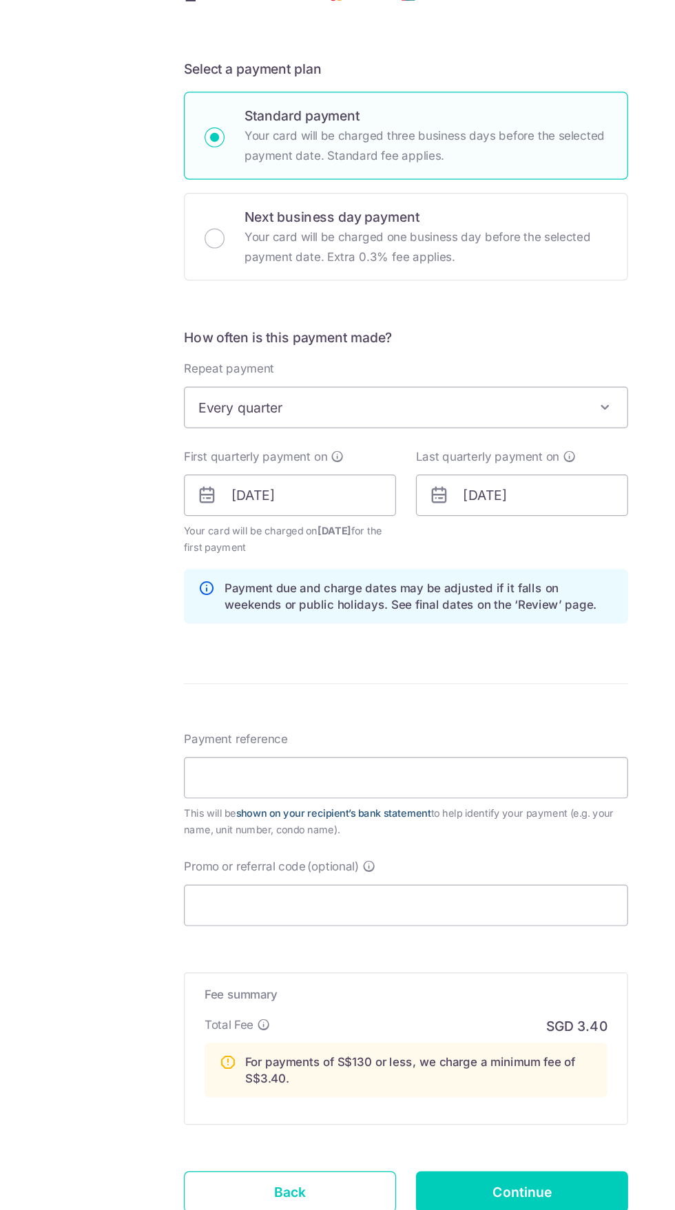
click at [355, 879] on link "shown on your recipient’s bank statement" at bounding box center [277, 880] width 162 height 10
click at [311, 850] on input "Payment reference" at bounding box center [337, 850] width 369 height 34
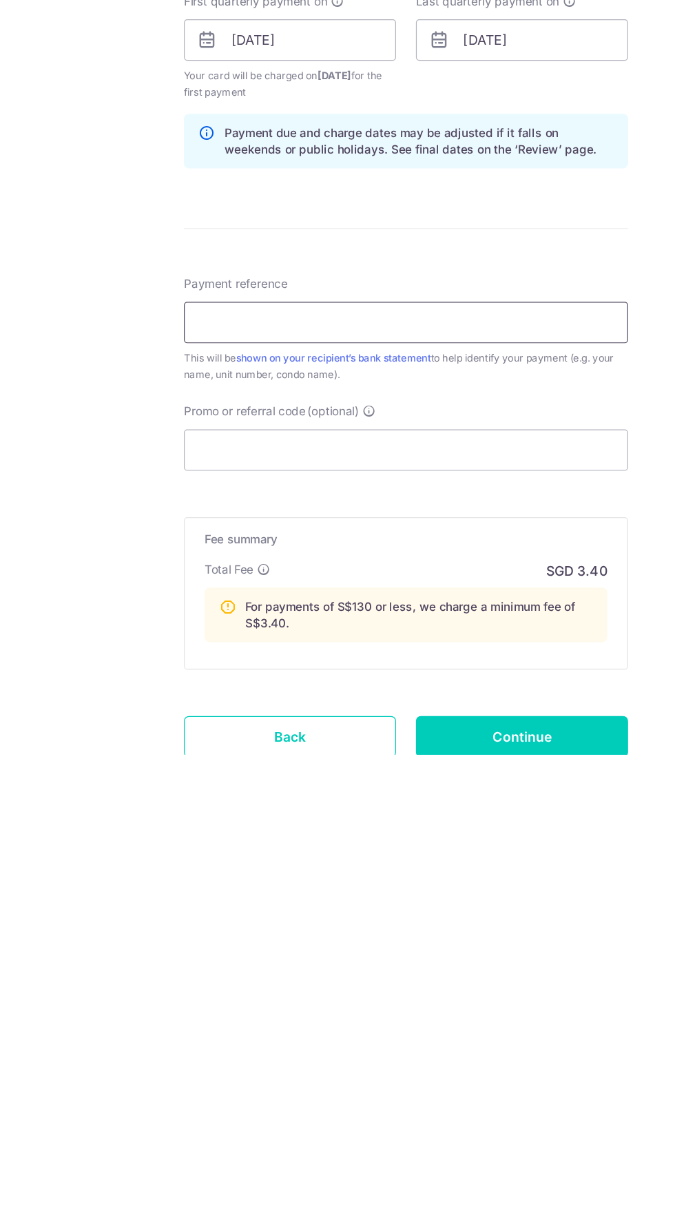
type input "5A 38-22"
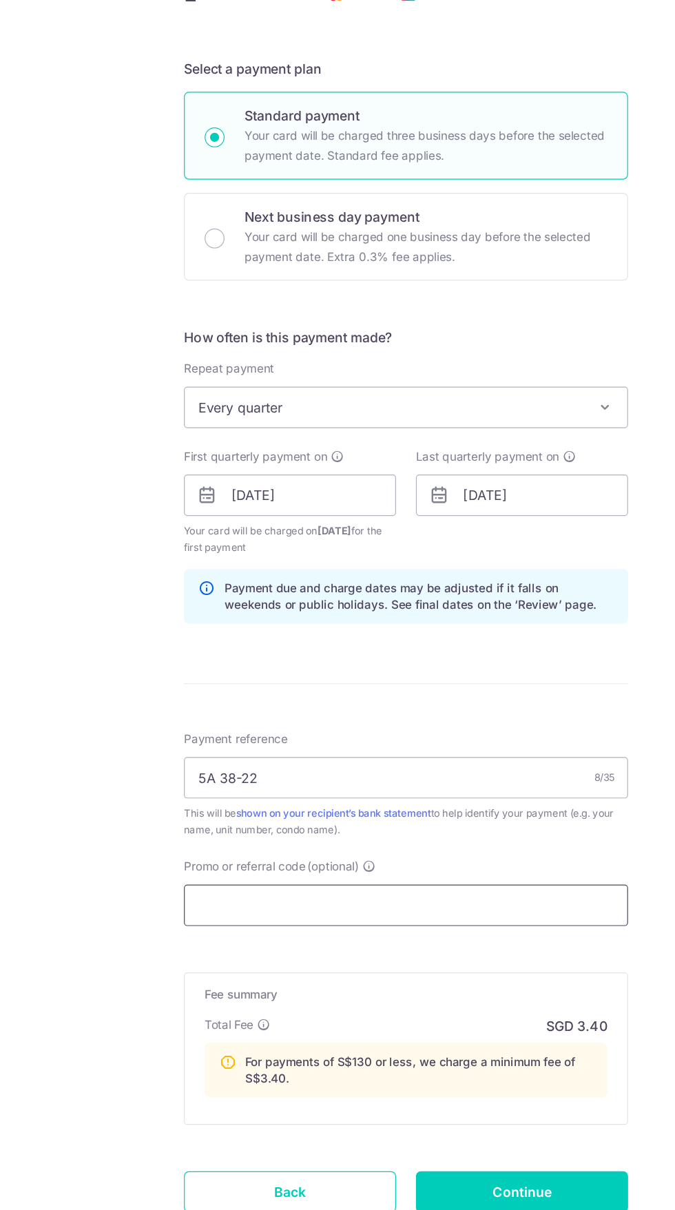
click at [400, 957] on input "Promo or referral code (optional)" at bounding box center [337, 957] width 369 height 34
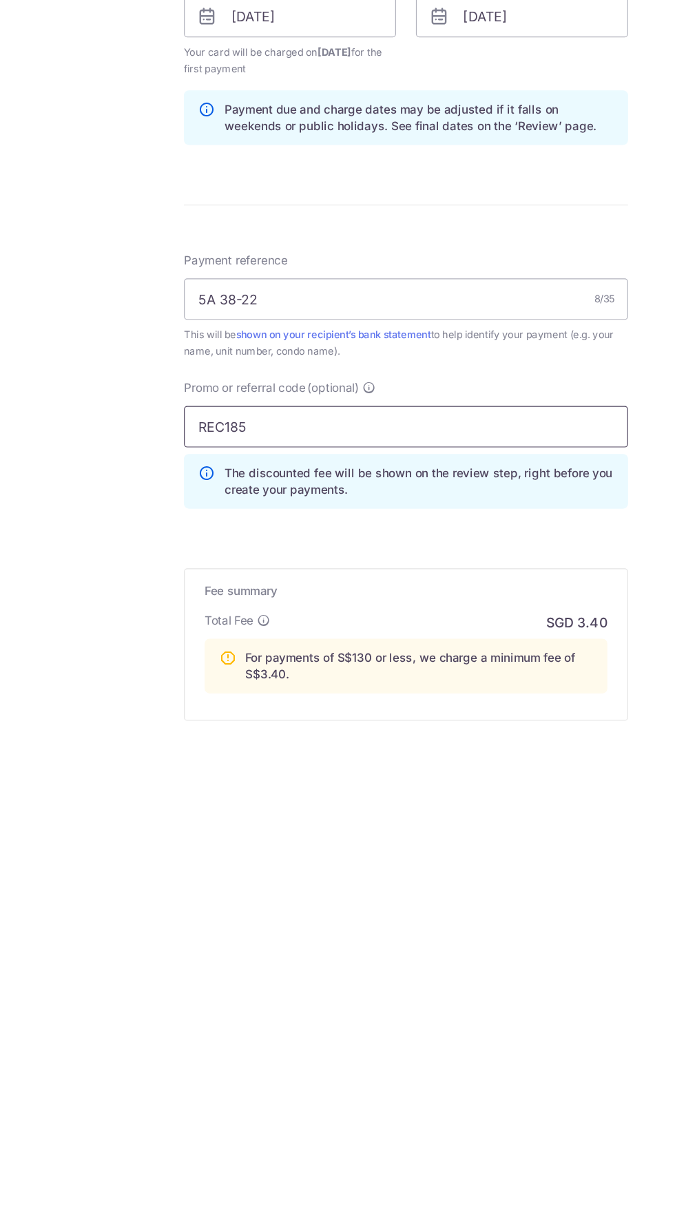
scroll to position [198, 0]
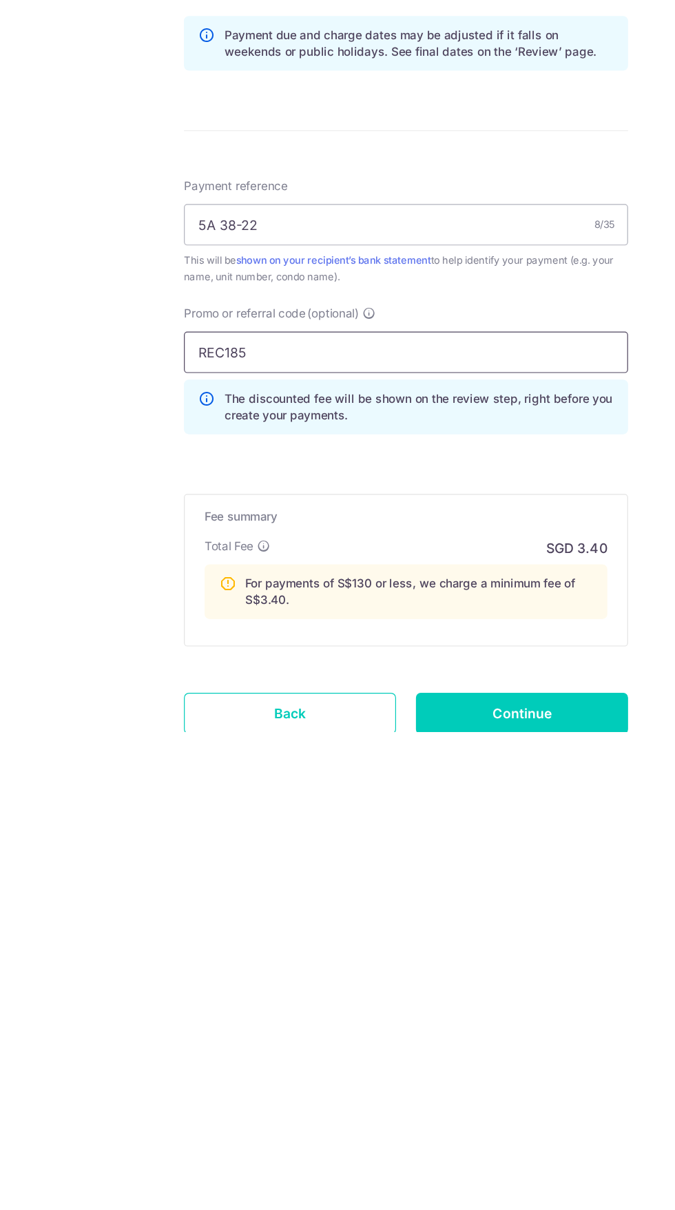
type input "REC185"
click at [95, 1003] on div "Tell us more about your payment Enter payment amount SGD 120.00 120.00 Select C…" at bounding box center [337, 595] width 675 height 1441
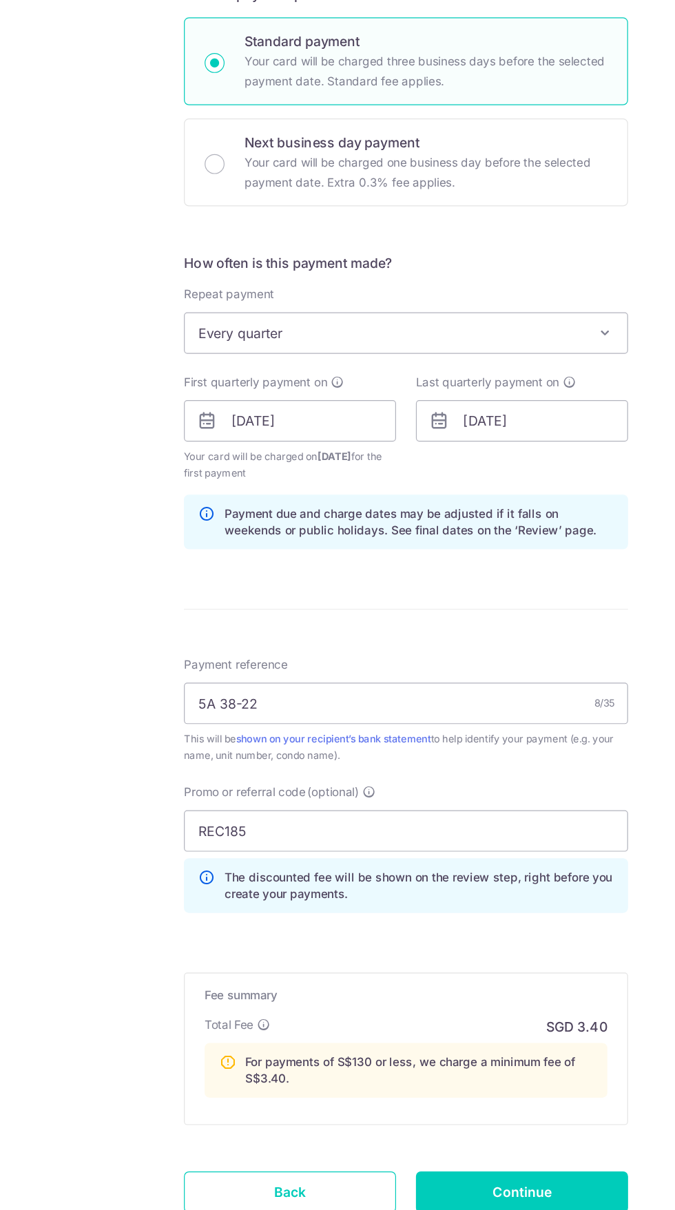
scroll to position [0, 0]
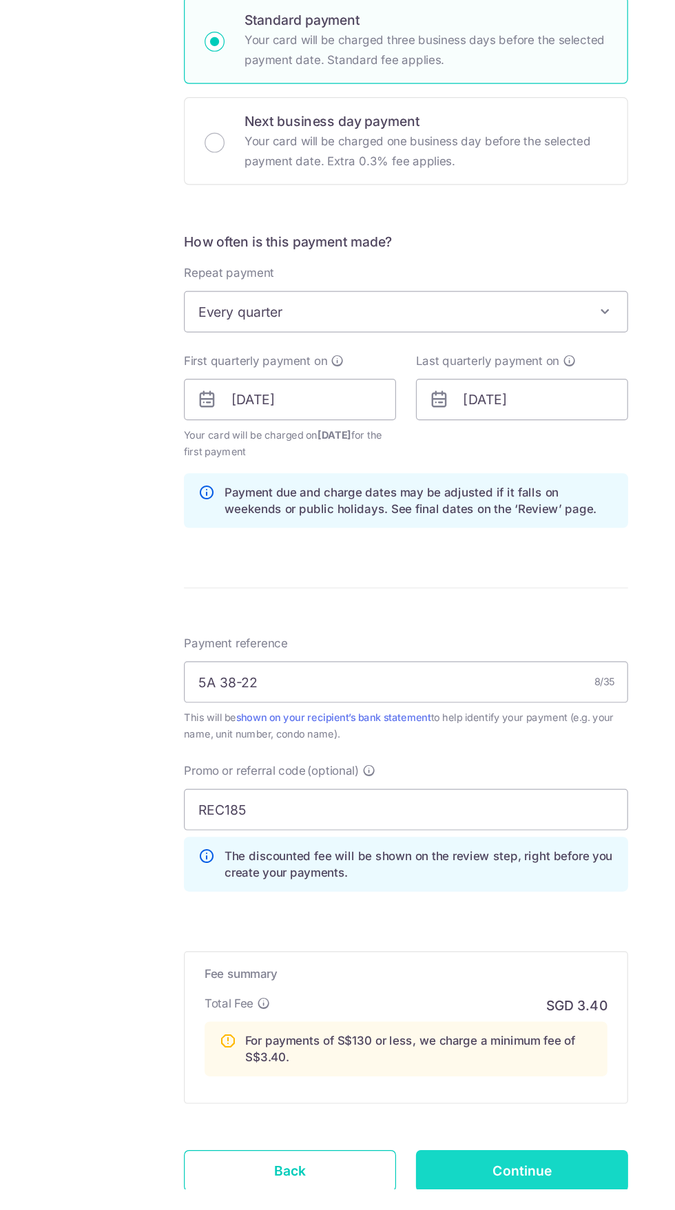
click at [484, 1200] on input "Continue" at bounding box center [434, 1195] width 176 height 34
type input "Create Schedule"
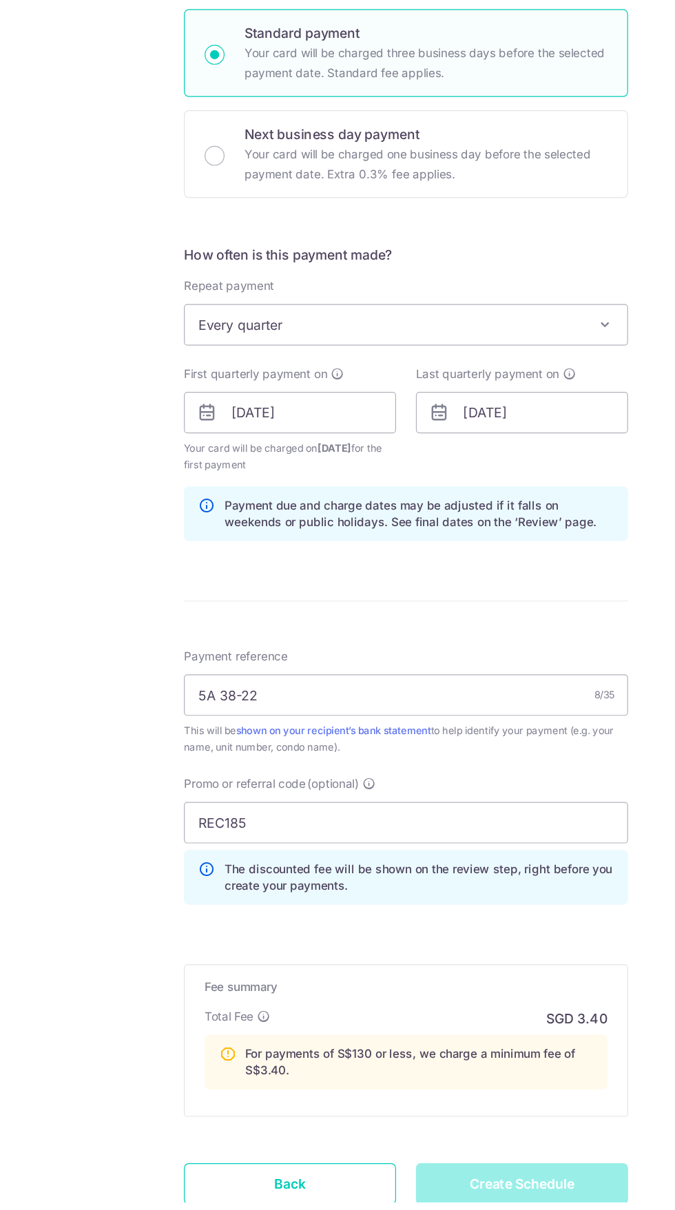
scroll to position [17, 0]
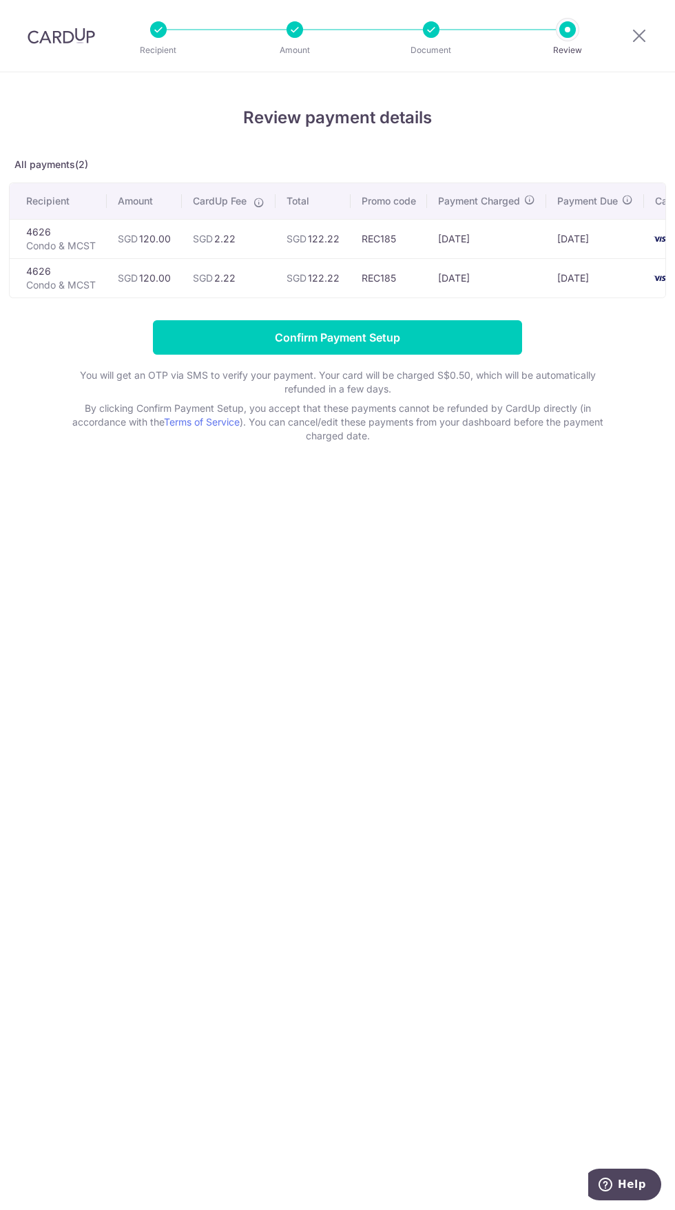
scroll to position [0, 58]
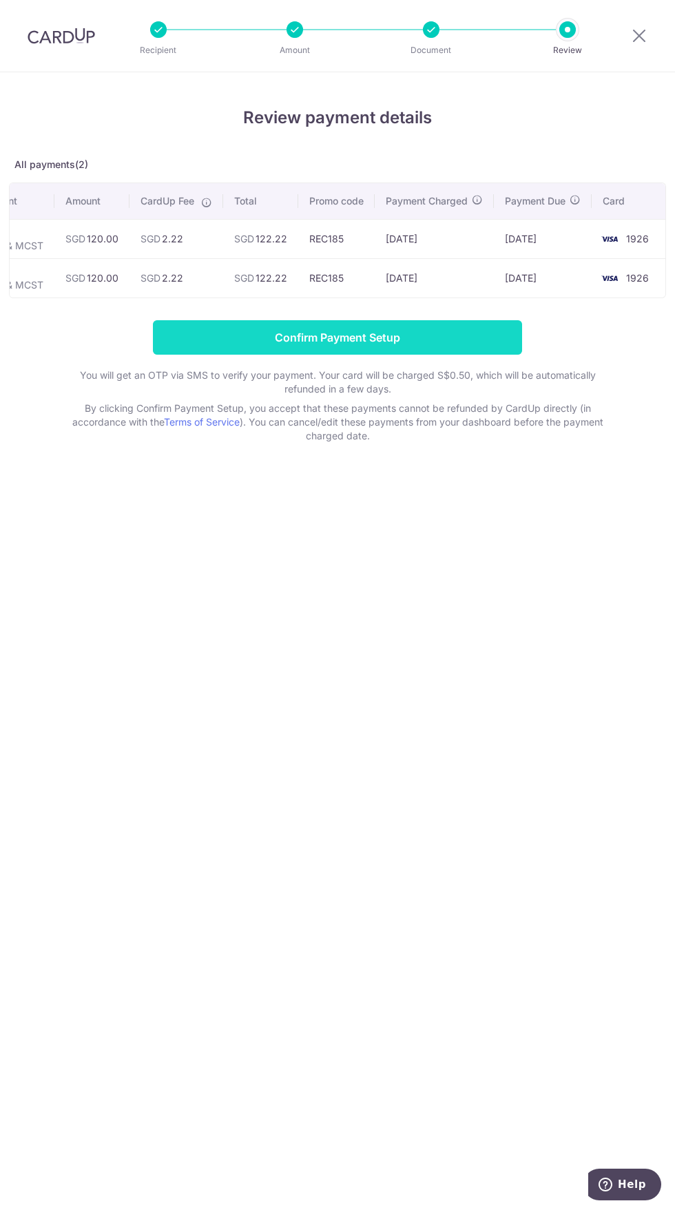
click at [475, 340] on input "Confirm Payment Setup" at bounding box center [337, 337] width 369 height 34
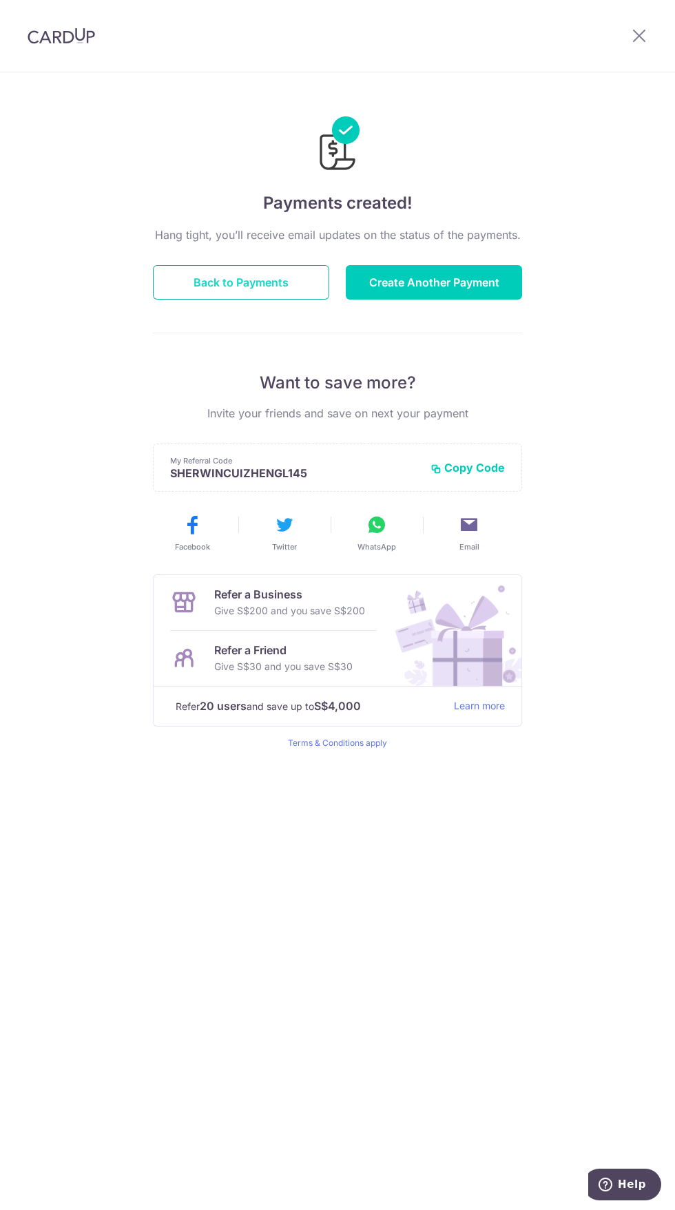
click at [271, 286] on button "Back to Payments" at bounding box center [241, 282] width 176 height 34
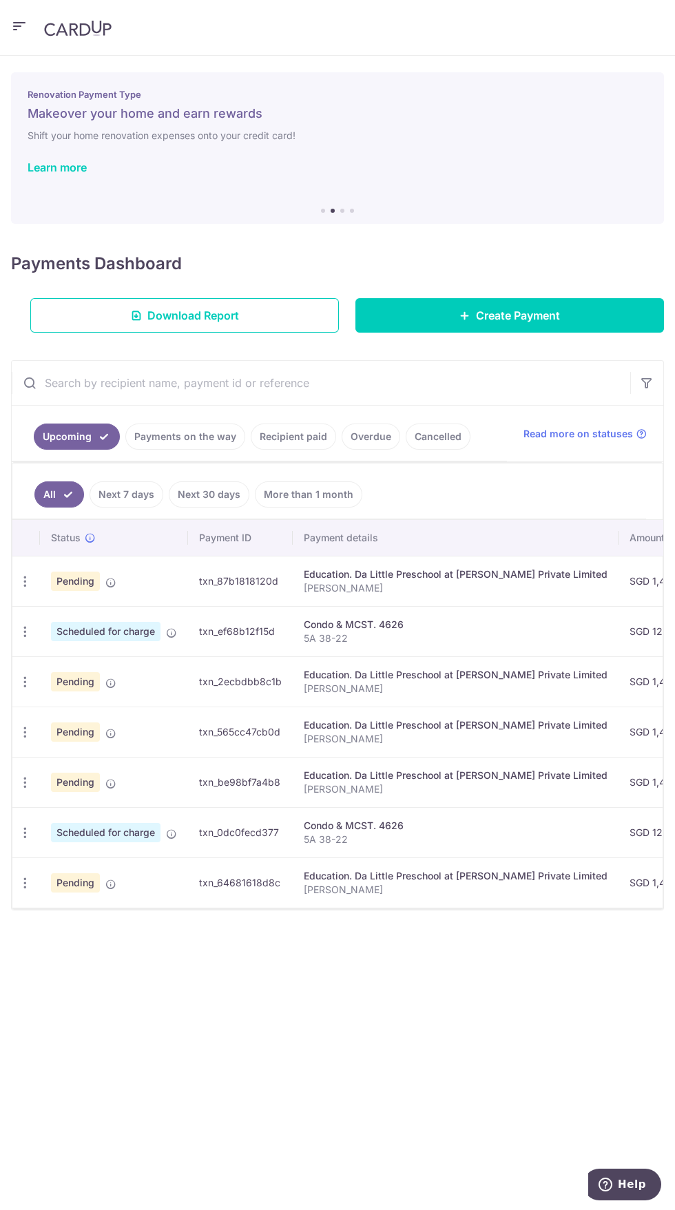
click at [311, 433] on link "Recipient paid" at bounding box center [293, 437] width 85 height 26
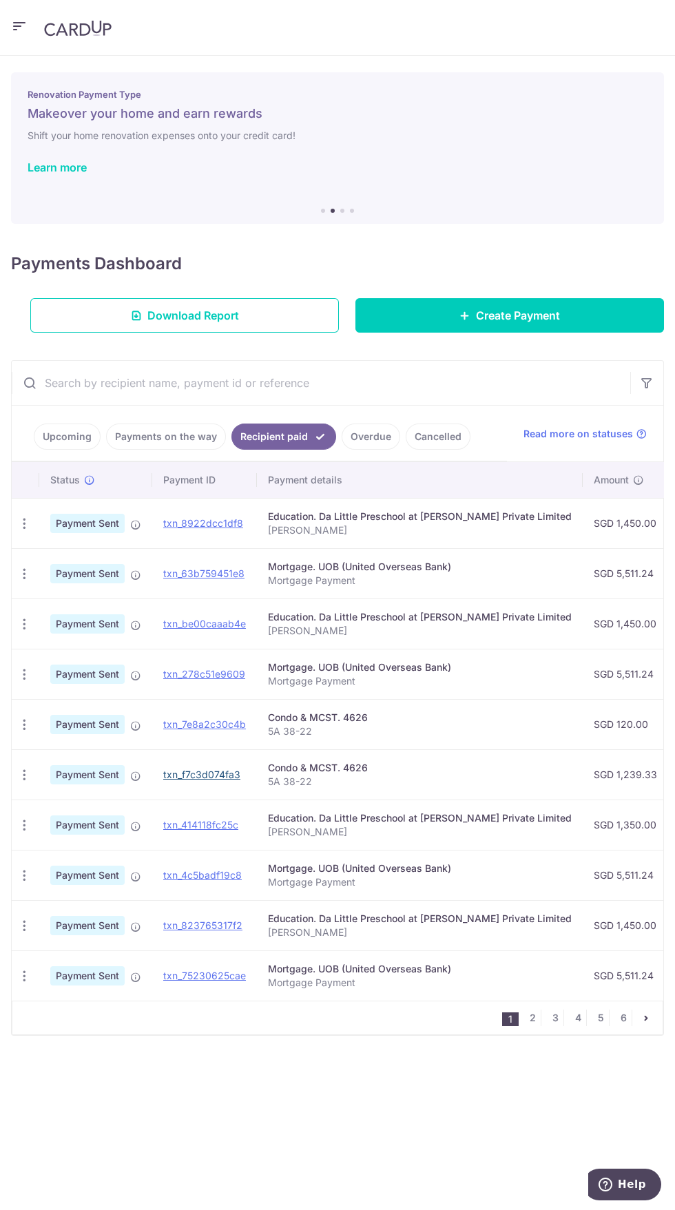
click at [220, 778] on link "txn_f7c3d074fa3" at bounding box center [201, 775] width 77 height 12
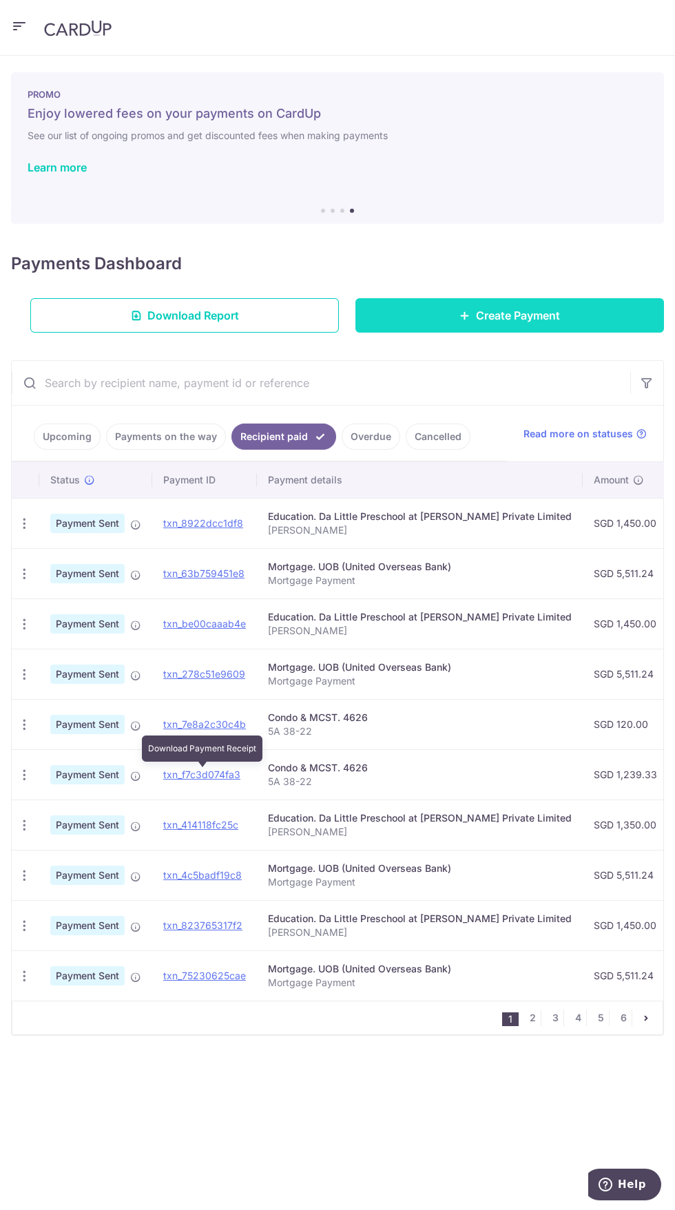
click at [554, 305] on link "Create Payment" at bounding box center [509, 315] width 309 height 34
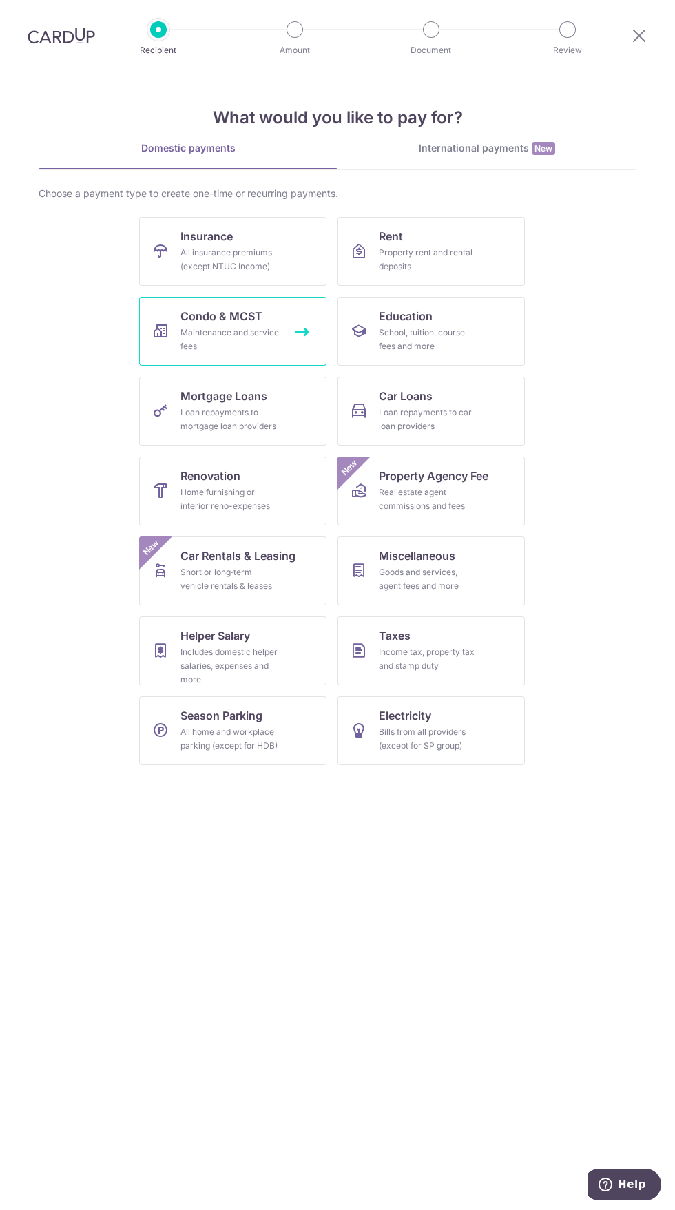
click at [284, 335] on link "Condo & MCST Maintenance and service fees" at bounding box center [232, 331] width 187 height 69
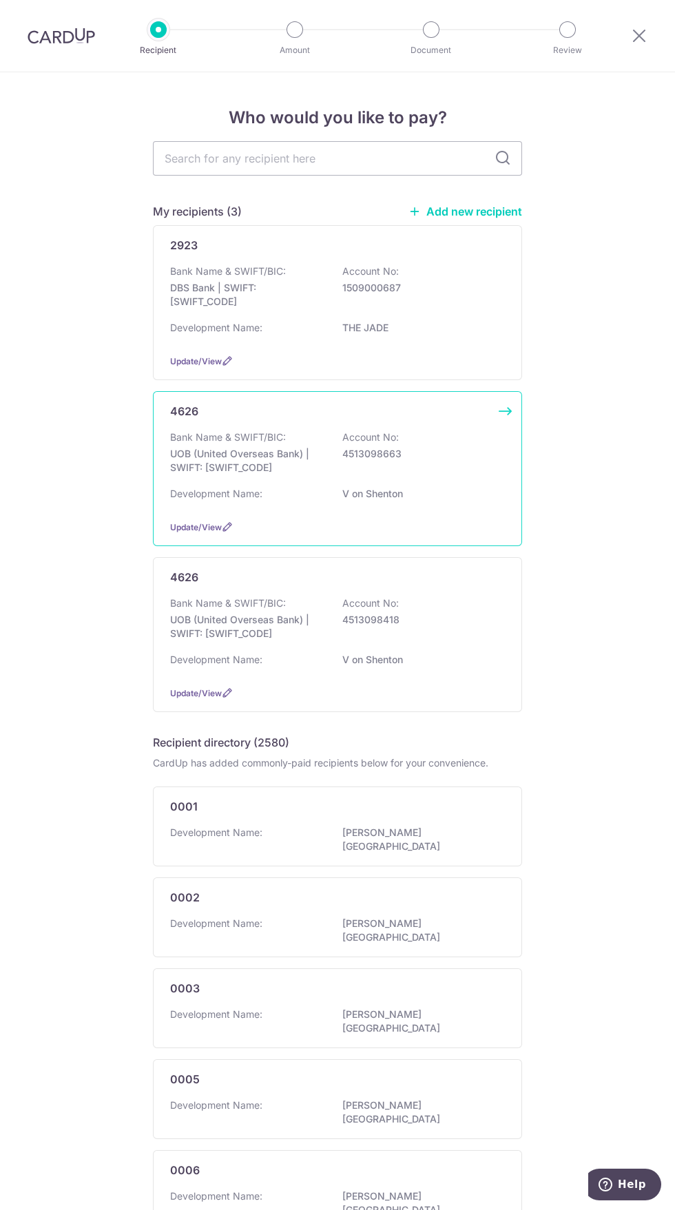
click at [466, 464] on div "Bank Name & SWIFT/BIC: UOB (United Overseas Bank) | SWIFT: [SWIFT_CODE] Account…" at bounding box center [337, 456] width 335 height 51
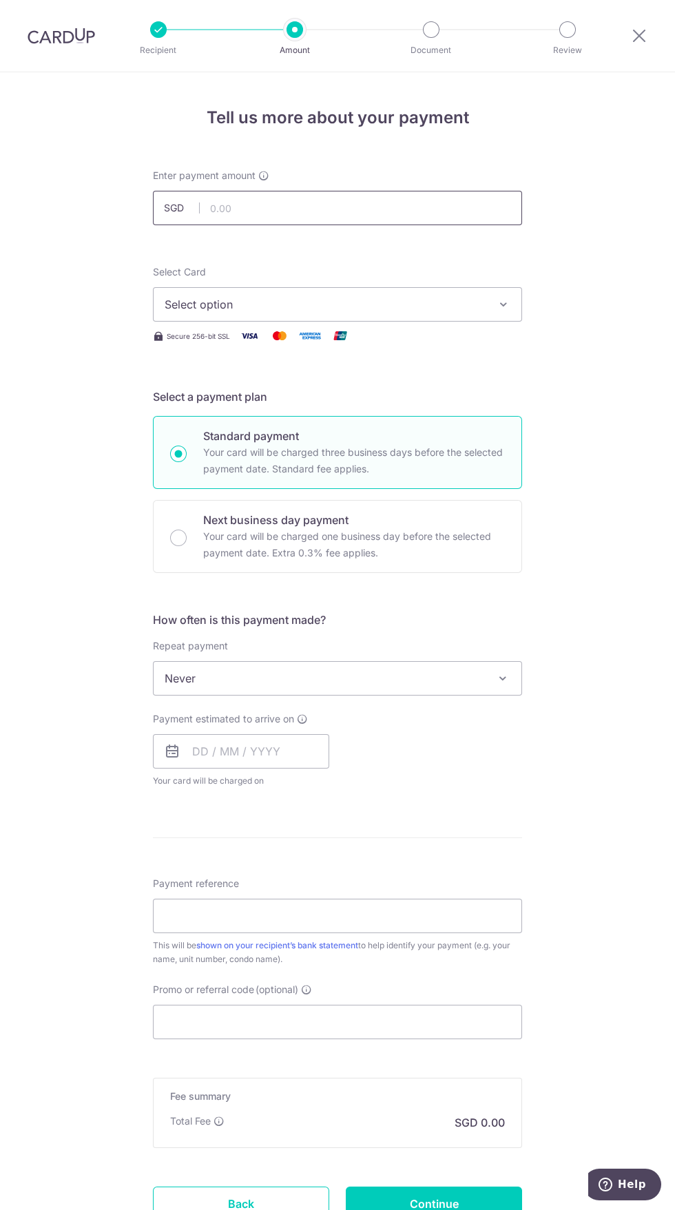
click at [412, 207] on input "text" at bounding box center [337, 208] width 369 height 34
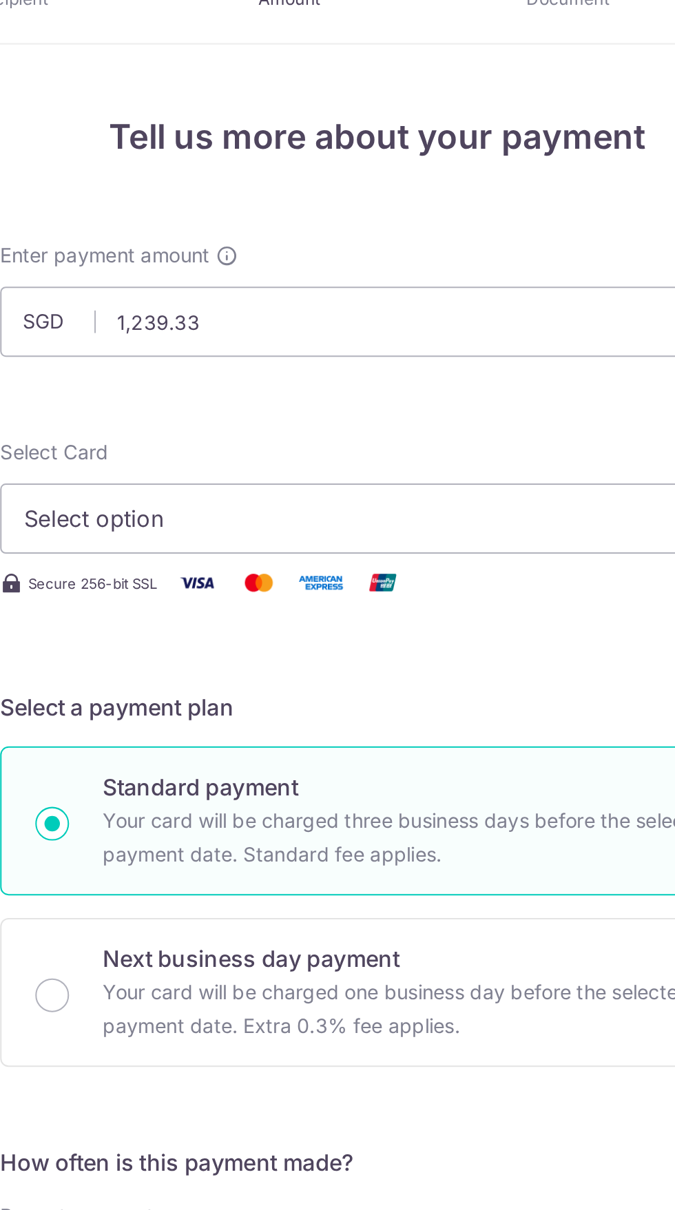
click at [353, 300] on span "Select option" at bounding box center [325, 304] width 321 height 17
type input "1,239.33"
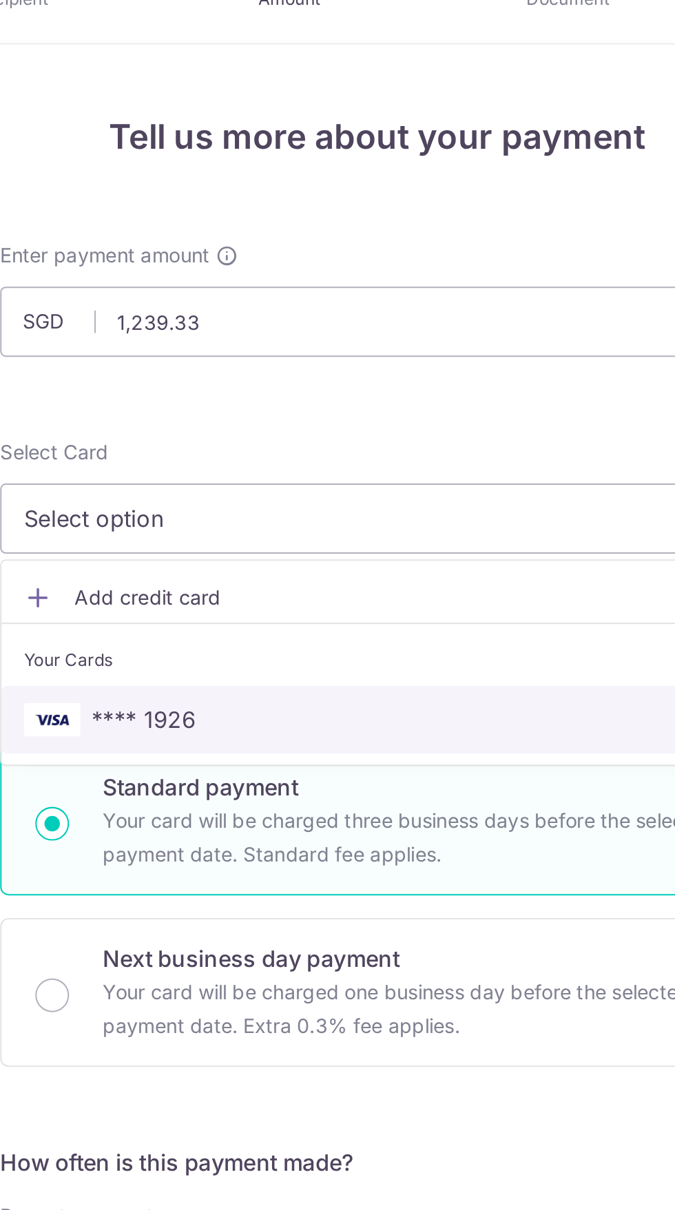
click at [366, 398] on span "**** 1926" at bounding box center [338, 403] width 346 height 17
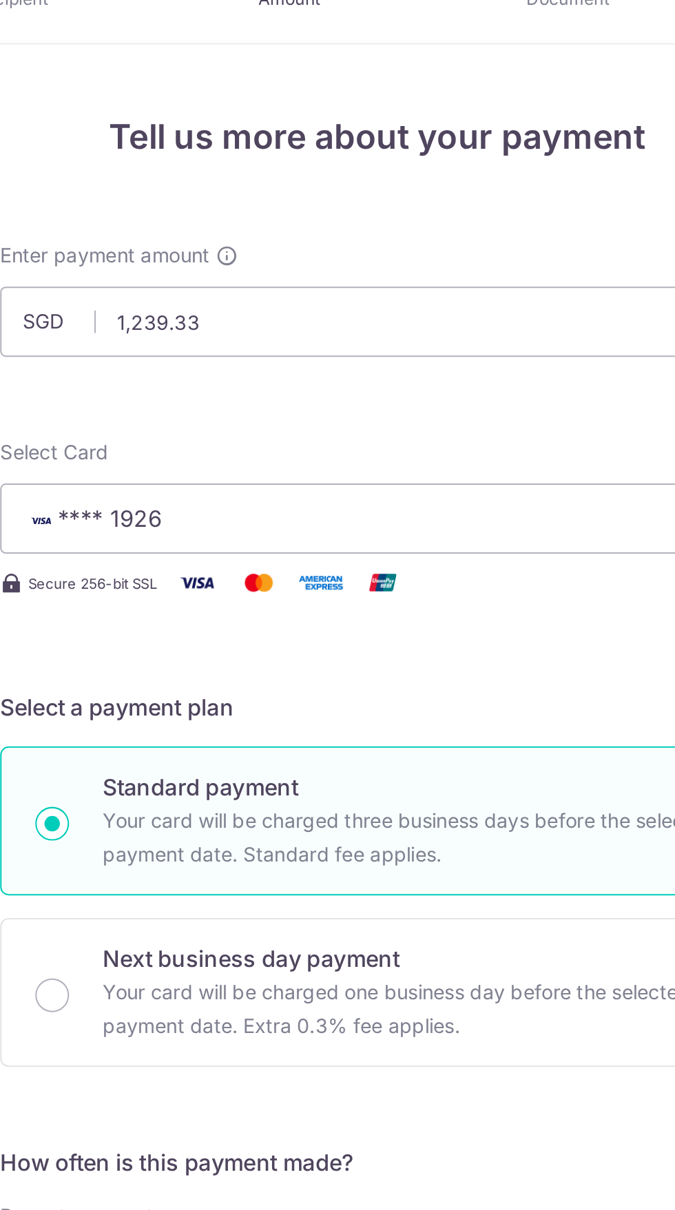
scroll to position [9, 0]
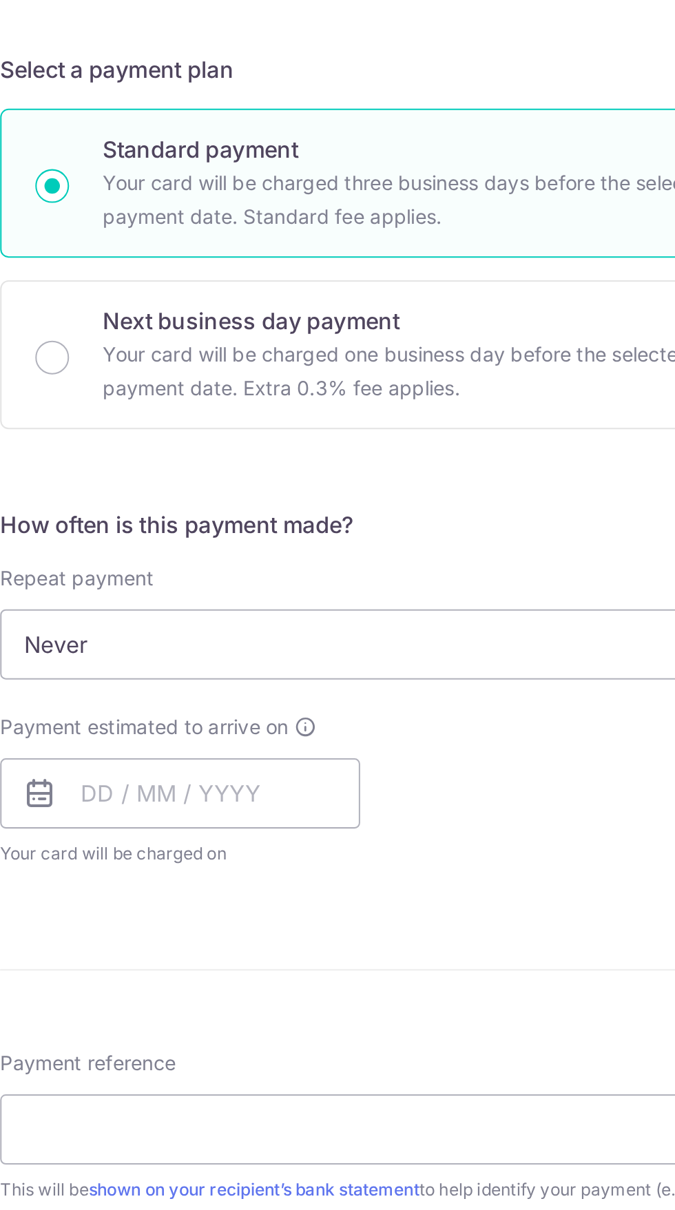
click at [383, 664] on span "Never" at bounding box center [338, 669] width 368 height 33
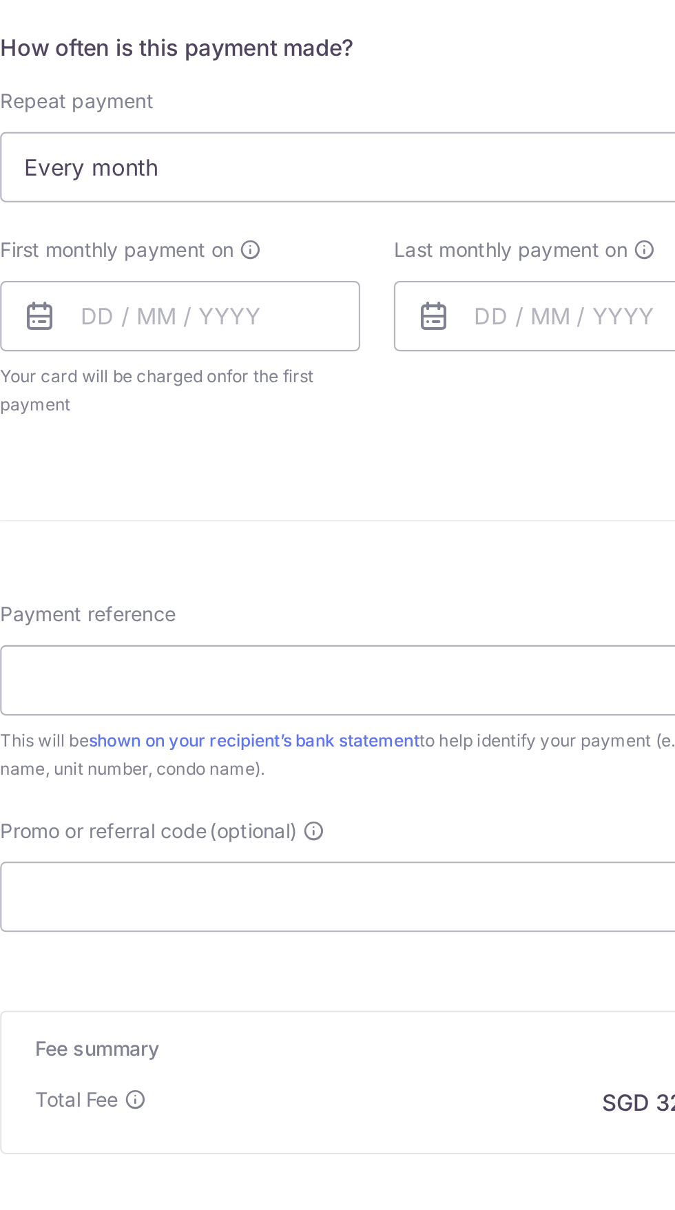
click at [401, 659] on span "Every month" at bounding box center [338, 669] width 368 height 33
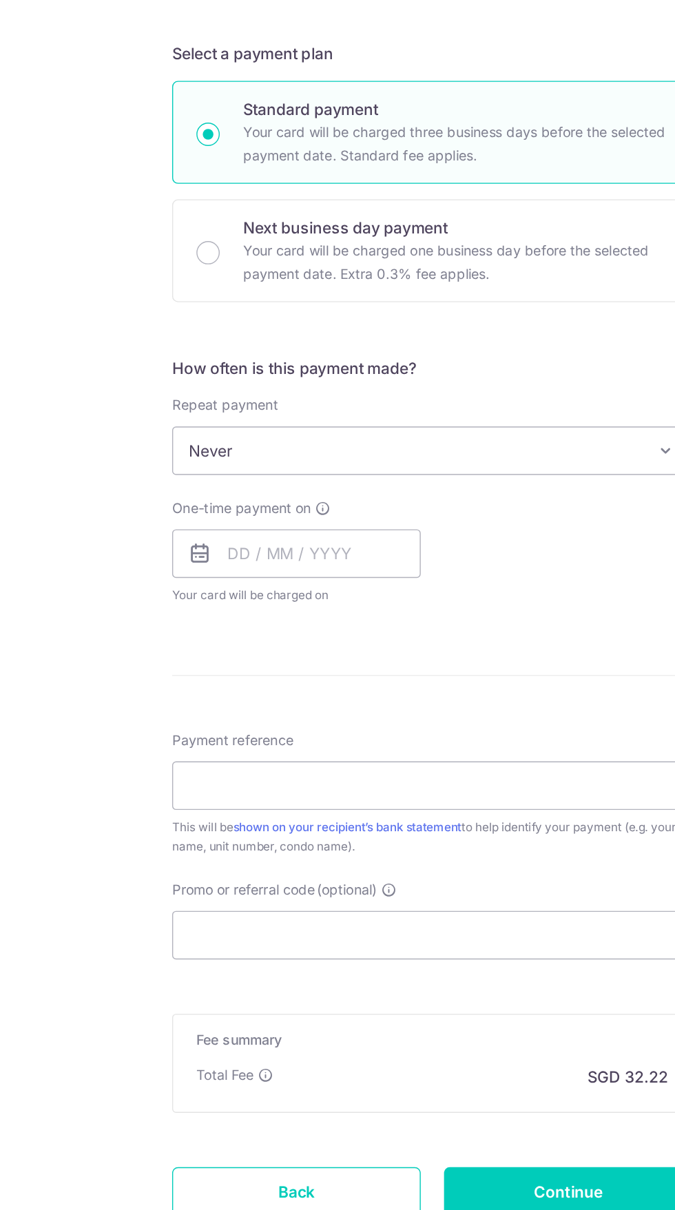
click at [390, 665] on span "Never" at bounding box center [338, 669] width 368 height 33
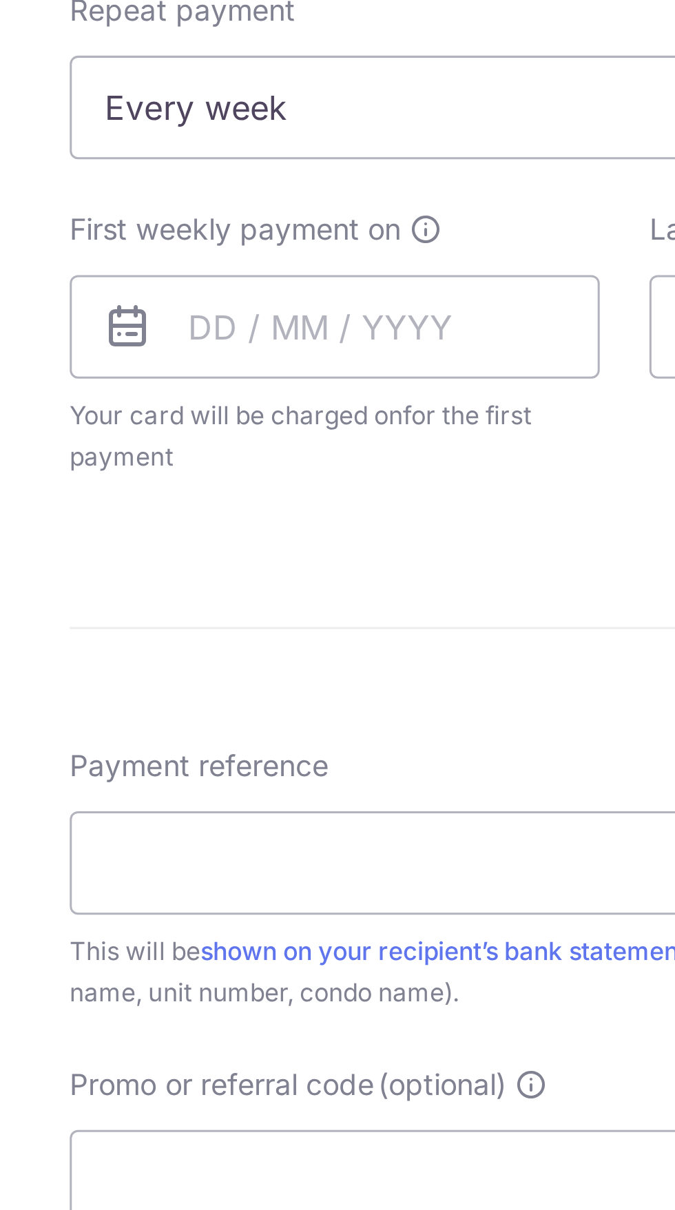
click at [240, 807] on form "Enter payment amount SGD 1,239.33 1239.33 Select Card **** 1926 Add credit card…" at bounding box center [337, 712] width 369 height 1105
click at [302, 678] on span "Every week" at bounding box center [338, 669] width 368 height 33
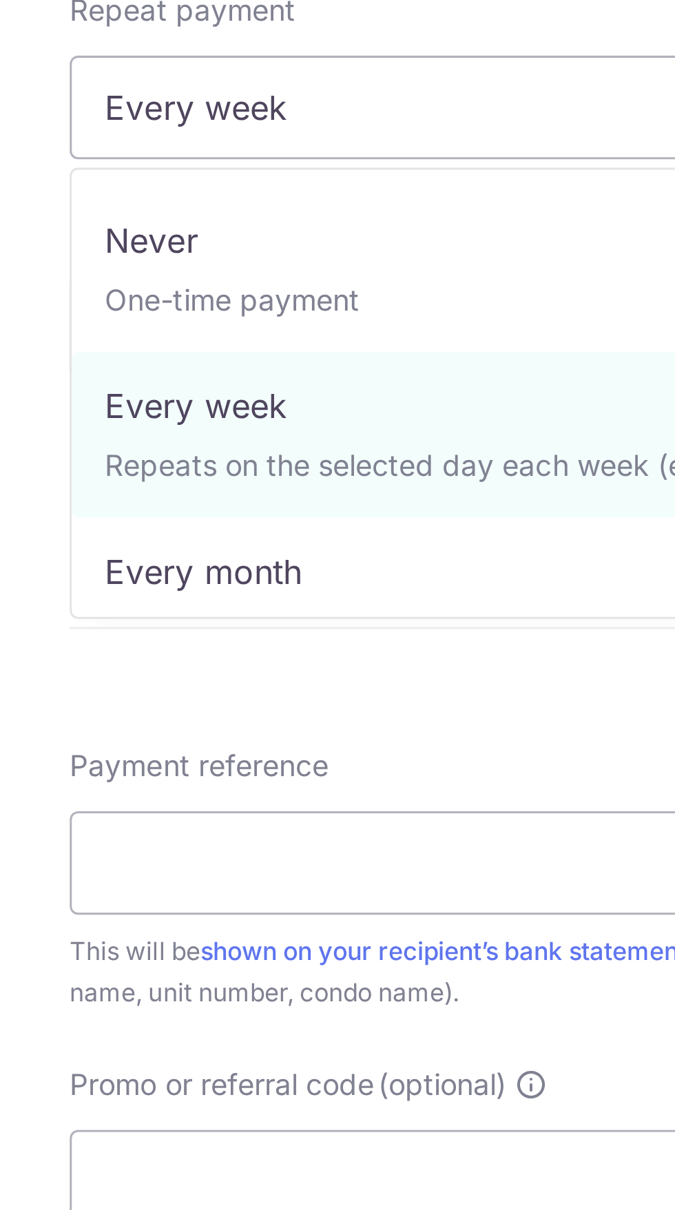
select select "3"
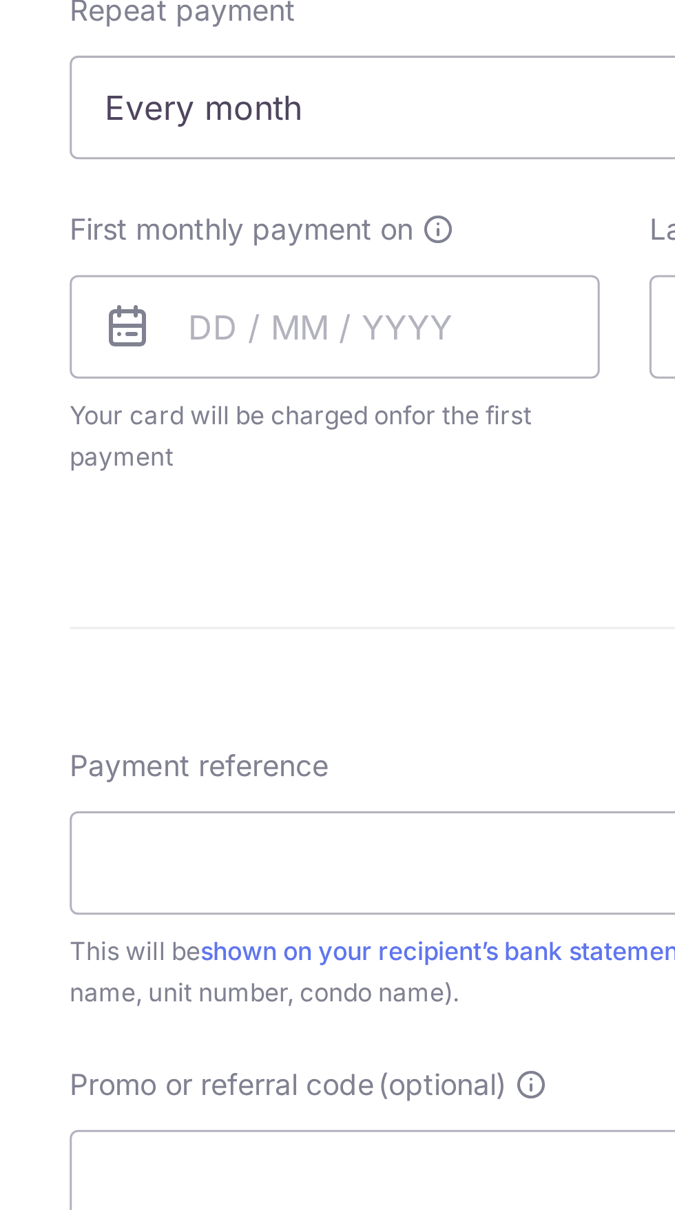
click at [313, 674] on span "Every month" at bounding box center [338, 669] width 368 height 33
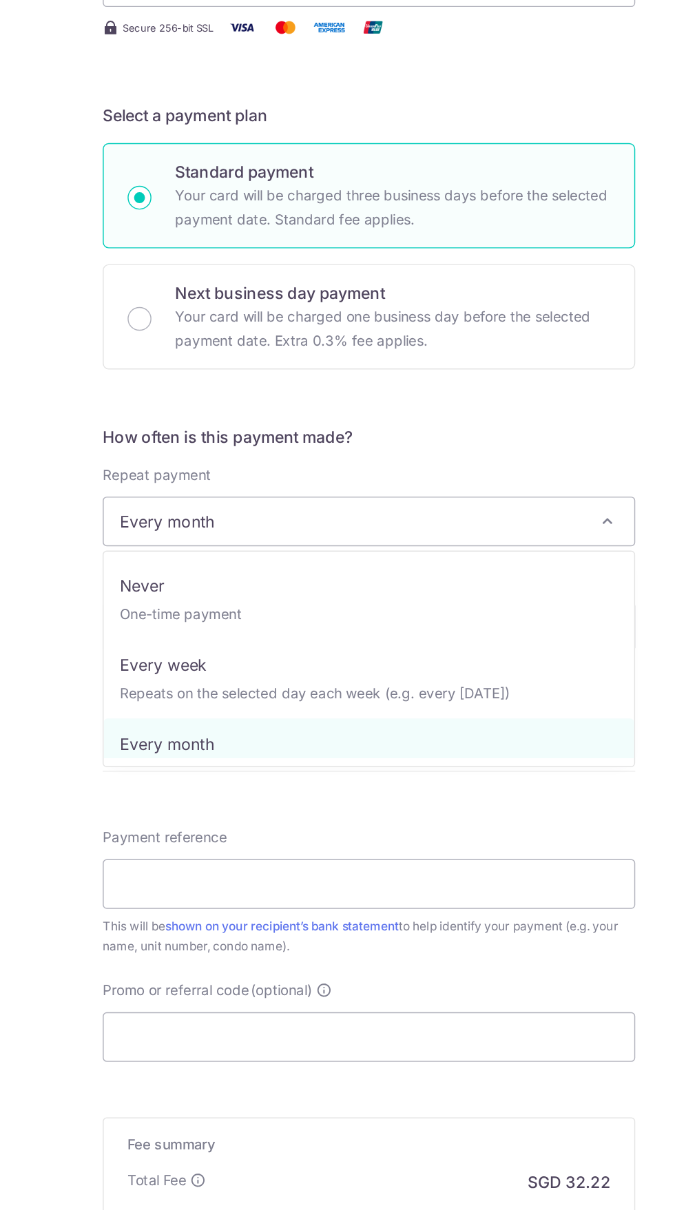
scroll to position [0, 0]
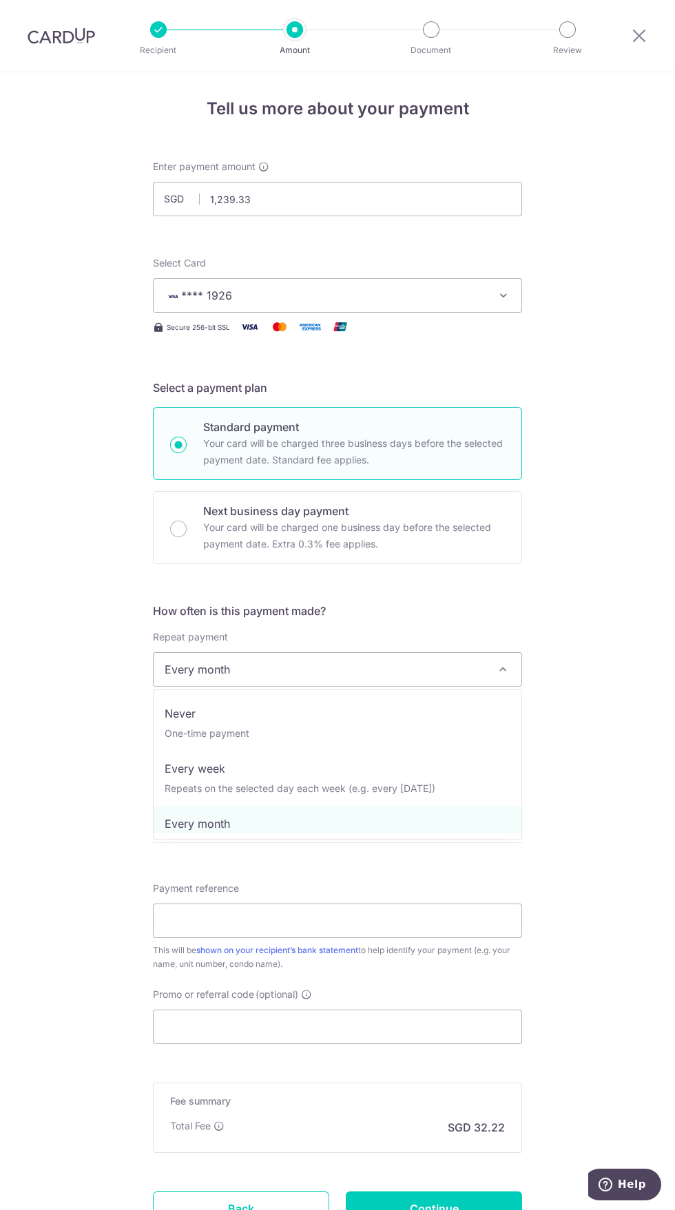
click at [543, 645] on div "Tell us more about your payment Enter payment amount SGD 1,239.33 1239.33 Selec…" at bounding box center [337, 696] width 675 height 1266
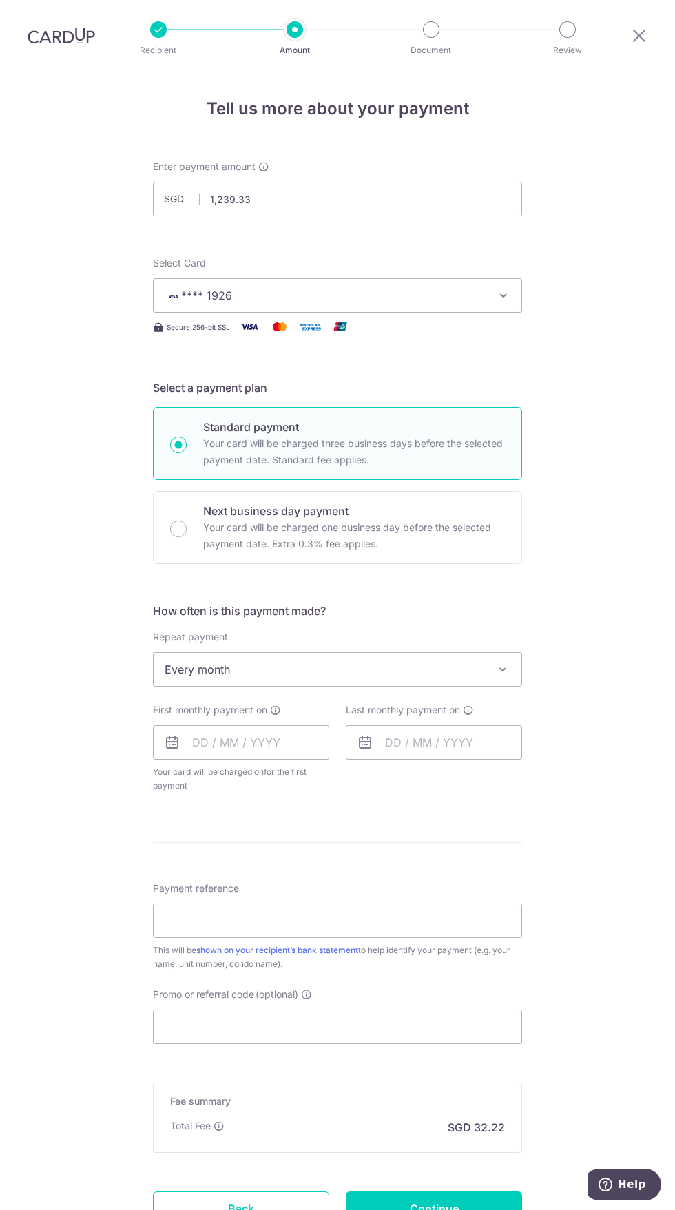
click at [574, 624] on div "Tell us more about your payment Enter payment amount SGD 1,239.33 1239.33 Selec…" at bounding box center [337, 696] width 675 height 1266
click at [374, 524] on p "Your card will be charged one business day before the selected payment date. Ex…" at bounding box center [354, 535] width 302 height 33
click at [187, 524] on input "Next business day payment Your card will be charged one business day before the…" at bounding box center [178, 529] width 17 height 17
radio input "false"
radio input "true"
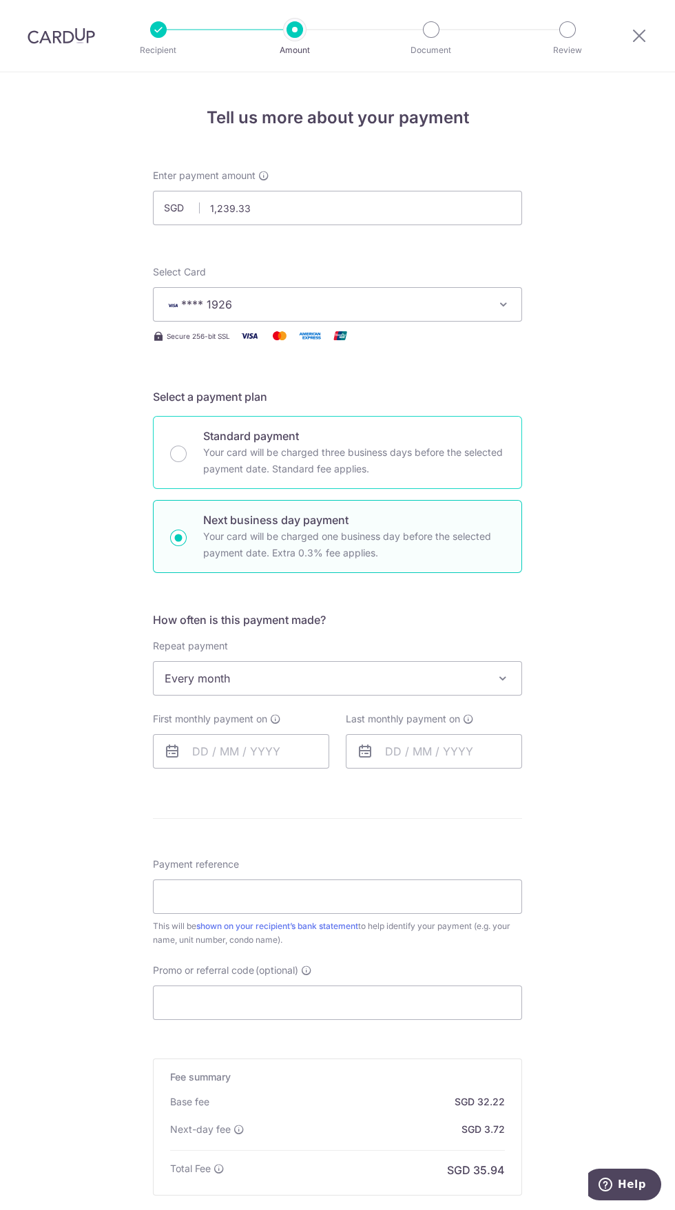
click at [381, 464] on p "Your card will be charged three business days before the selected payment date.…" at bounding box center [354, 460] width 302 height 33
click at [187, 462] on input "Standard payment Your card will be charged three business days before the selec…" at bounding box center [178, 454] width 17 height 17
radio input "true"
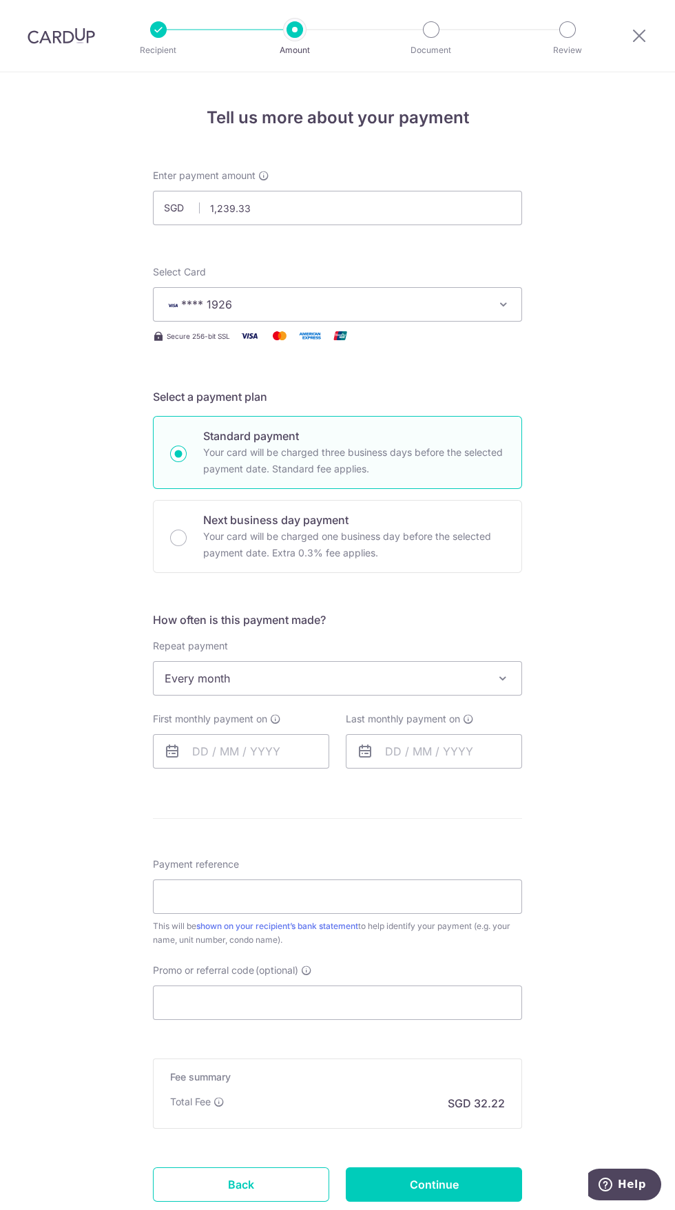
click at [510, 678] on span at bounding box center [503, 678] width 17 height 17
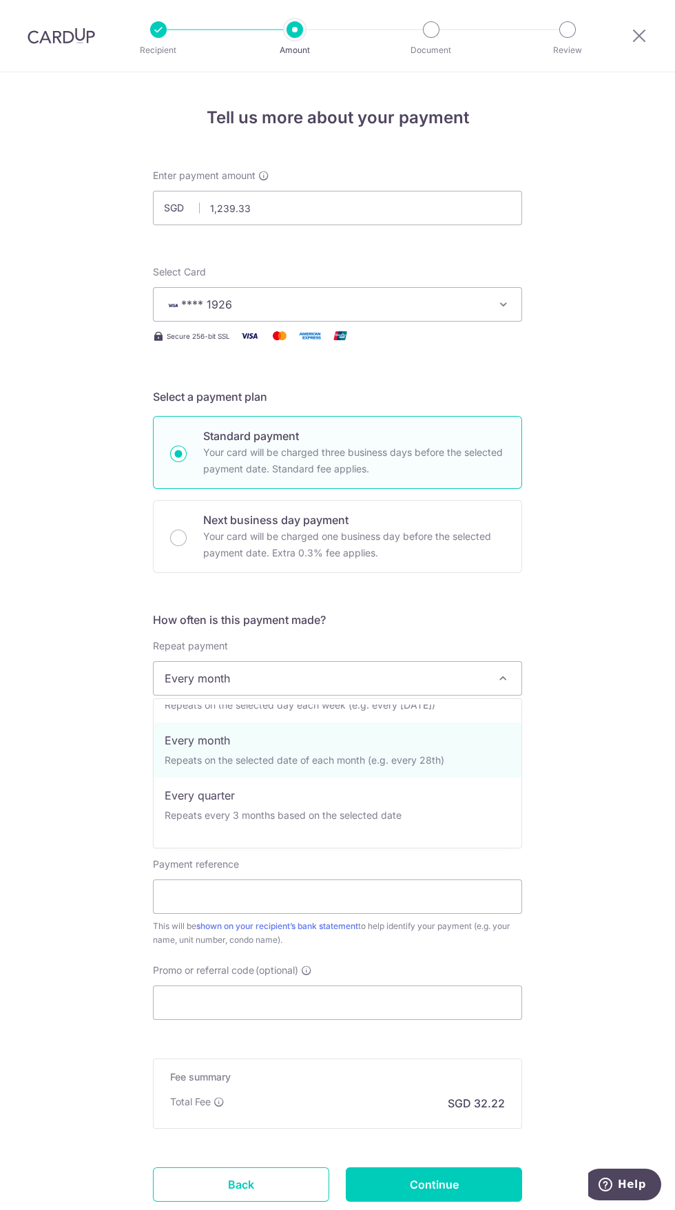
scroll to position [94, 0]
select select "4"
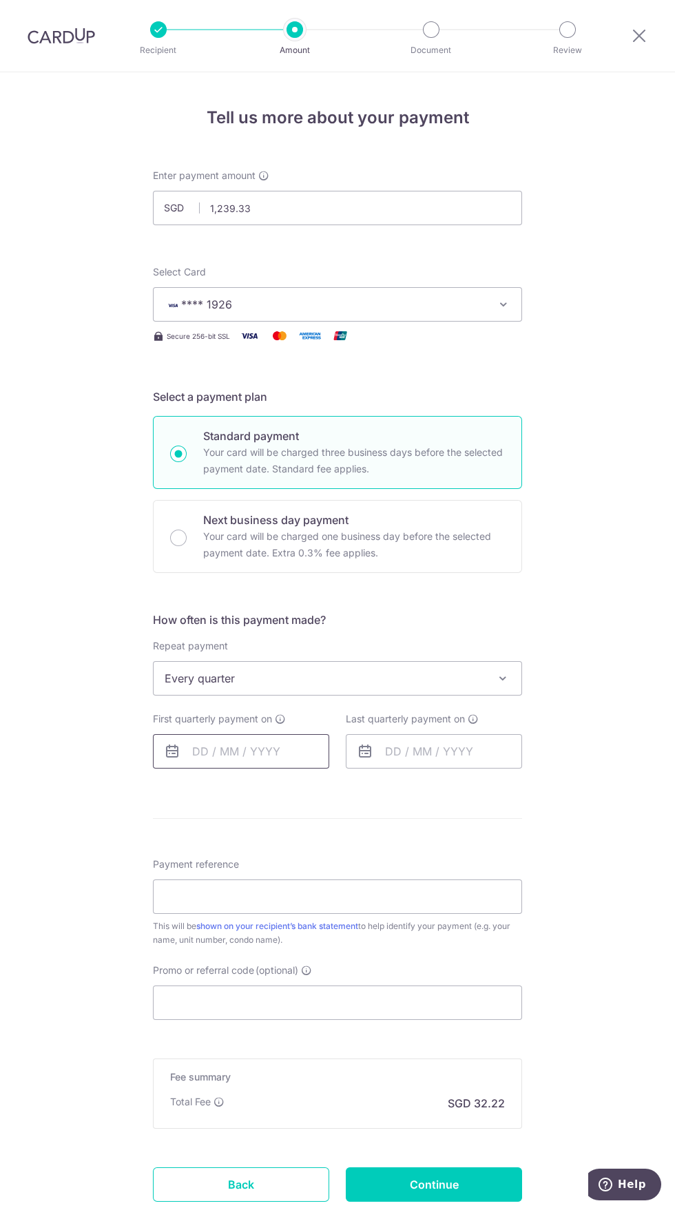
click at [270, 751] on input "text" at bounding box center [241, 751] width 176 height 34
click at [350, 789] on link "Next" at bounding box center [348, 788] width 17 height 17
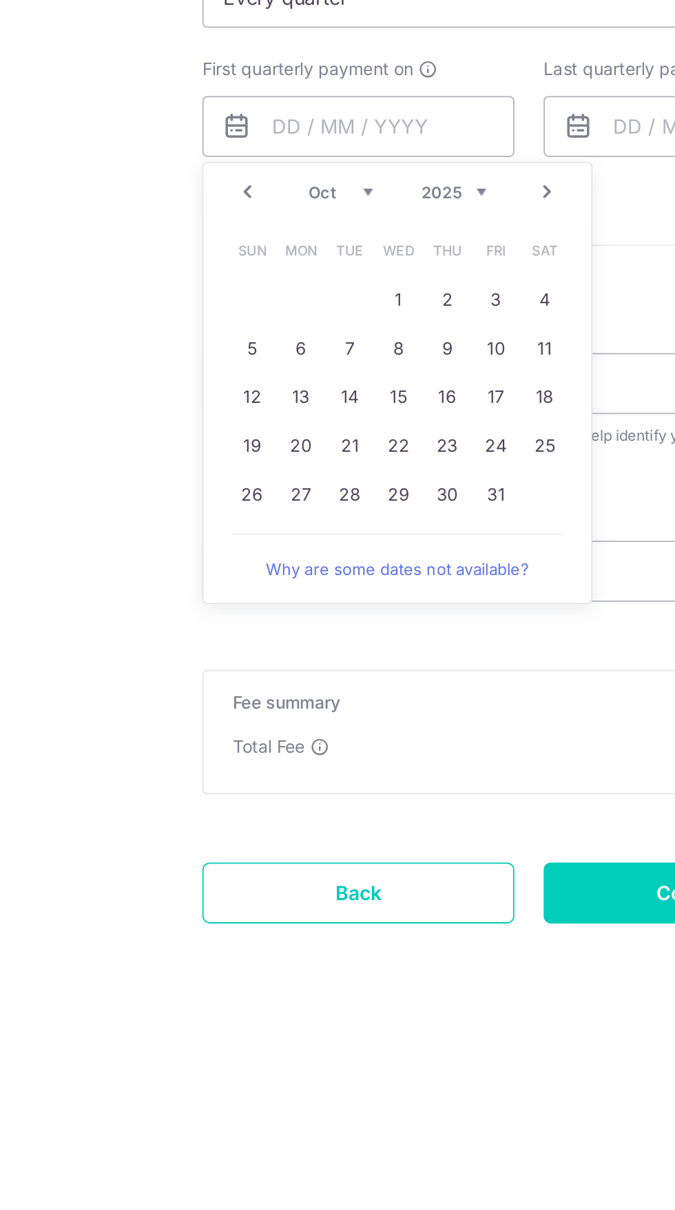
click at [237, 961] on link "28" at bounding box center [236, 959] width 22 height 22
type input "28/10/2025"
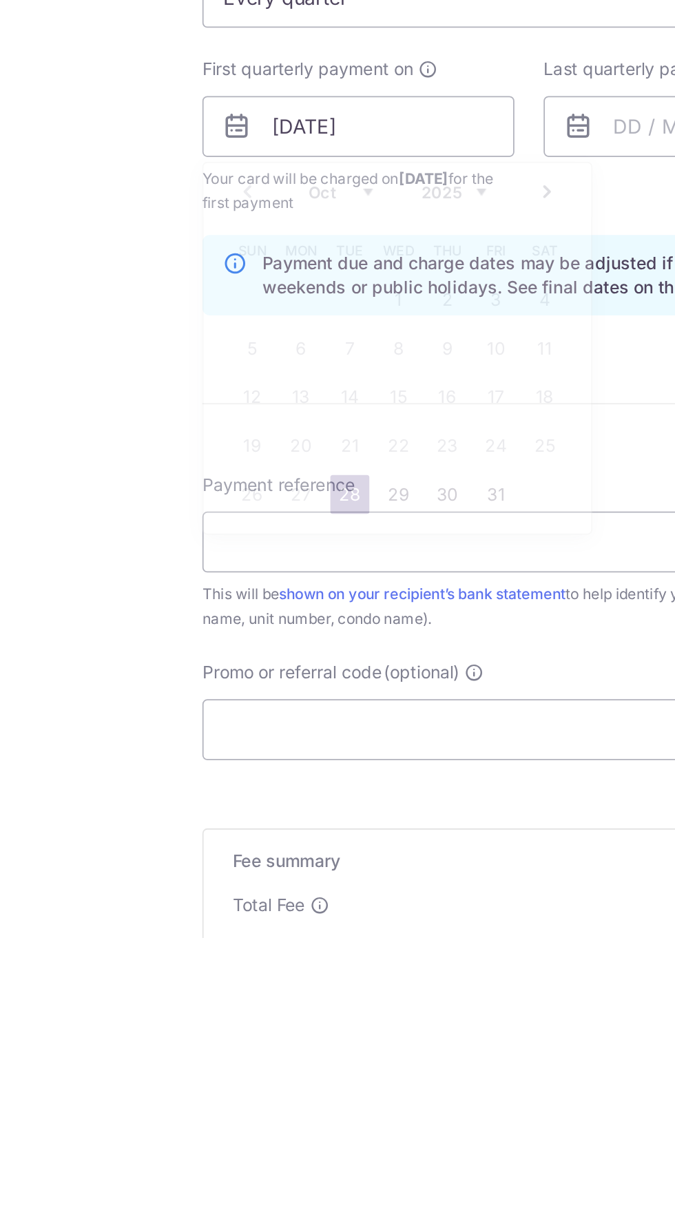
scroll to position [0, 0]
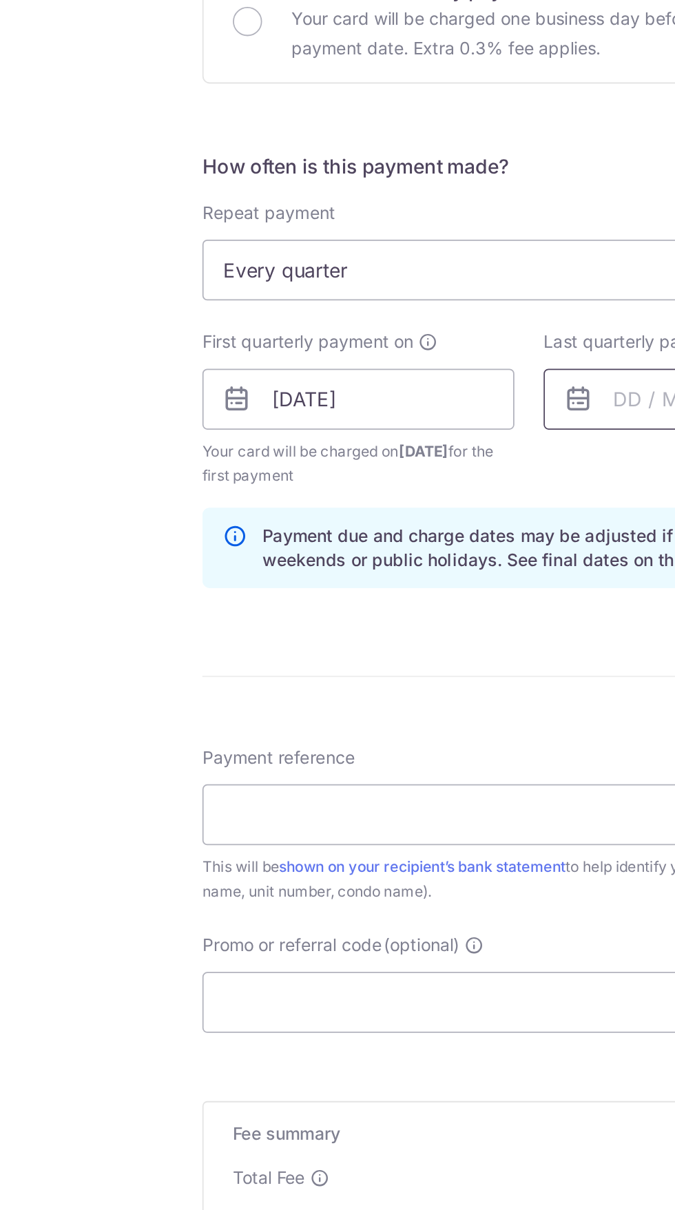
click at [392, 754] on input "text" at bounding box center [434, 751] width 176 height 34
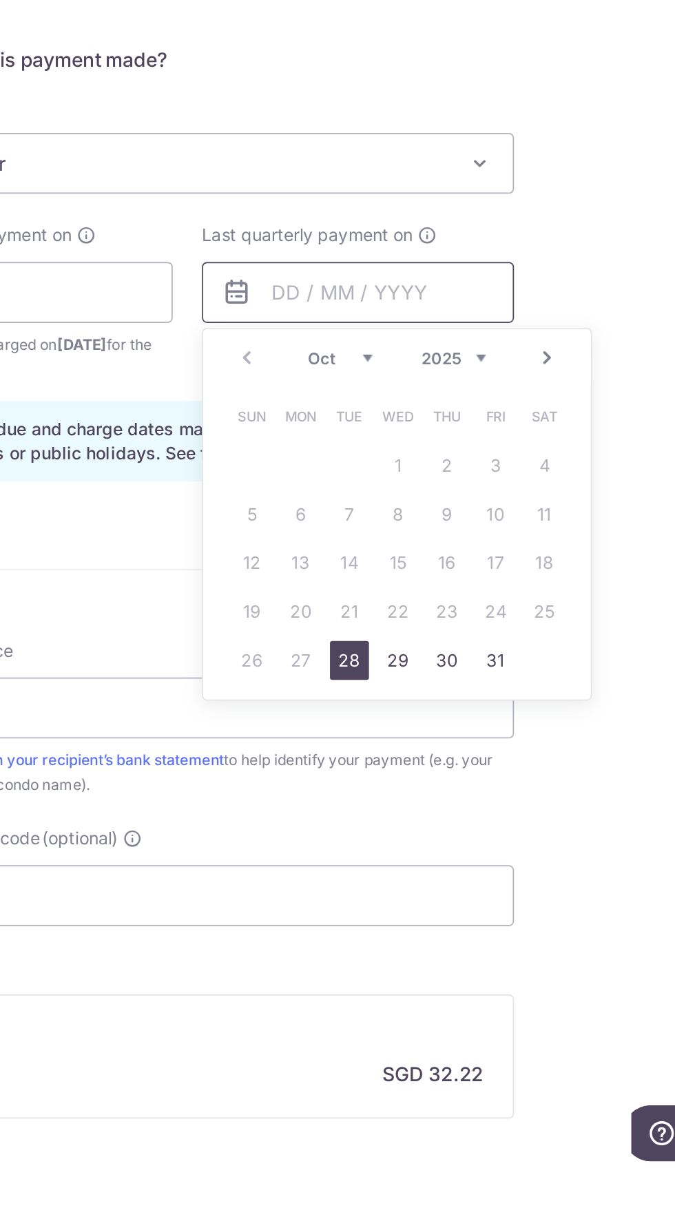
scroll to position [79, 0]
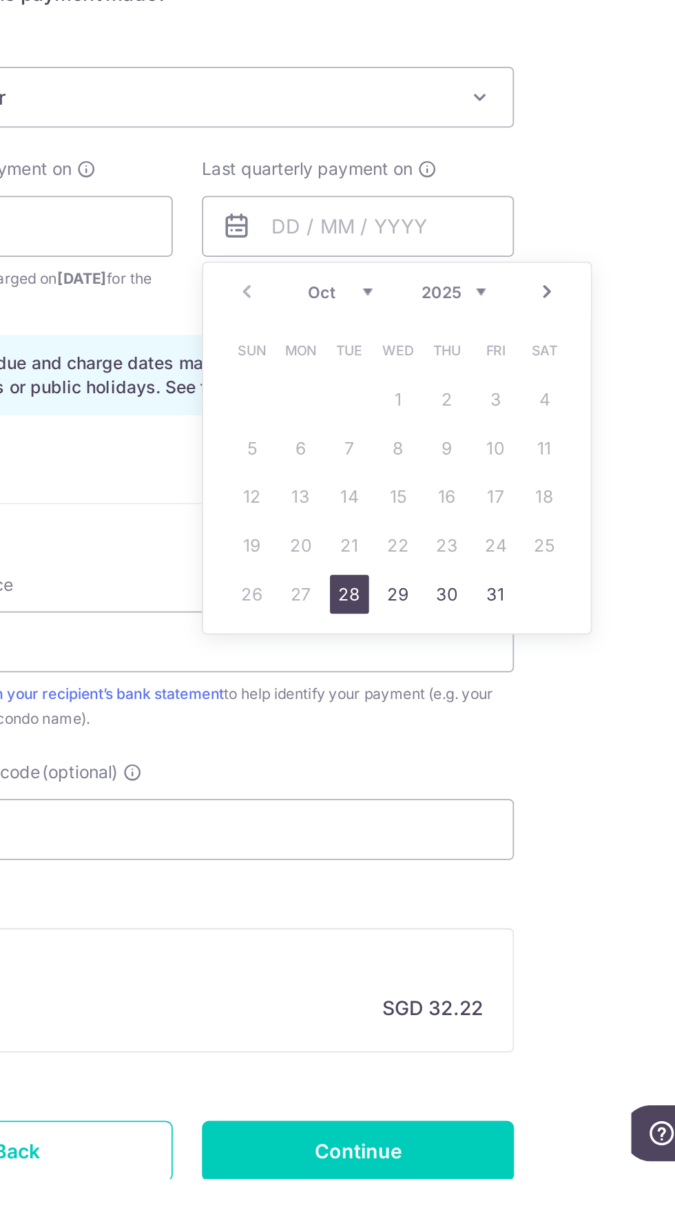
click at [548, 710] on link "Next" at bounding box center [540, 709] width 17 height 17
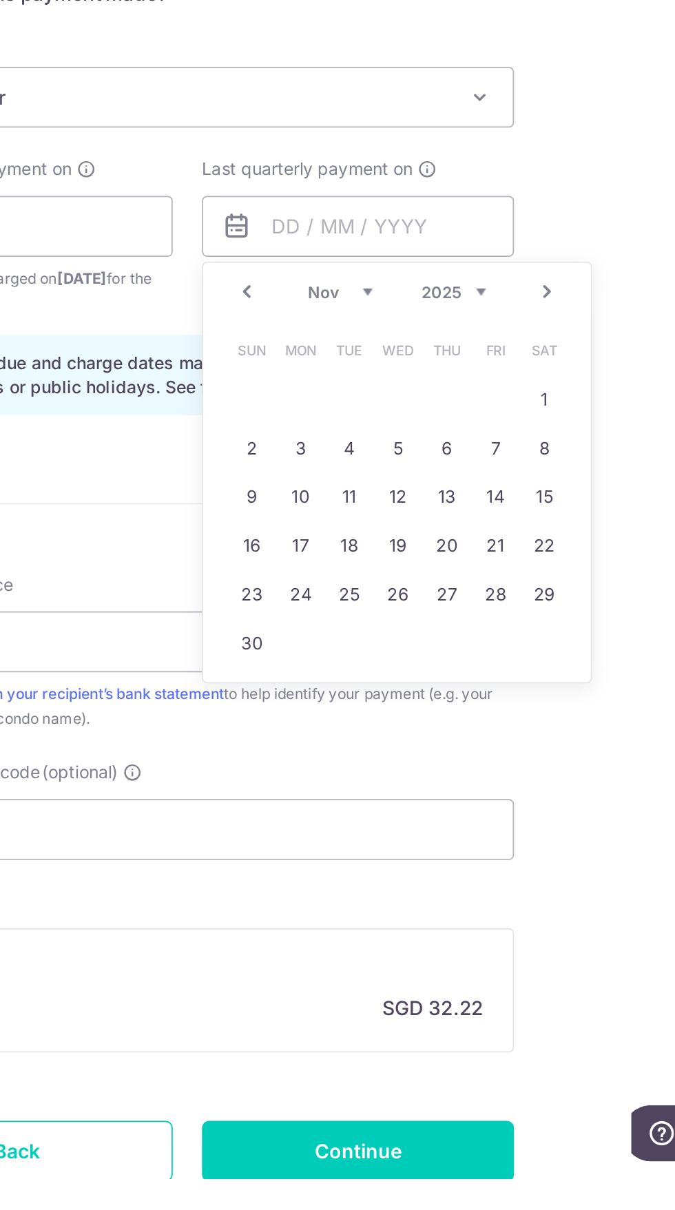
click at [545, 709] on link "Next" at bounding box center [540, 709] width 17 height 17
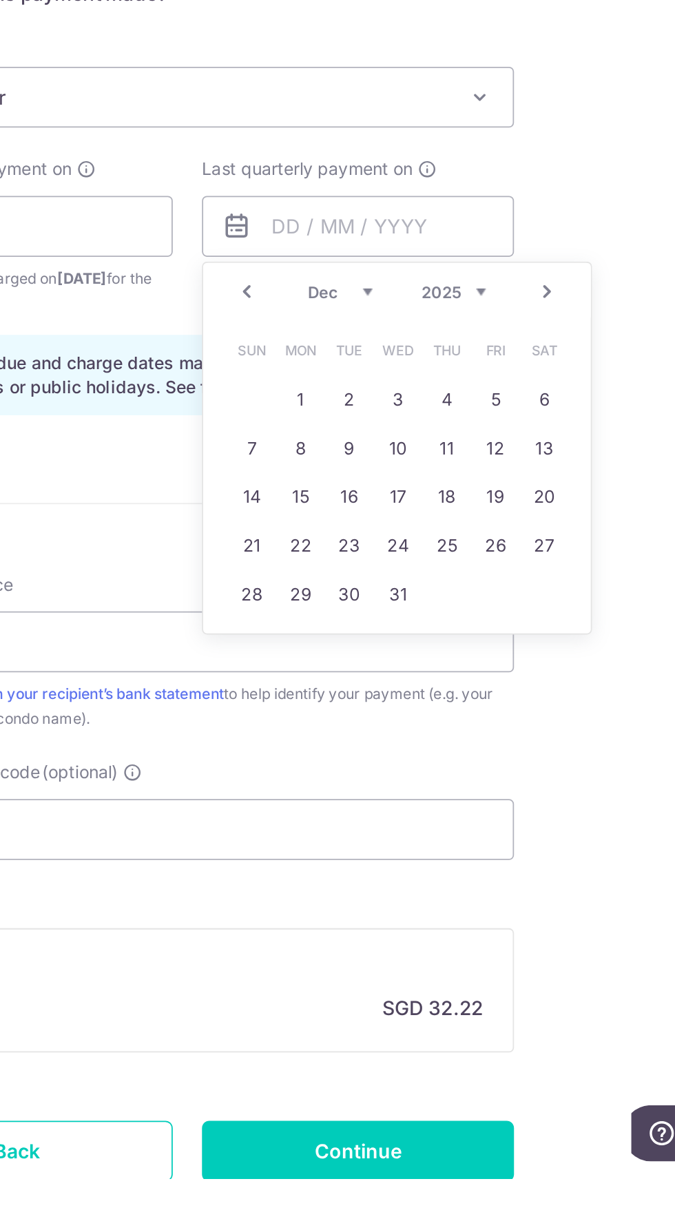
click at [546, 709] on link "Next" at bounding box center [540, 709] width 17 height 17
click at [457, 880] on link "28" at bounding box center [457, 880] width 22 height 22
type input "28/01/2026"
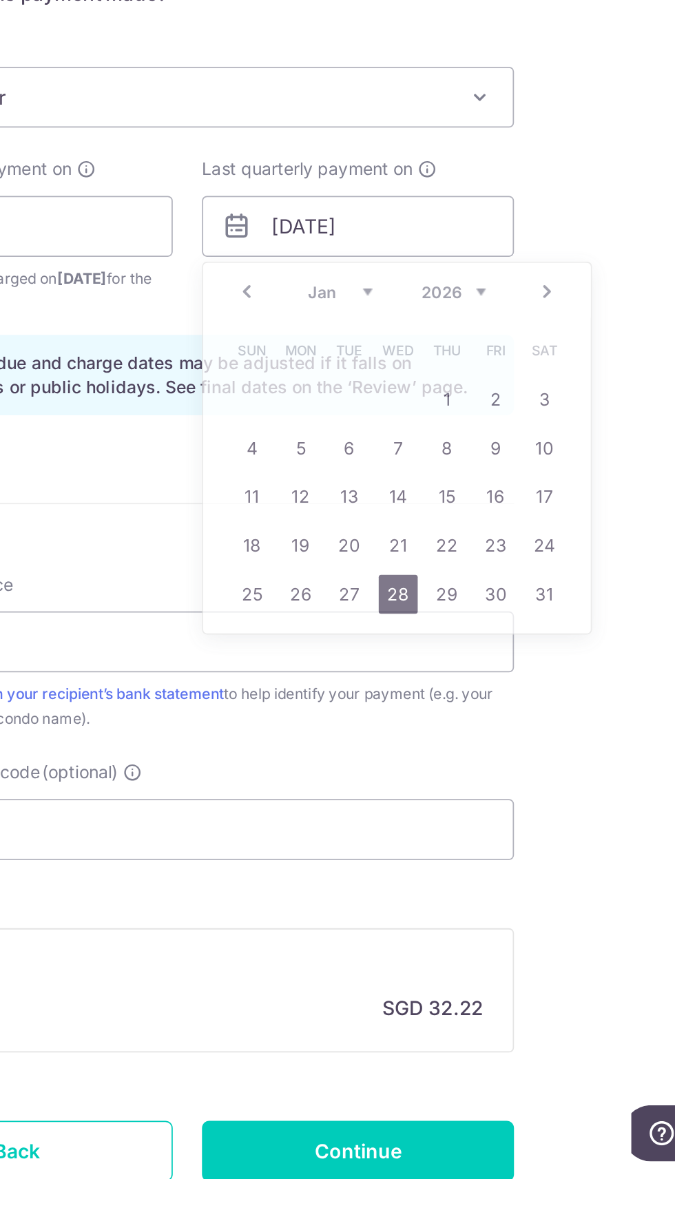
scroll to position [0, 0]
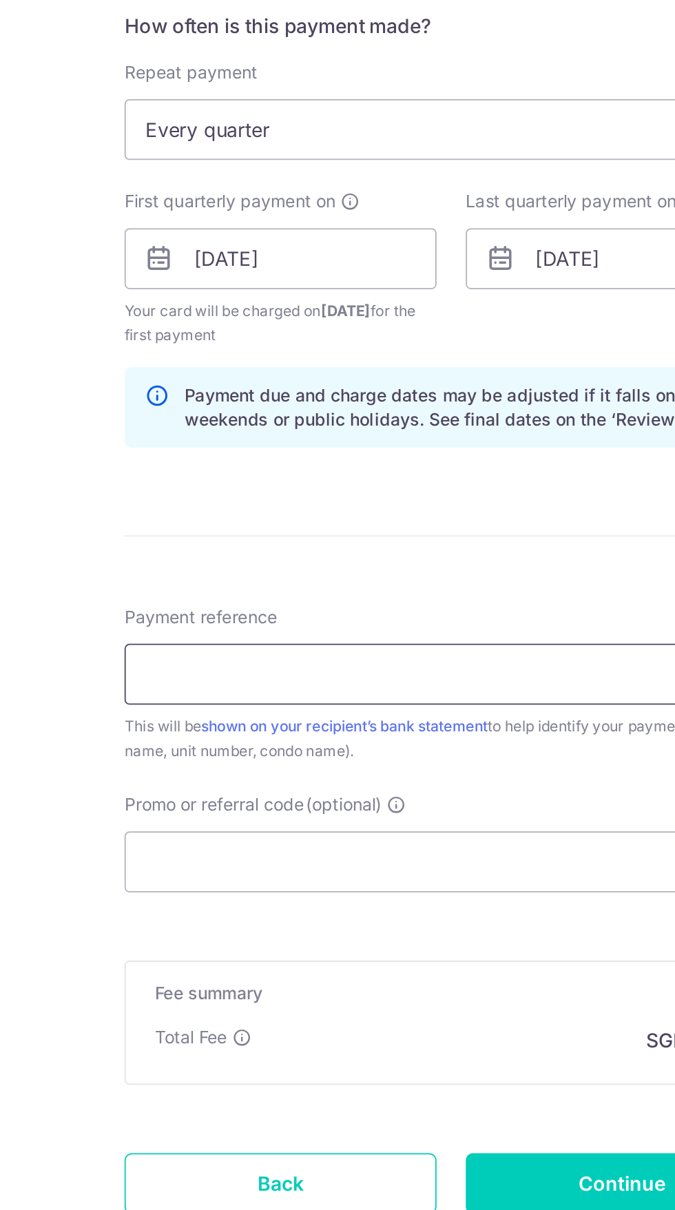
click at [326, 906] on input "Payment reference" at bounding box center [337, 907] width 369 height 34
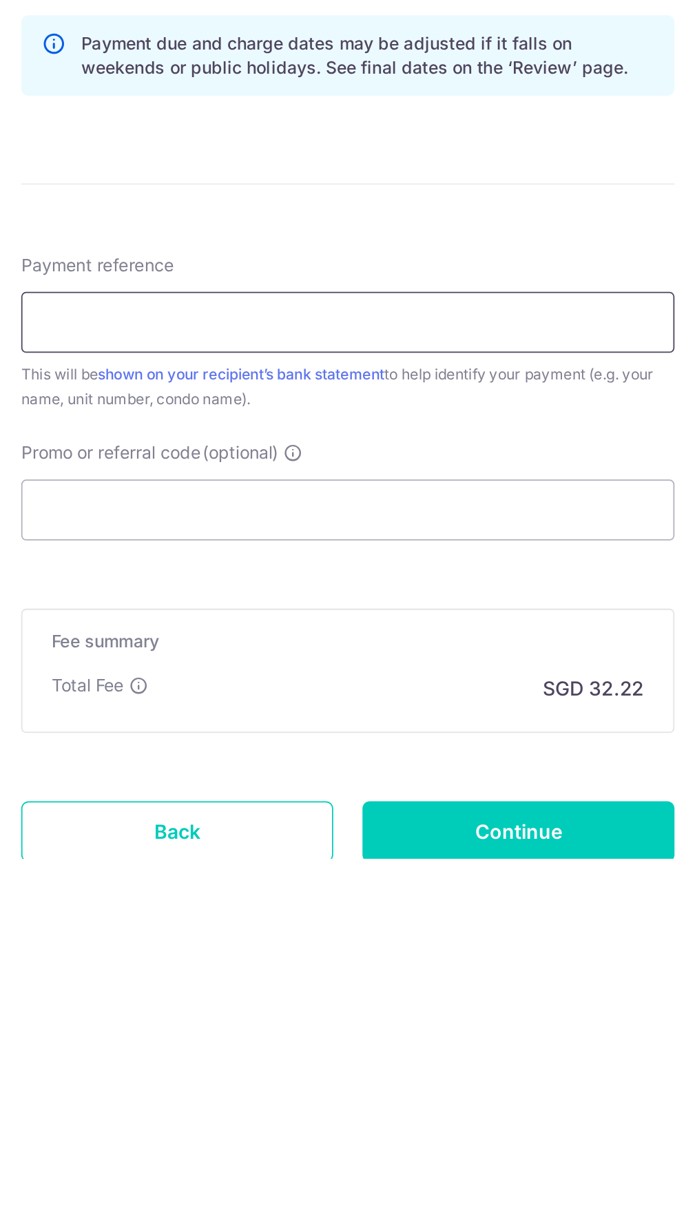
type input "5A 38-22"
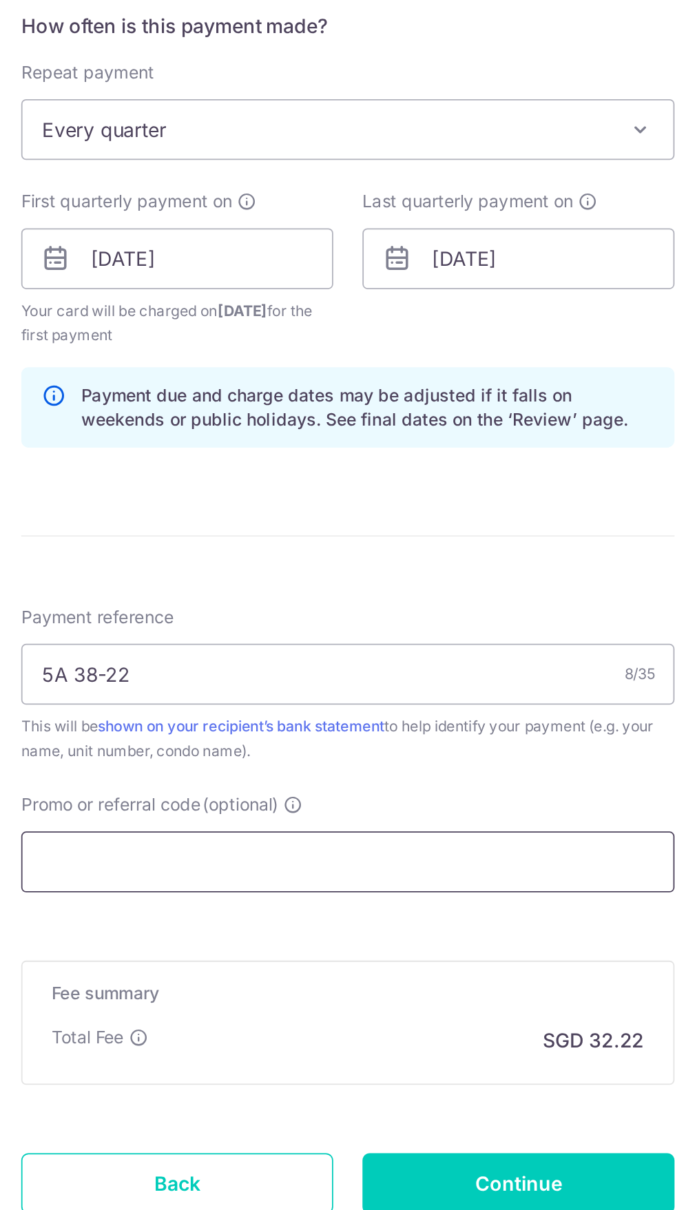
click at [357, 1013] on input "Promo or referral code (optional)" at bounding box center [337, 1013] width 369 height 34
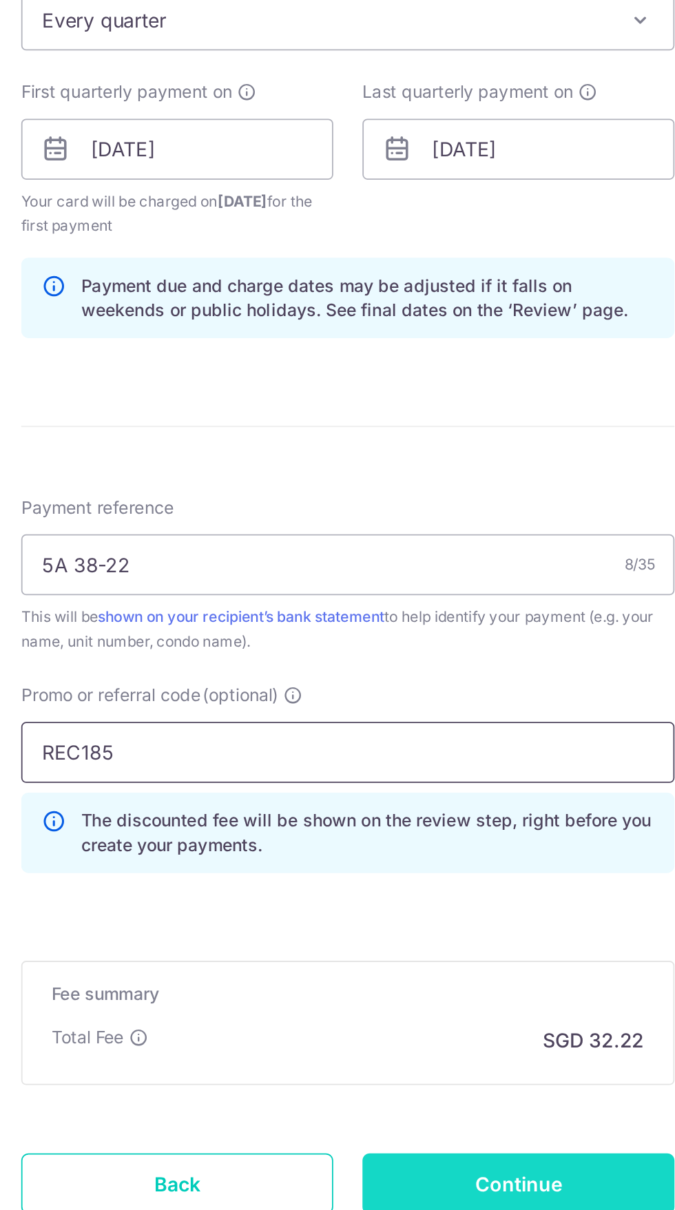
type input "REC185"
click at [479, 1186] on input "Continue" at bounding box center [434, 1195] width 176 height 34
type input "Create Schedule"
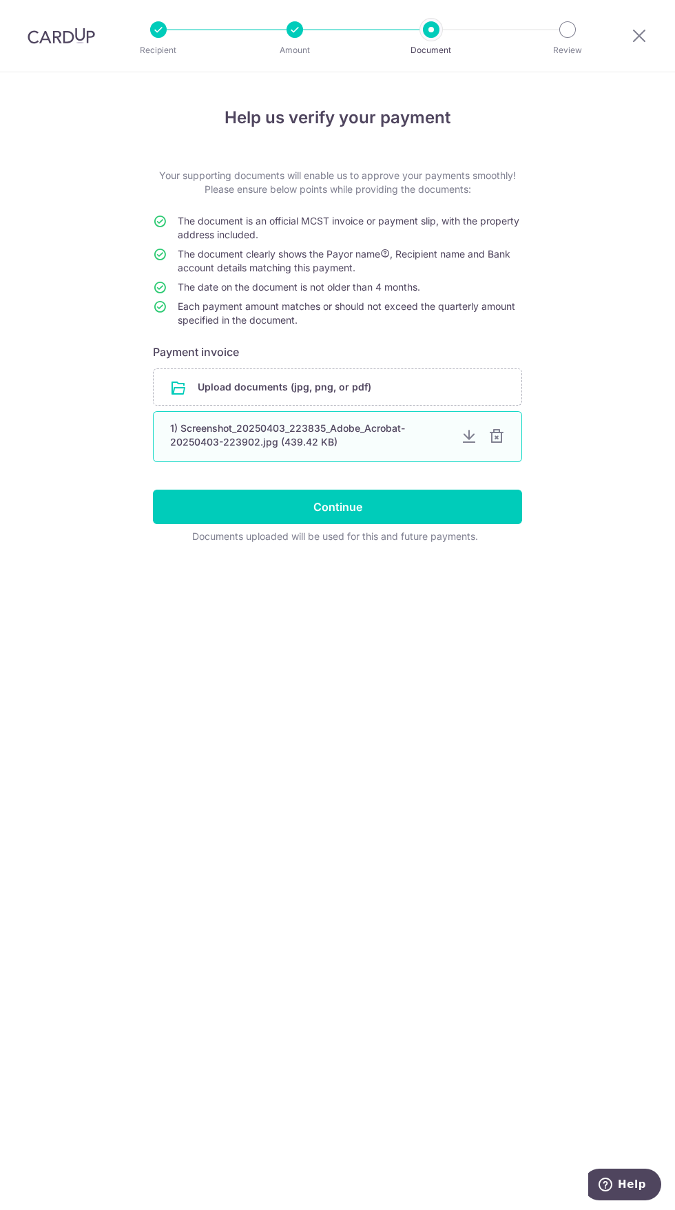
click at [435, 437] on div "1) Screenshot_20250403_223835_Adobe_Acrobat-20250403-223902.jpg (439.42 KB)" at bounding box center [310, 436] width 280 height 28
click at [469, 437] on div at bounding box center [469, 436] width 17 height 17
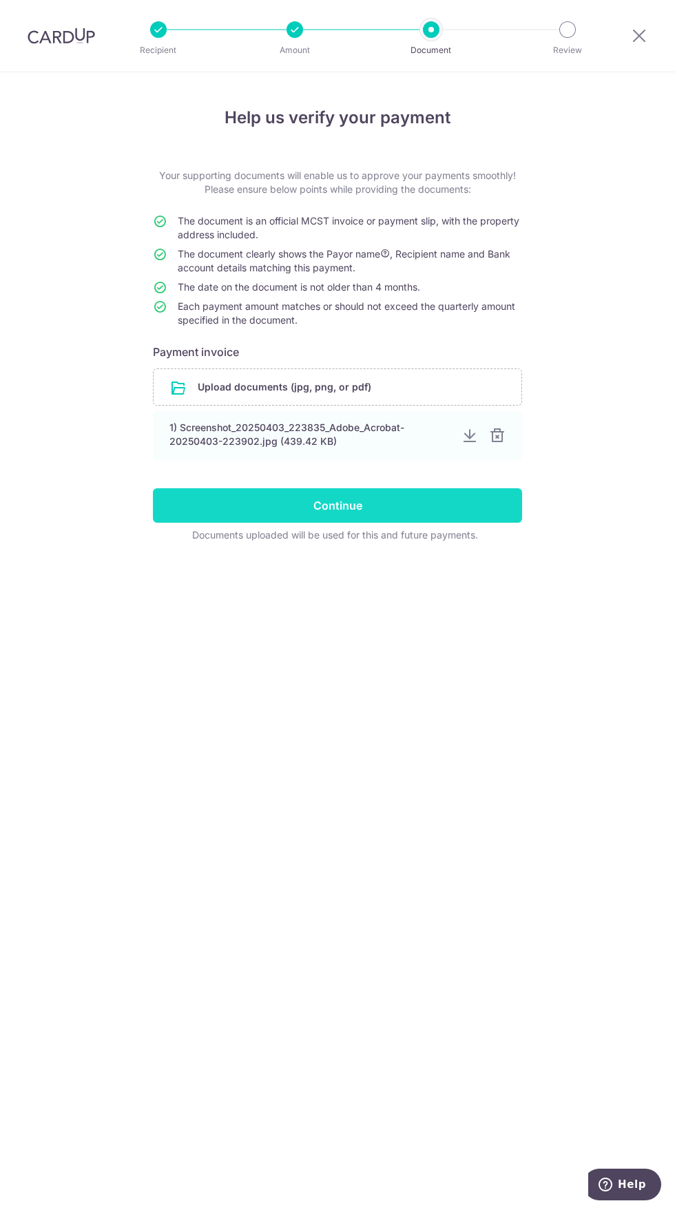
click at [461, 508] on input "Continue" at bounding box center [337, 505] width 369 height 34
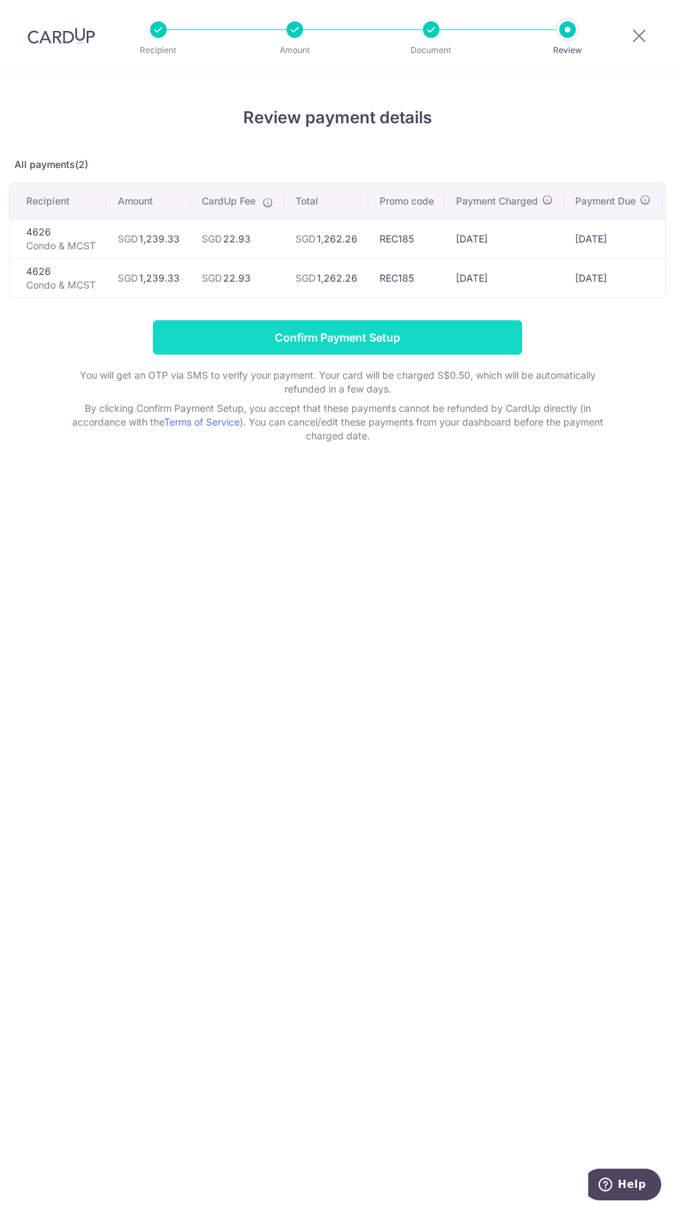
click at [493, 334] on input "Confirm Payment Setup" at bounding box center [337, 337] width 369 height 34
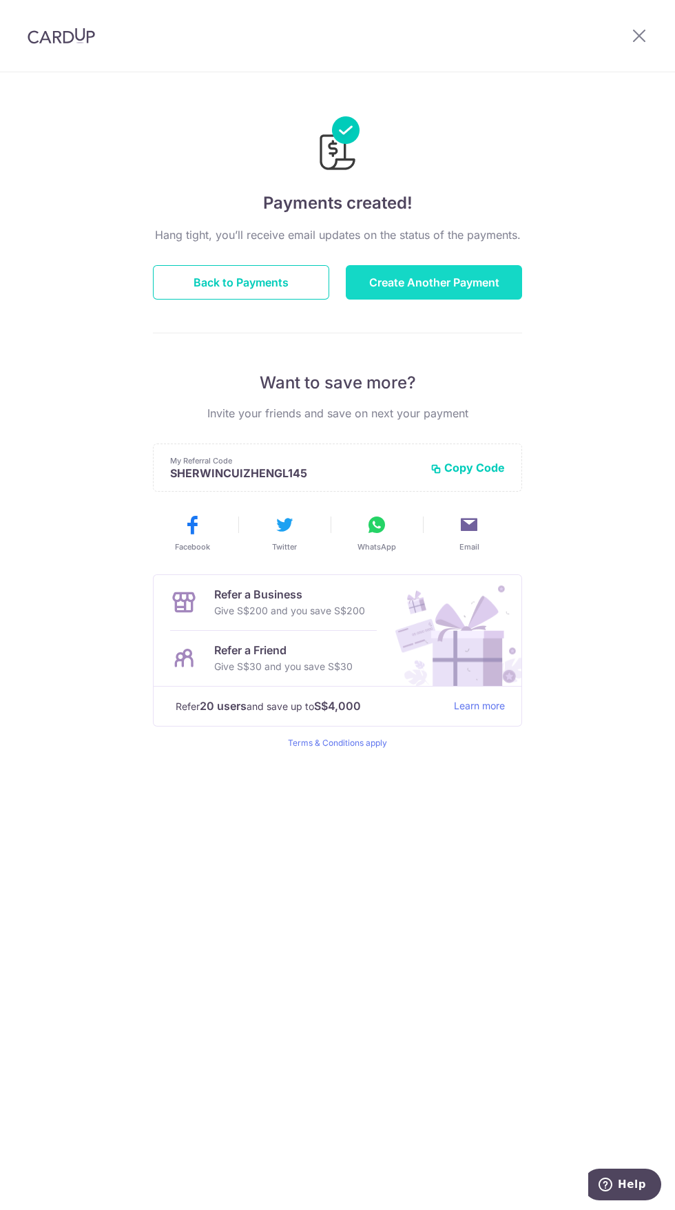
click at [468, 284] on button "Create Another Payment" at bounding box center [434, 282] width 176 height 34
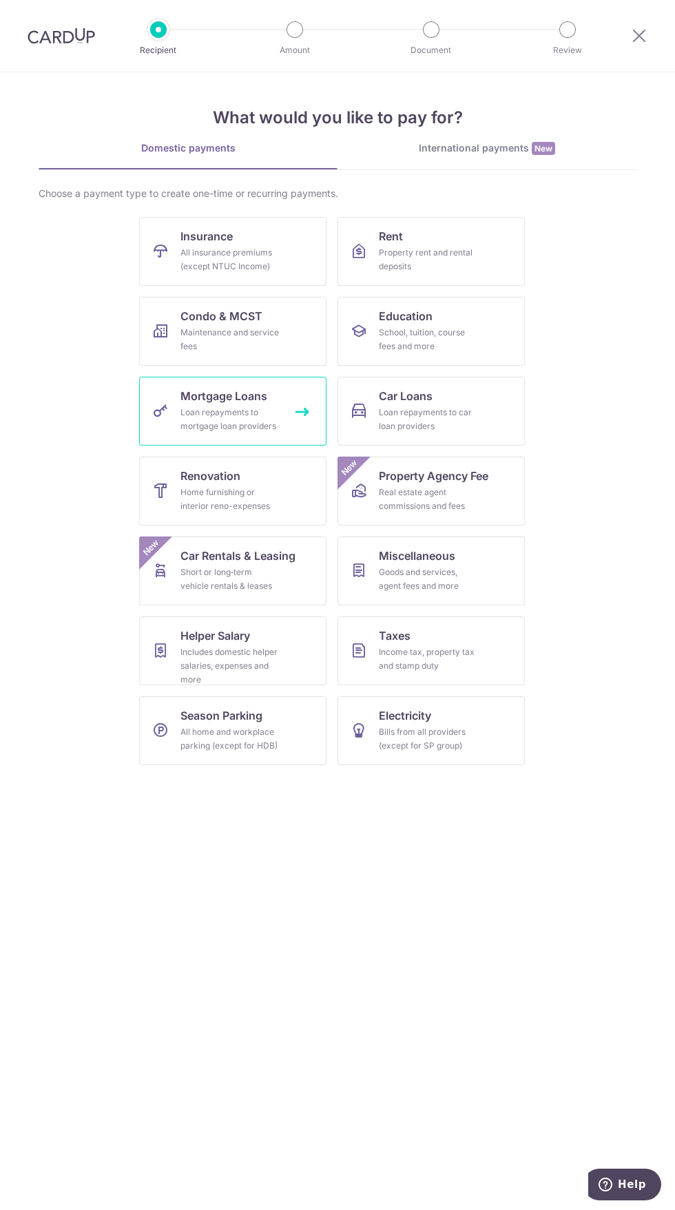
click at [285, 403] on link "Mortgage Loans Loan repayments to mortgage loan providers" at bounding box center [232, 411] width 187 height 69
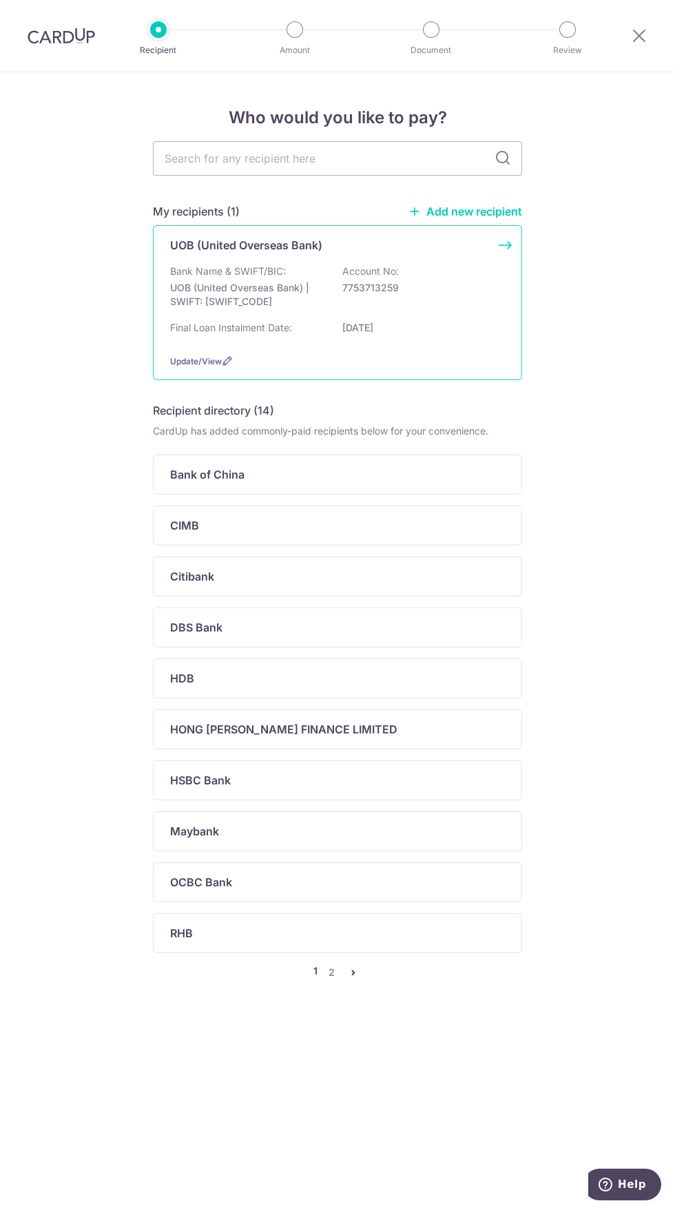
click at [462, 315] on div "Bank Name & SWIFT/BIC: UOB (United Overseas Bank) | SWIFT: [SWIFT_CODE] Account…" at bounding box center [337, 304] width 335 height 79
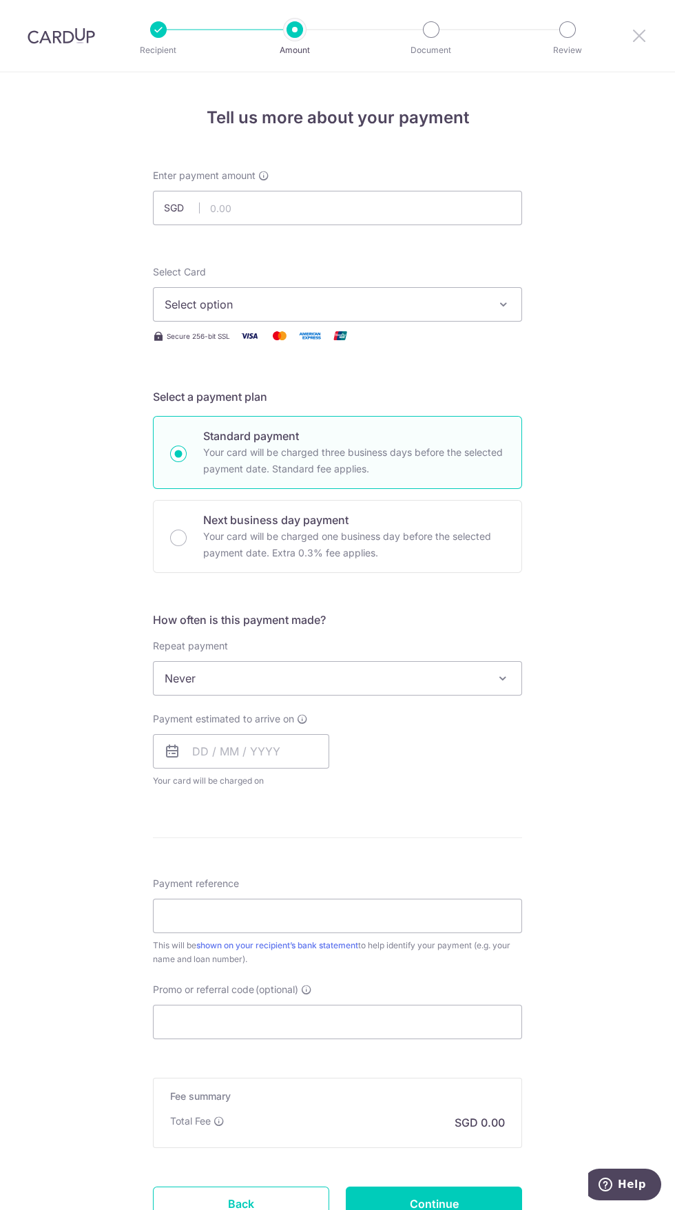
click at [639, 36] on icon at bounding box center [639, 35] width 17 height 17
click at [436, 207] on input "text" at bounding box center [337, 208] width 369 height 34
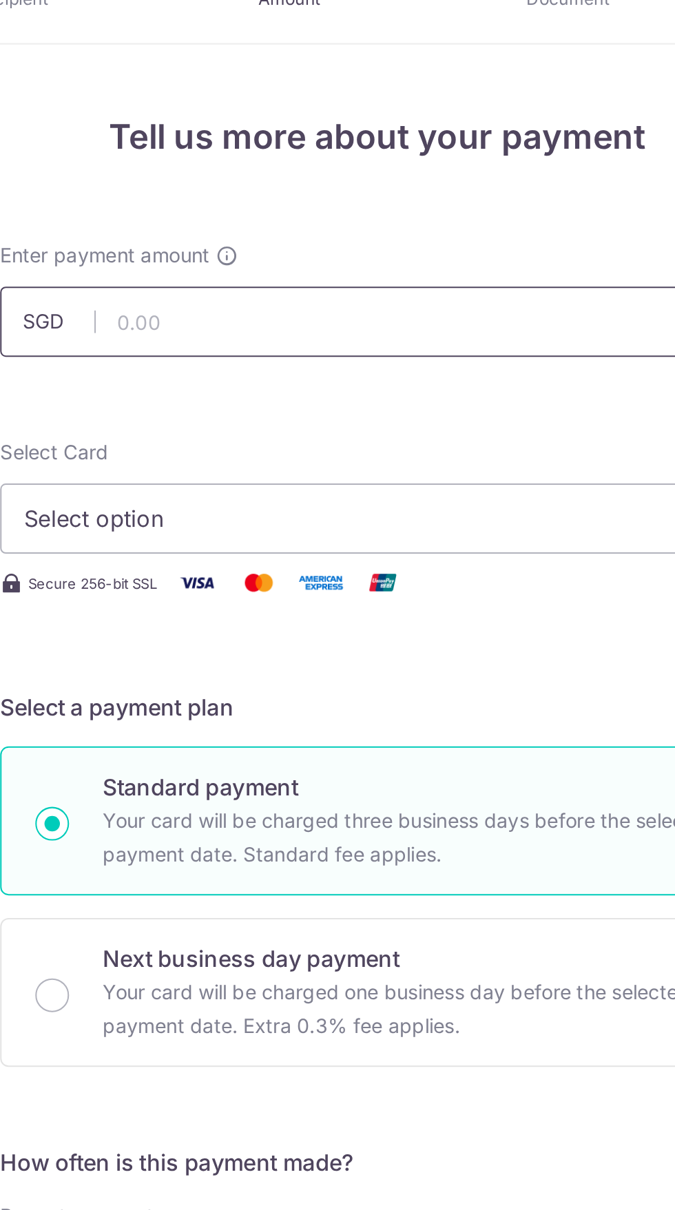
click at [329, 213] on input "text" at bounding box center [337, 208] width 369 height 34
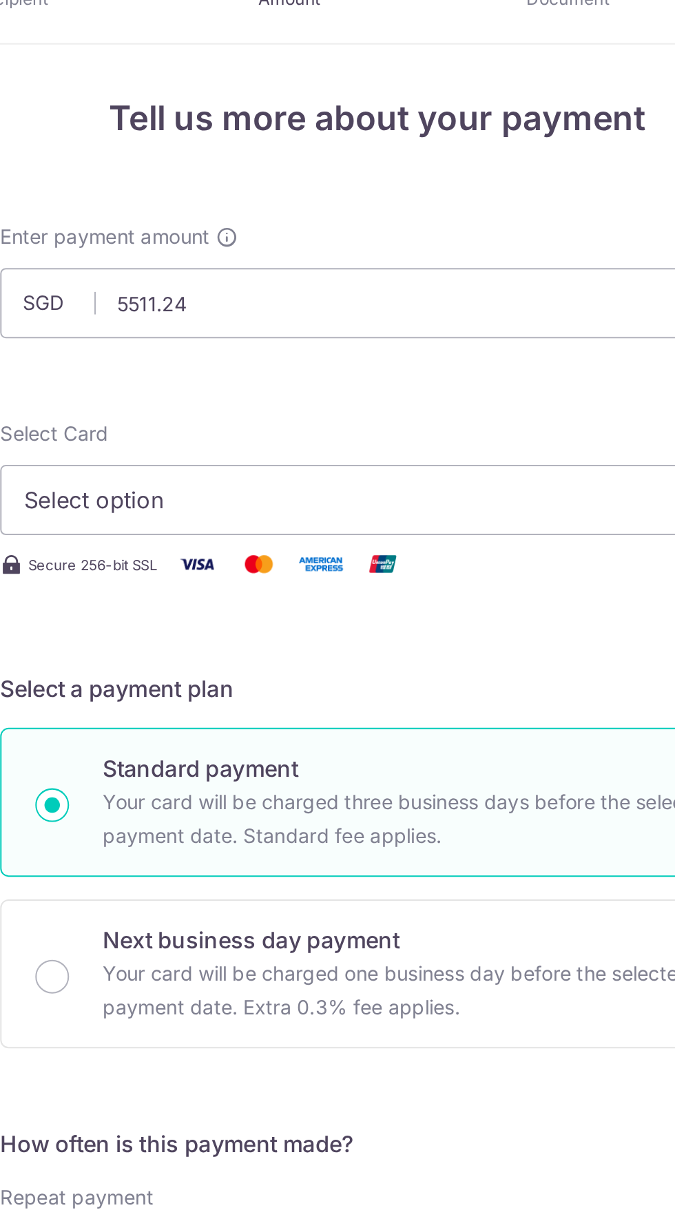
click at [388, 299] on span "Select option" at bounding box center [325, 295] width 321 height 17
type input "5,511.24"
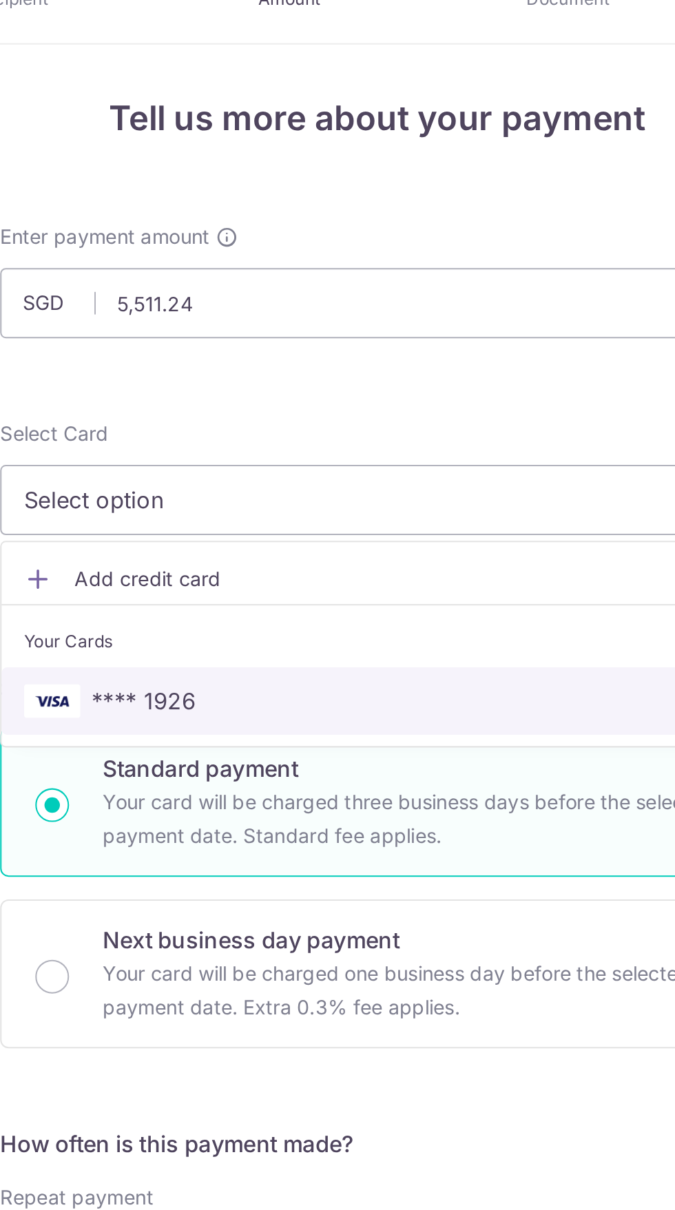
click at [349, 398] on span "**** 1926" at bounding box center [338, 394] width 346 height 17
type input "[DATE]"
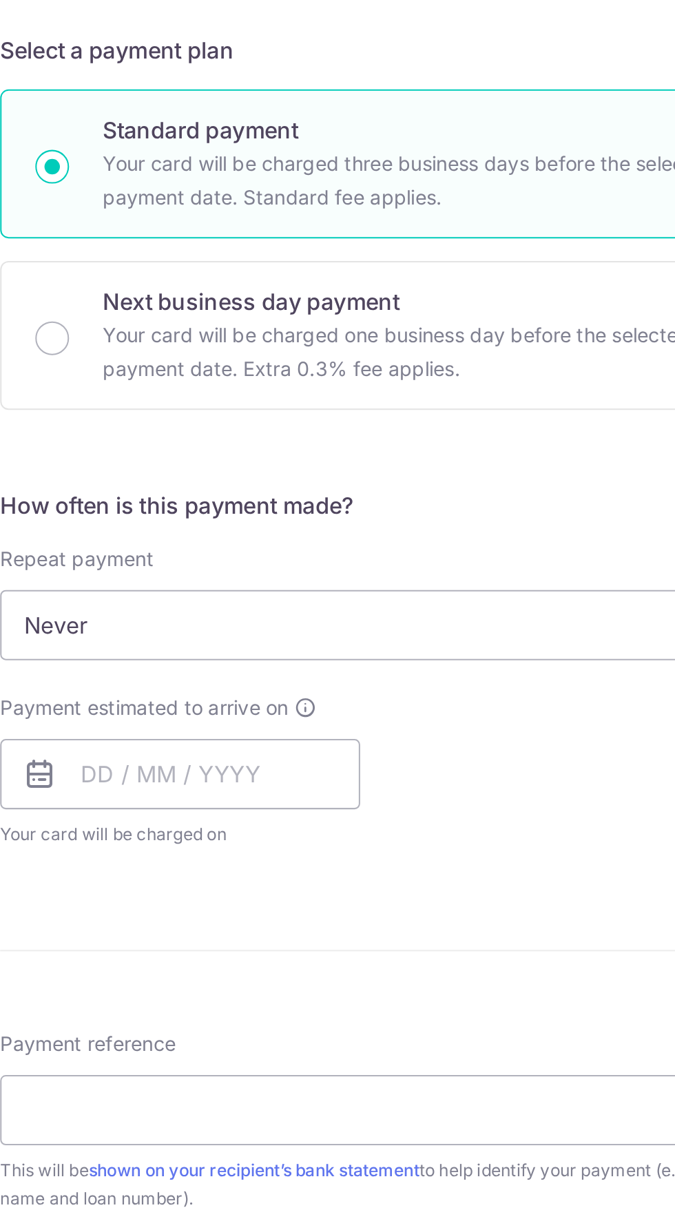
click at [363, 677] on span "Never" at bounding box center [338, 669] width 368 height 33
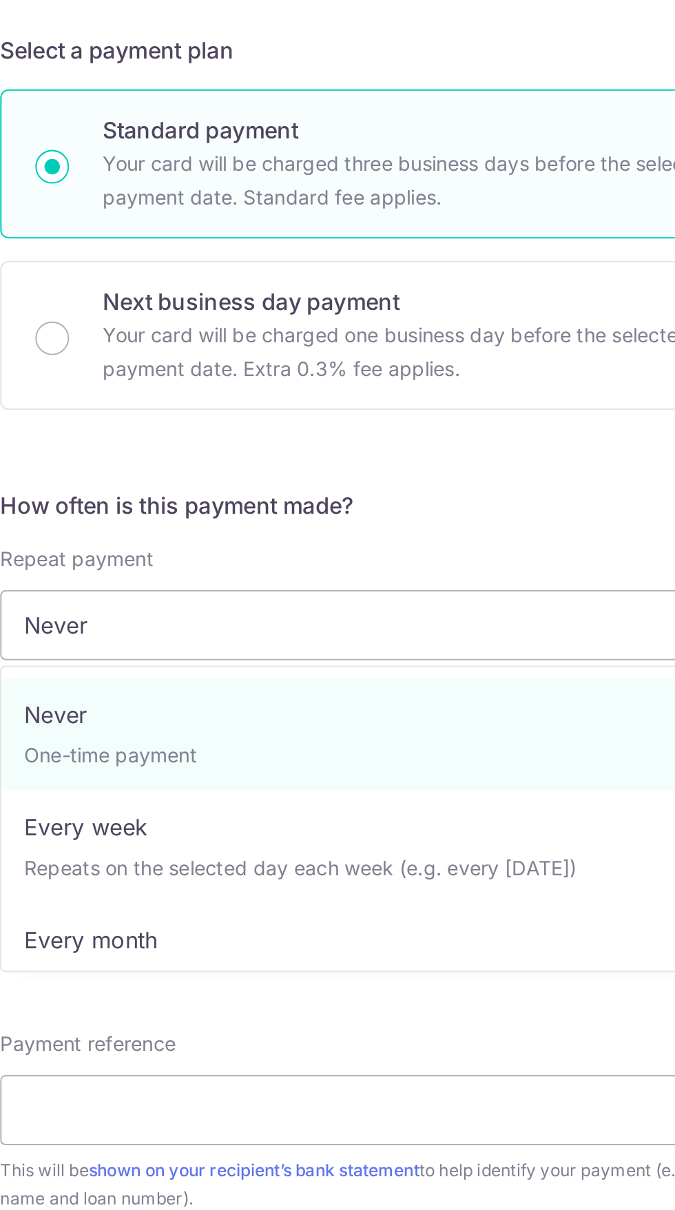
select select "3"
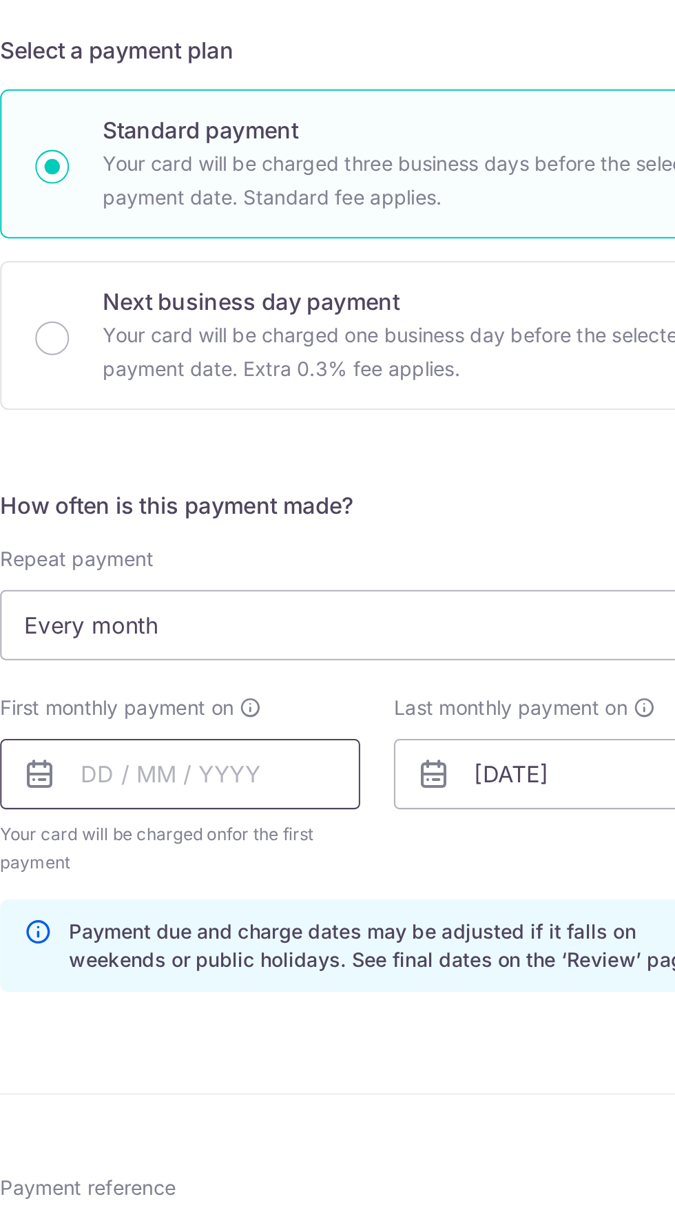
click at [205, 738] on input "text" at bounding box center [241, 742] width 176 height 34
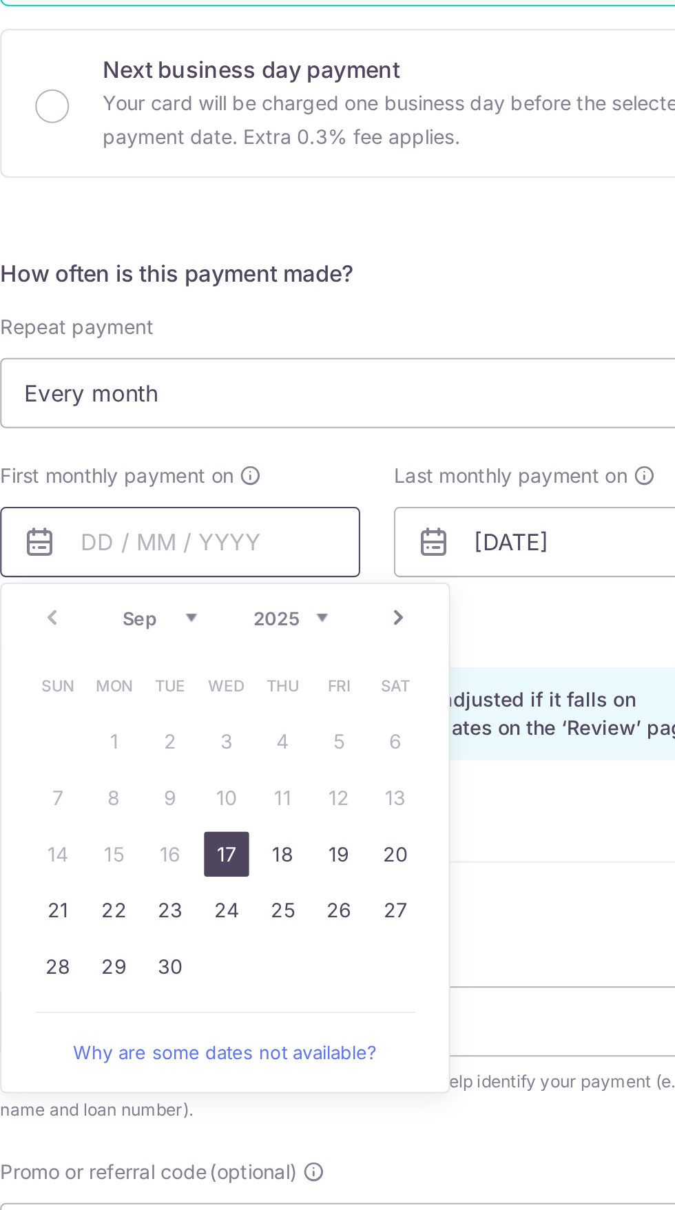
scroll to position [72, 0]
click at [218, 887] on link "29" at bounding box center [209, 888] width 22 height 22
type input "[DATE]"
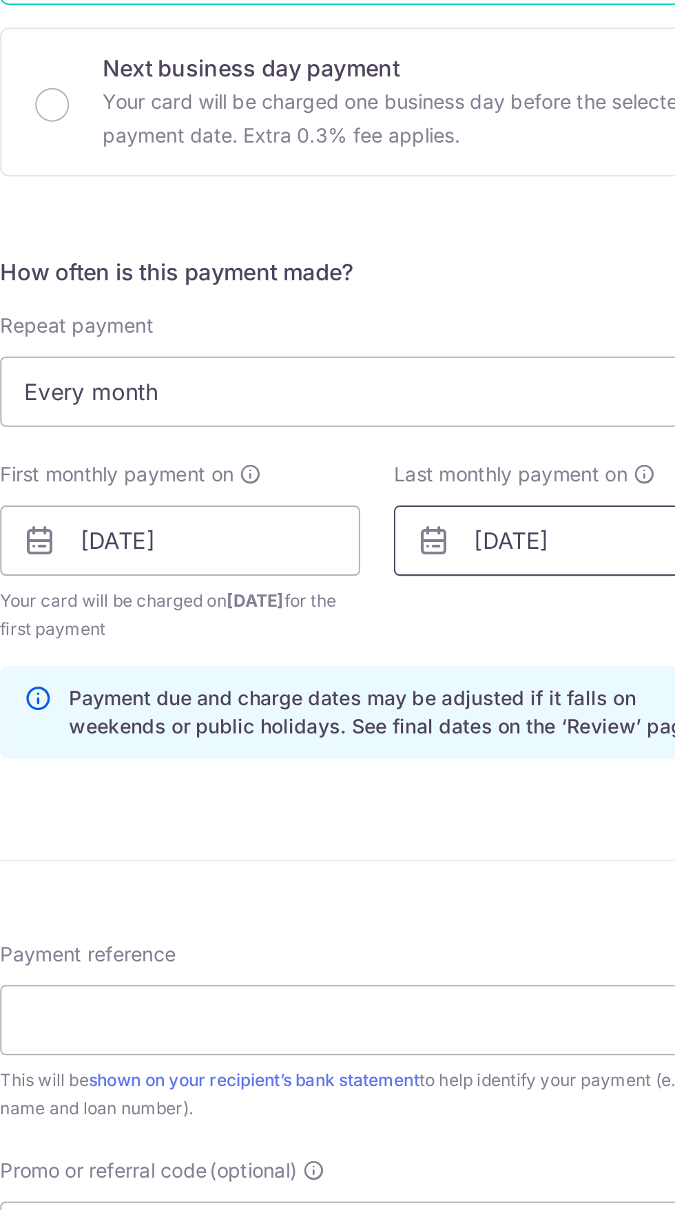
click at [412, 676] on input "[DATE]" at bounding box center [434, 680] width 176 height 34
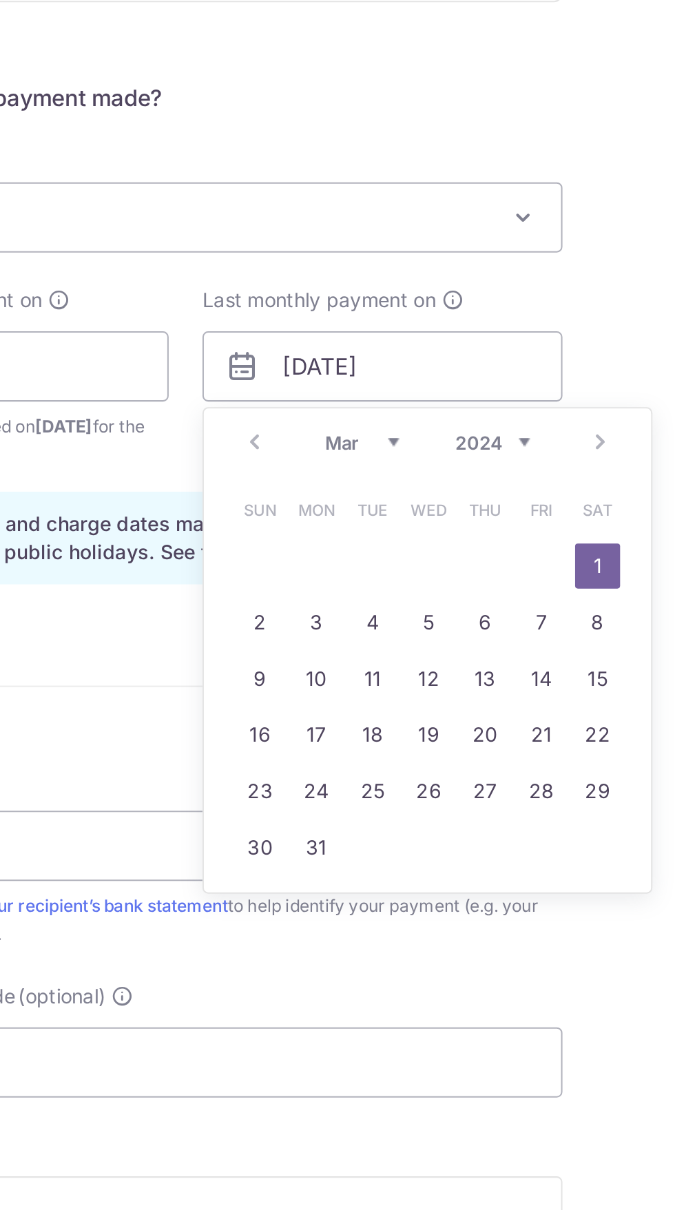
click at [501, 714] on select "2024 2025 2026 2027 2028 2029 2030 2031 2032 2033 2034 2035" at bounding box center [488, 717] width 37 height 11
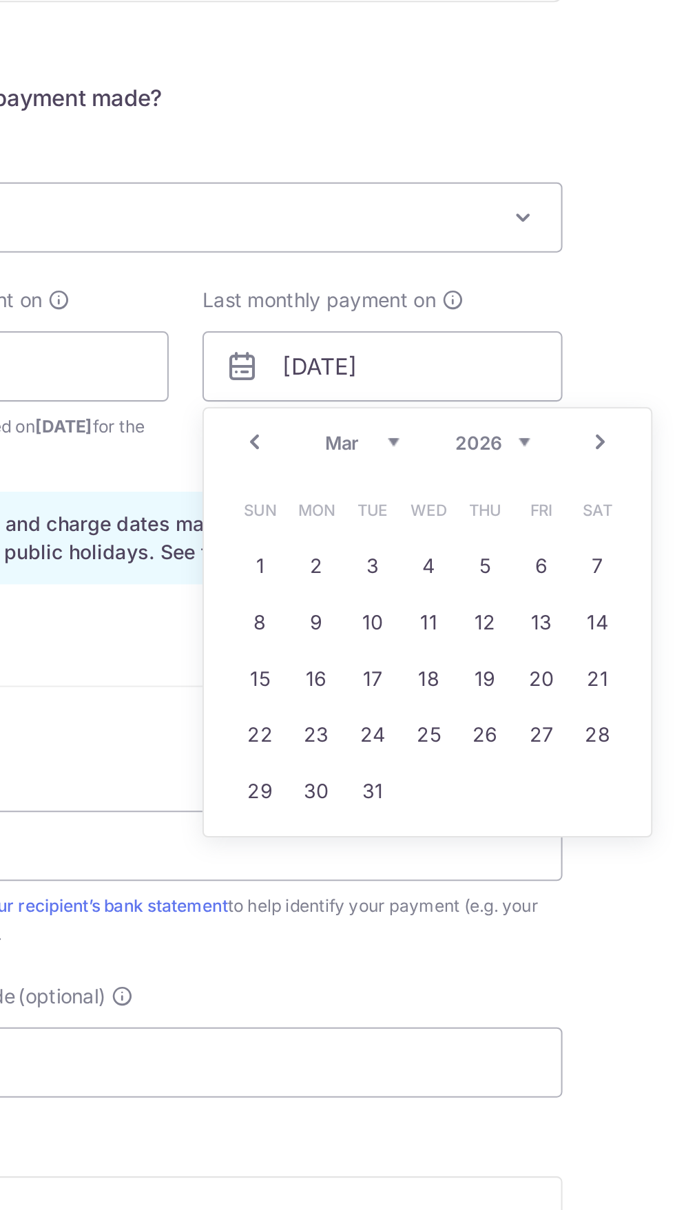
click at [379, 717] on link "Prev" at bounding box center [371, 717] width 17 height 17
click at [375, 724] on link "Prev" at bounding box center [371, 717] width 17 height 17
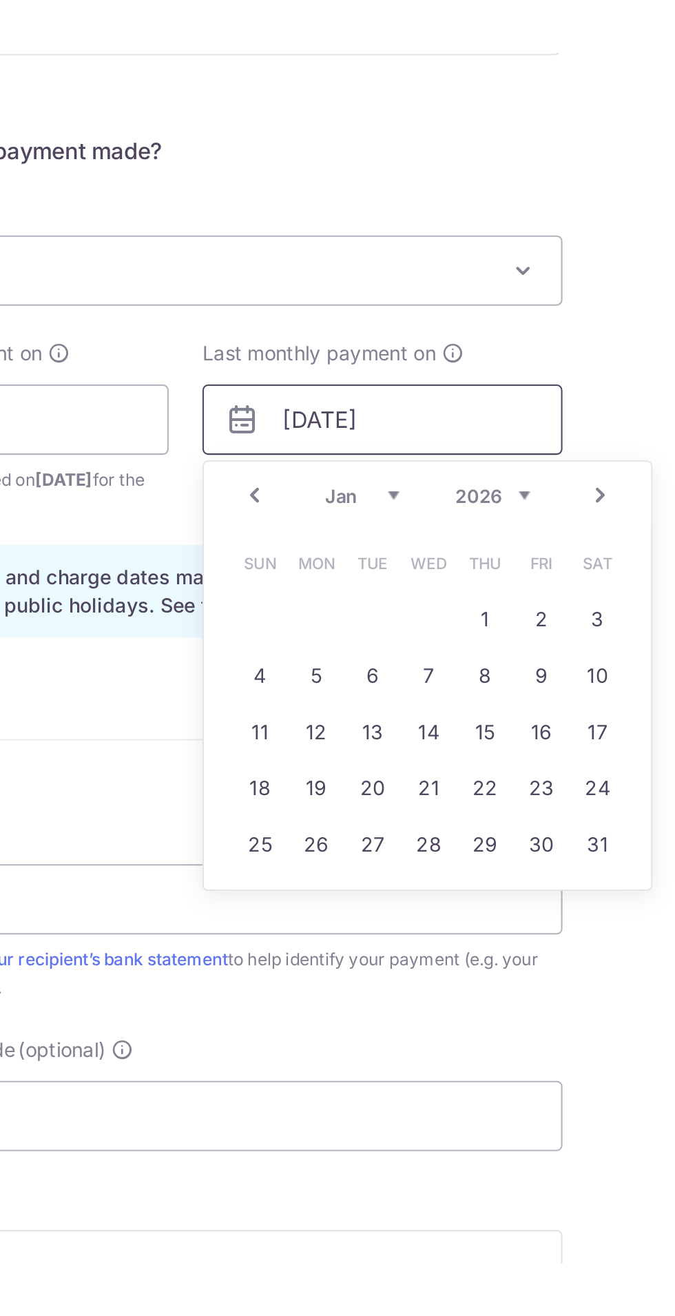
scroll to position [79, 0]
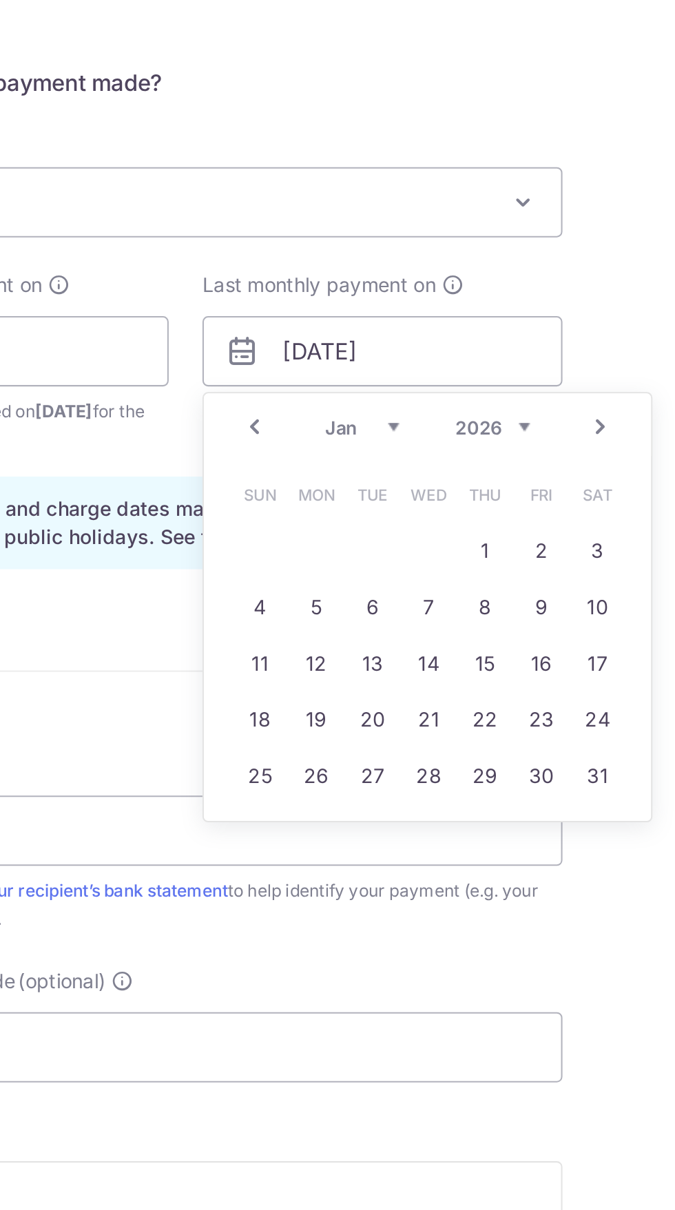
click at [491, 882] on link "29" at bounding box center [484, 880] width 22 height 22
type input "29/01/2026"
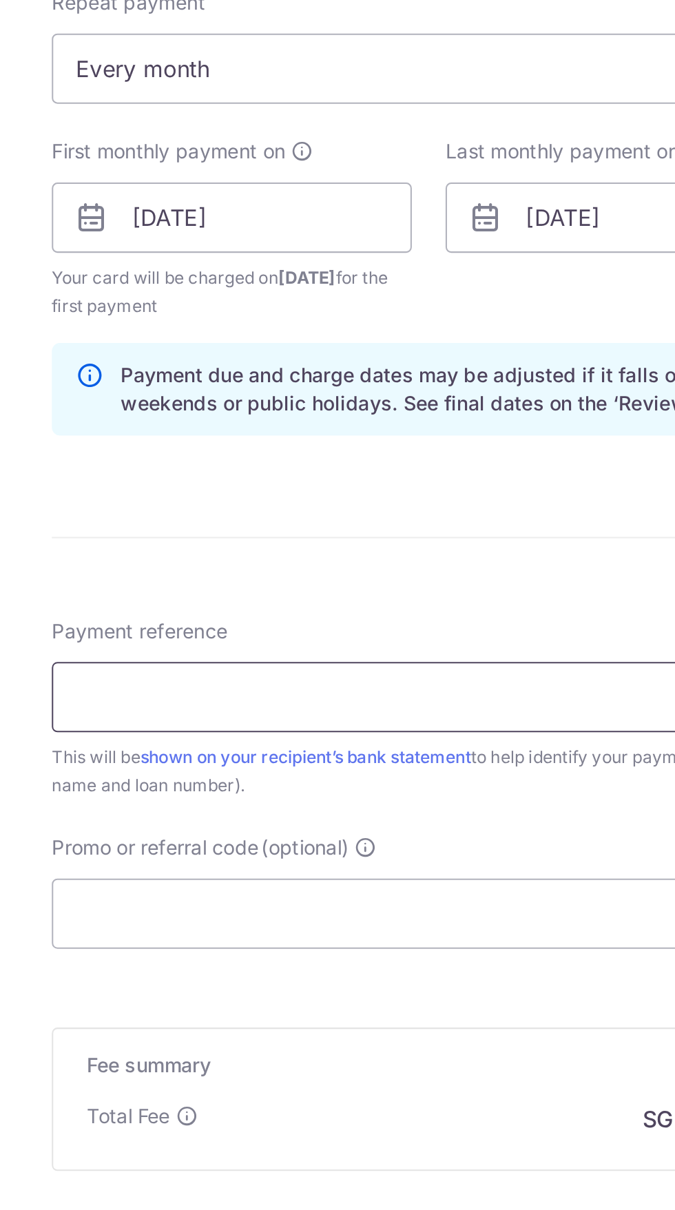
click at [349, 913] on input "Payment reference" at bounding box center [337, 907] width 369 height 34
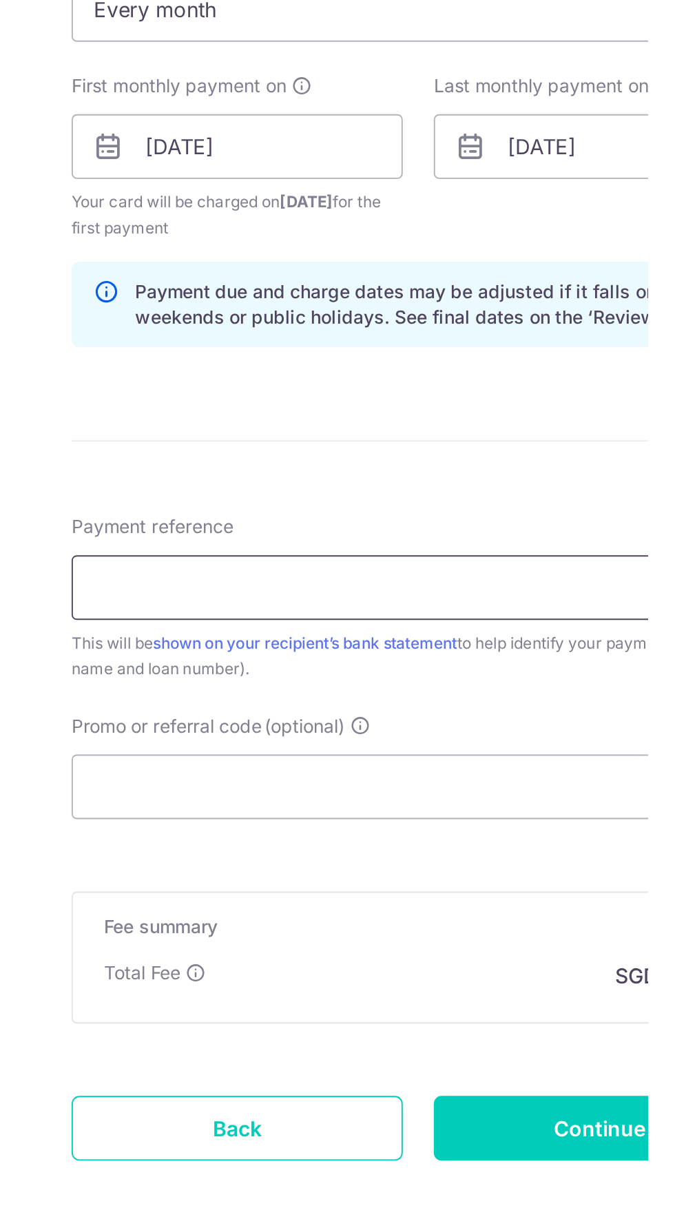
scroll to position [0, 0]
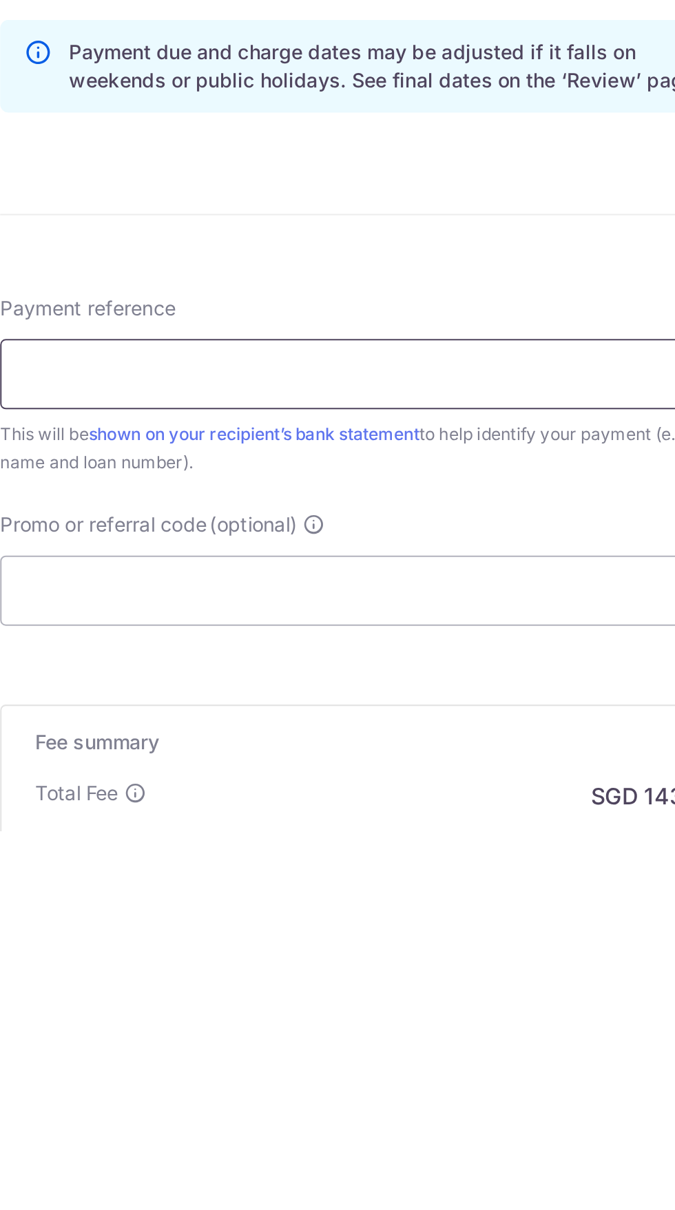
type input "Mortgage Payment"
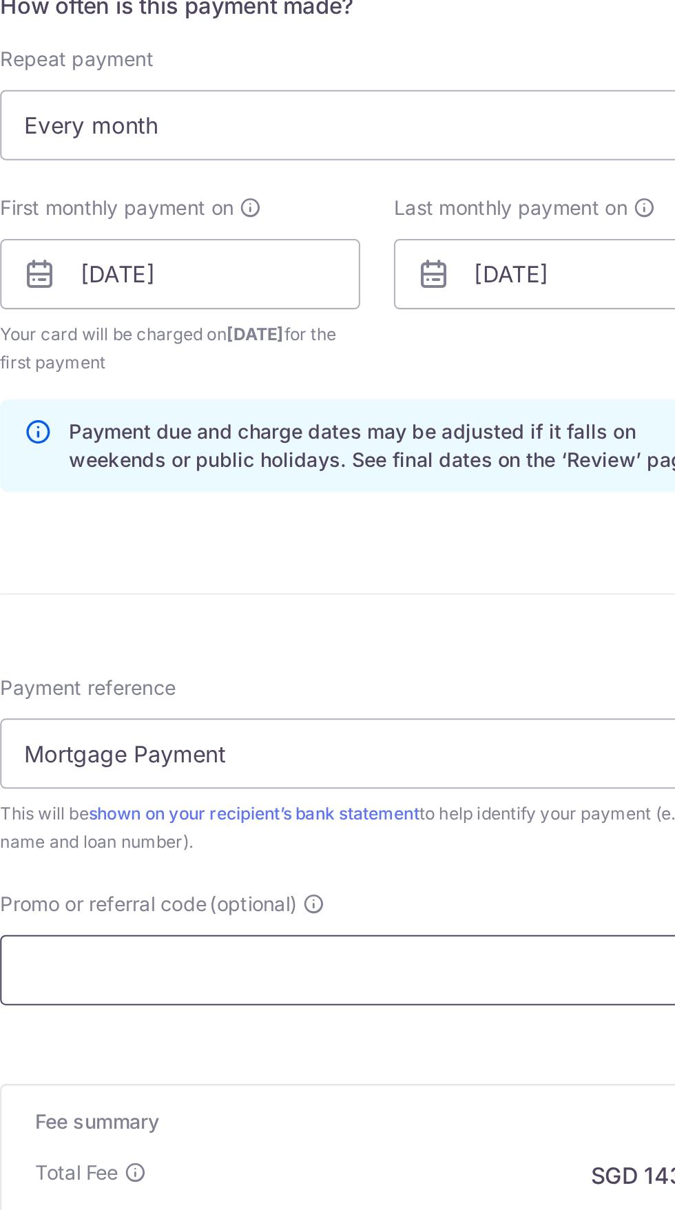
click at [381, 1096] on input "Promo or referral code (optional)" at bounding box center [337, 1092] width 369 height 34
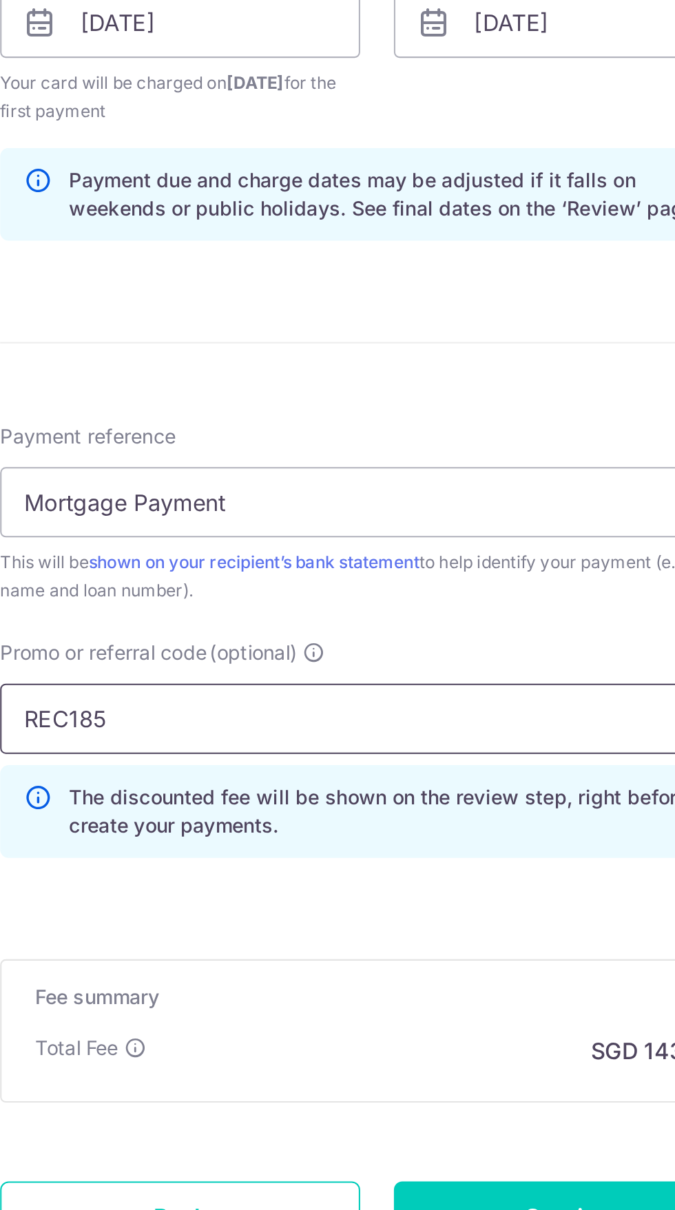
scroll to position [141, 0]
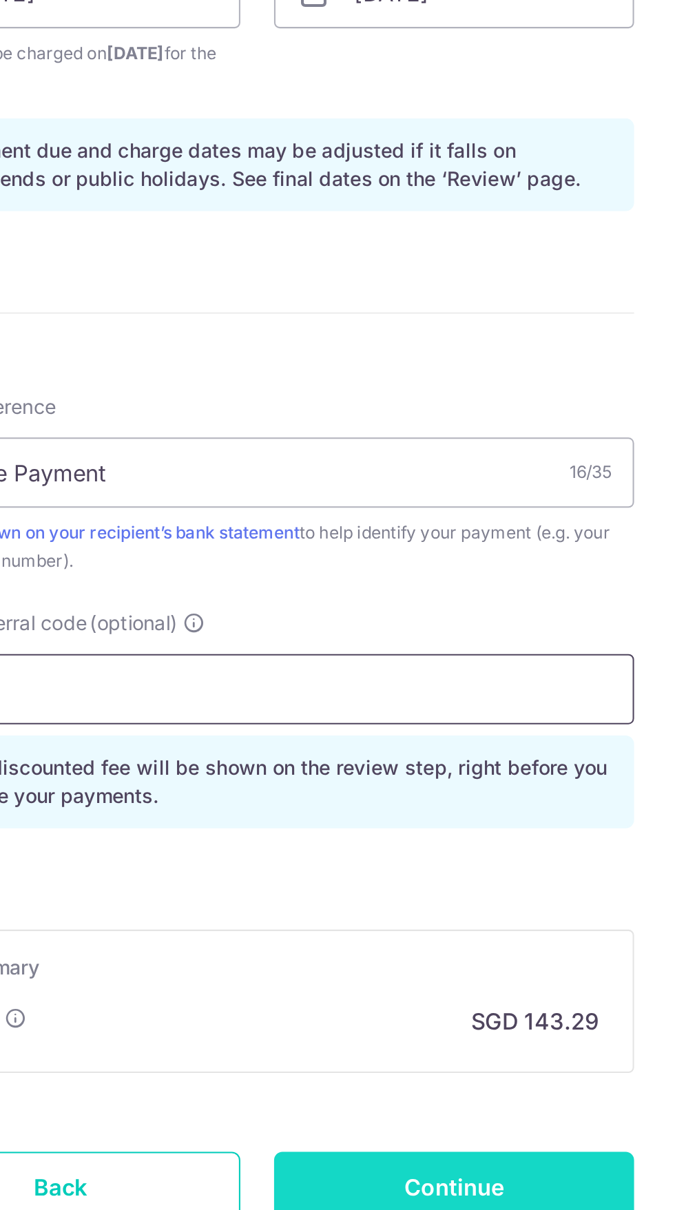
type input "REC185"
click at [478, 1189] on input "Continue" at bounding box center [434, 1195] width 176 height 34
type input "Create Schedule"
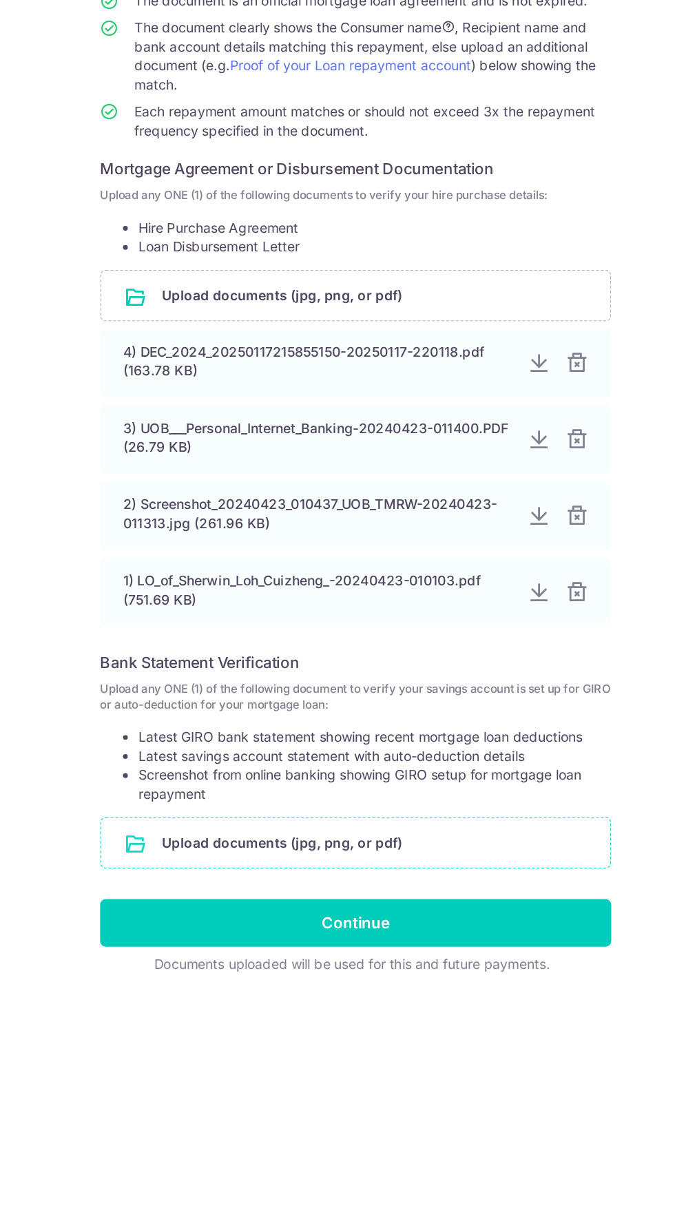
click at [431, 831] on input "file" at bounding box center [338, 829] width 368 height 36
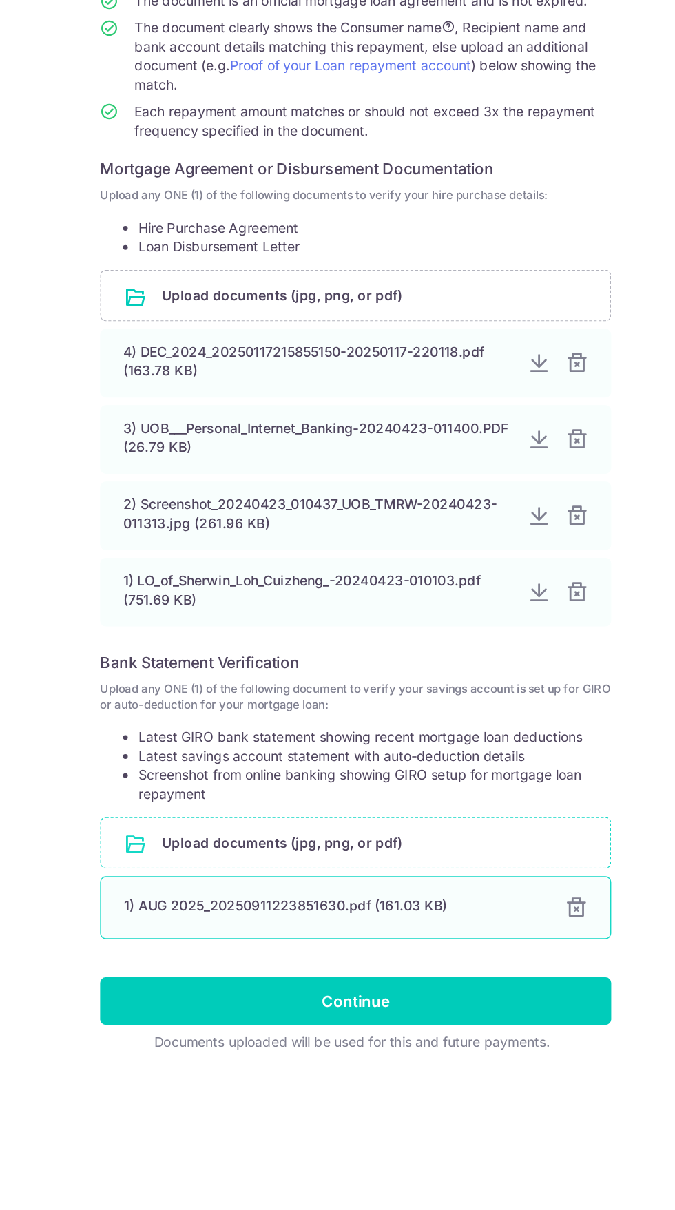
click at [392, 882] on div "1) AUG 2025_20250911223851630.pdf (161.03 KB) 100%" at bounding box center [337, 875] width 369 height 45
click at [412, 881] on div "1) AUG 2025_20250911223851630.pdf (161.03 KB)" at bounding box center [321, 875] width 302 height 14
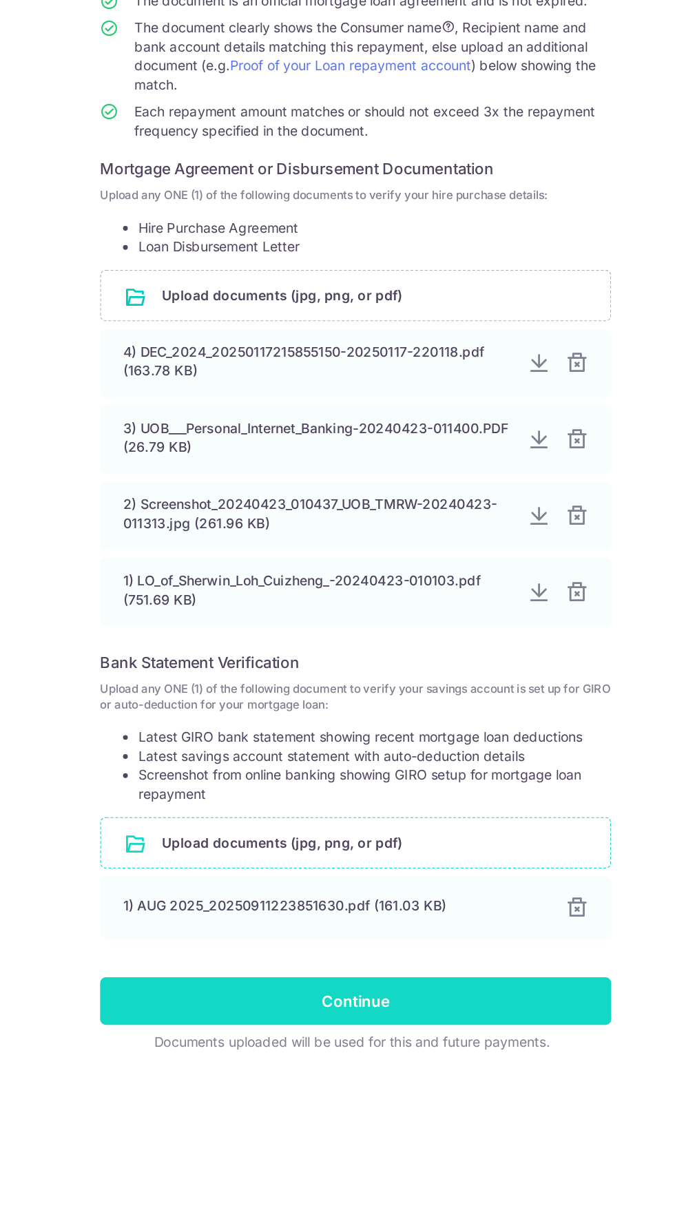
click at [428, 940] on input "Continue" at bounding box center [337, 943] width 369 height 34
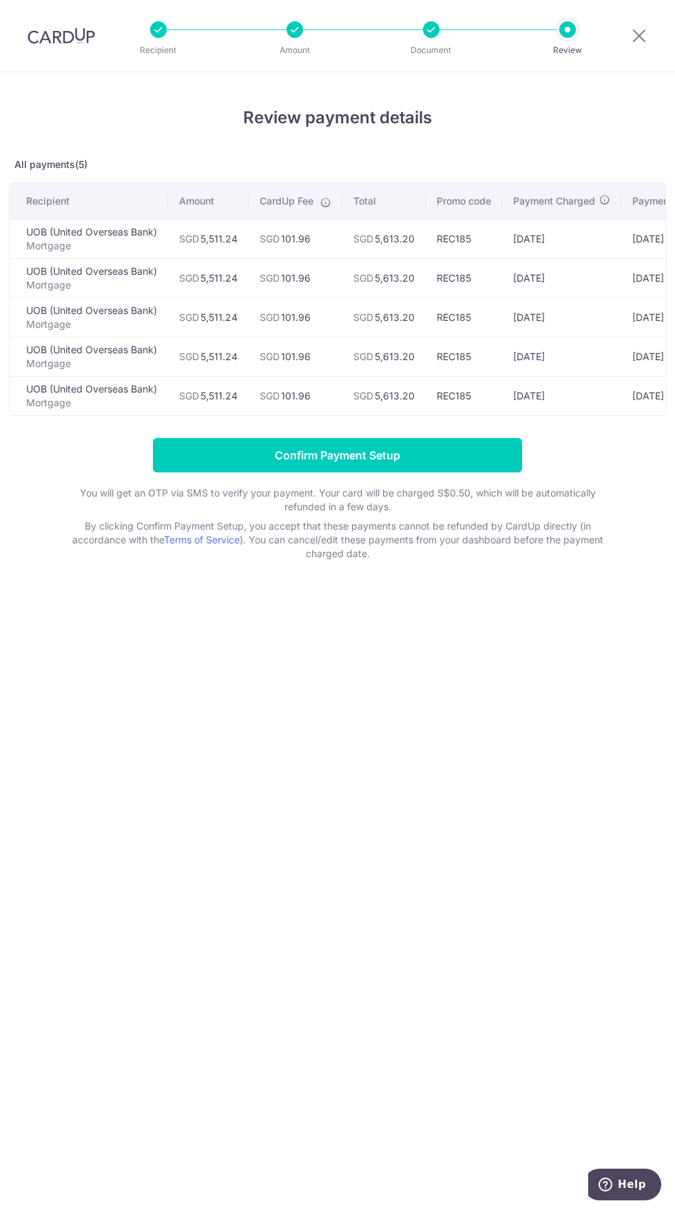
scroll to position [0, 134]
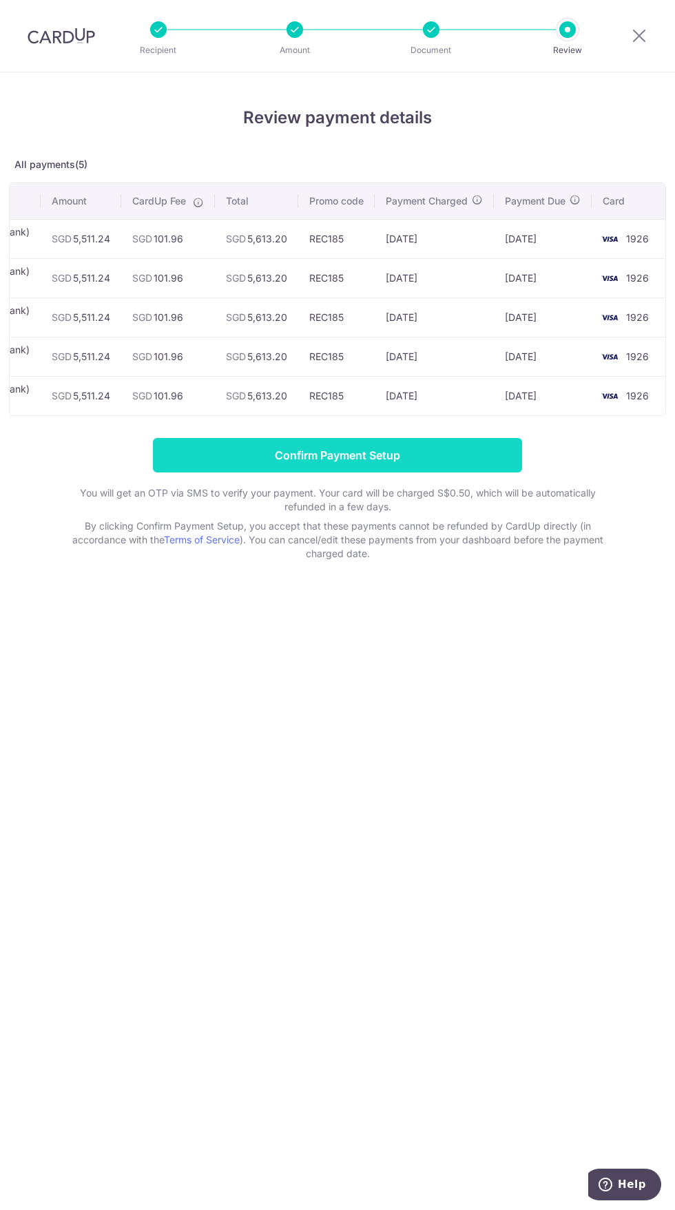
click at [488, 464] on input "Confirm Payment Setup" at bounding box center [337, 455] width 369 height 34
